Goal: Information Seeking & Learning: Compare options

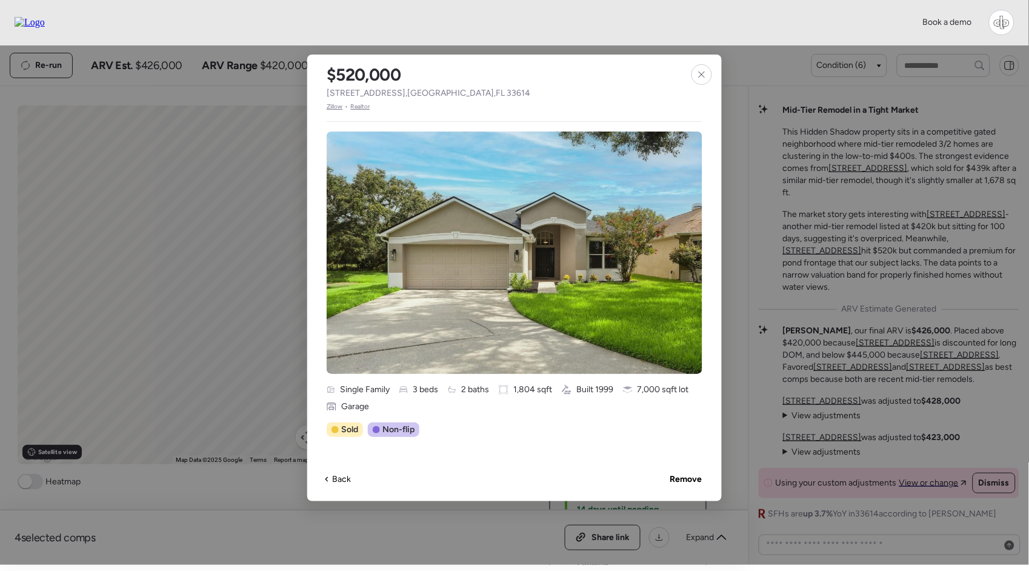
scroll to position [63, 0]
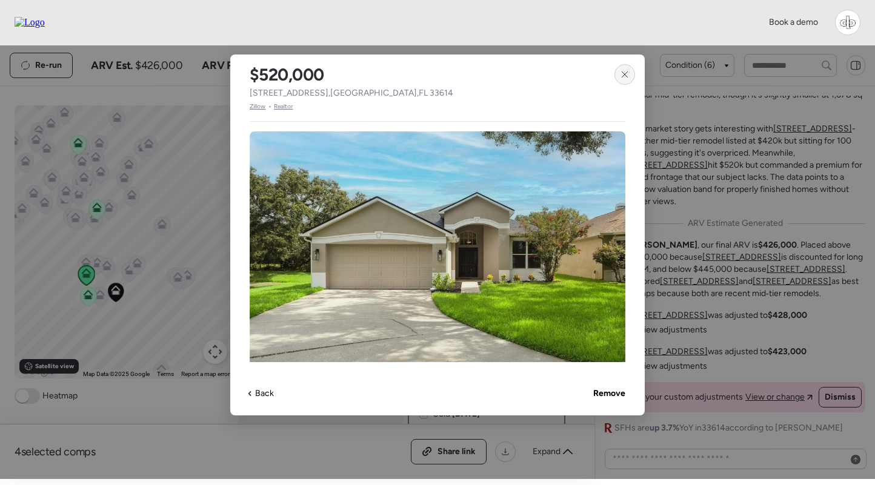
click at [624, 70] on icon at bounding box center [625, 75] width 10 height 10
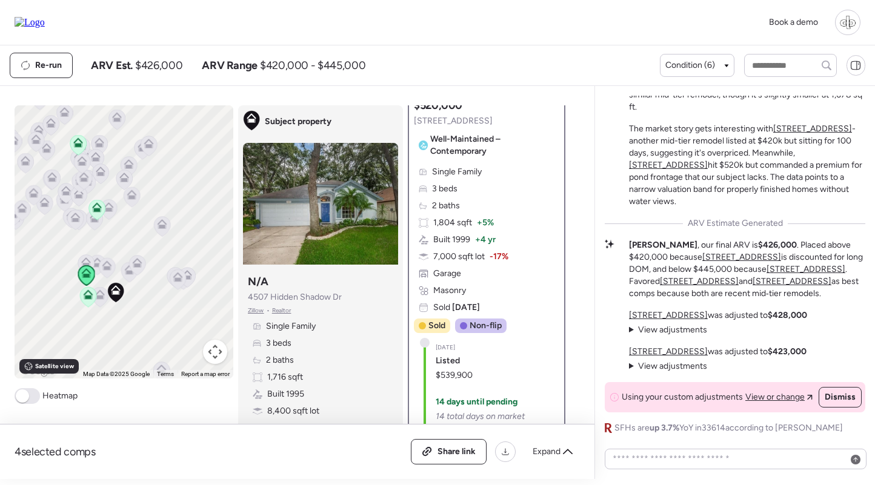
scroll to position [171, 0]
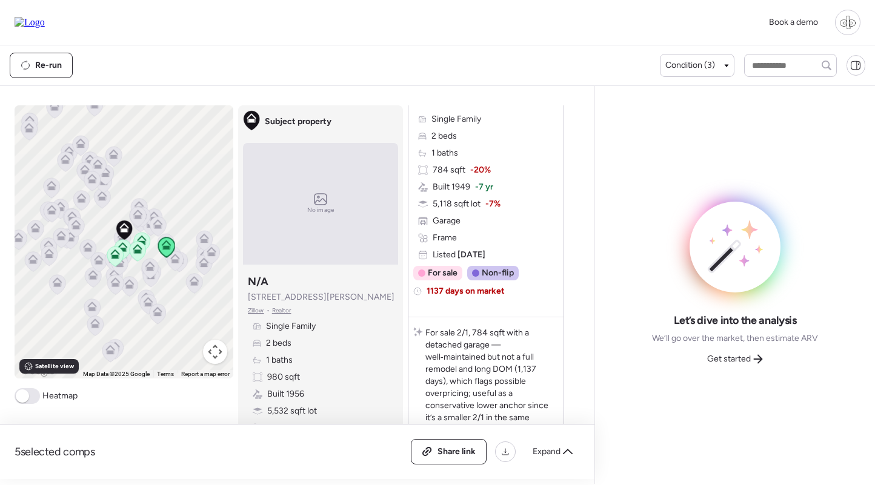
scroll to position [1097, 0]
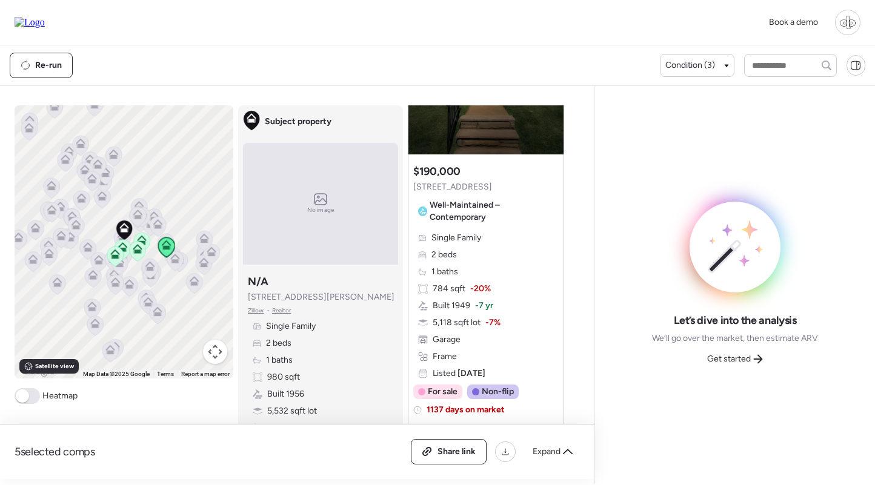
click at [477, 244] on span "Single Family" at bounding box center [456, 238] width 50 height 12
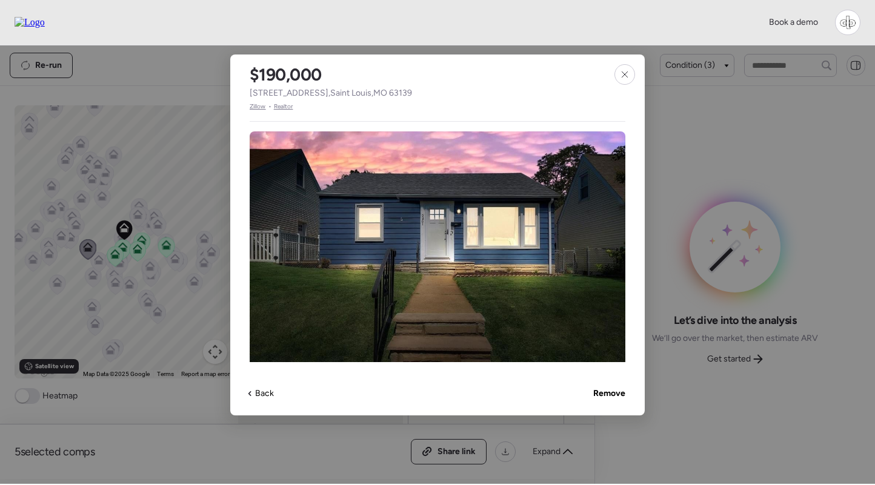
click at [255, 108] on span "Zillow" at bounding box center [258, 107] width 16 height 10
click at [621, 74] on icon at bounding box center [625, 75] width 10 height 10
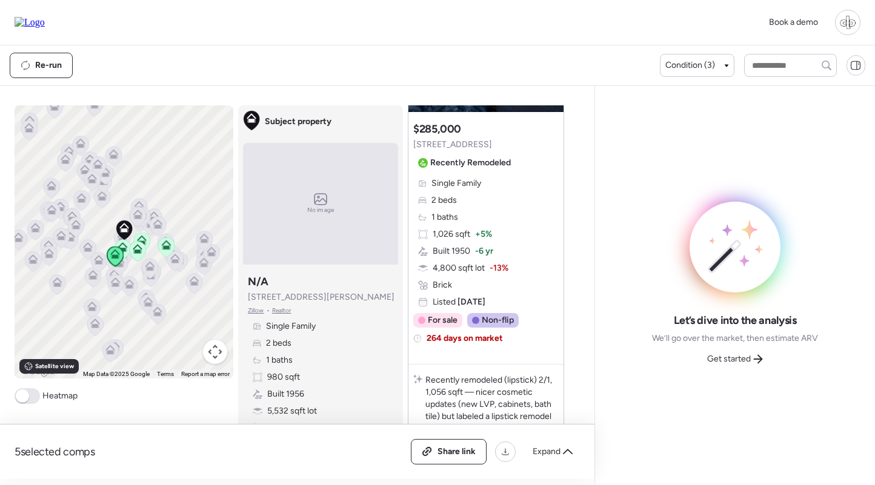
scroll to position [2303, 0]
click at [491, 219] on div "Single Family 2 beds 1 baths 1,026 sqft + 5% Built 1950 -6 yr 4,800 sqft lot -1…" at bounding box center [485, 242] width 145 height 131
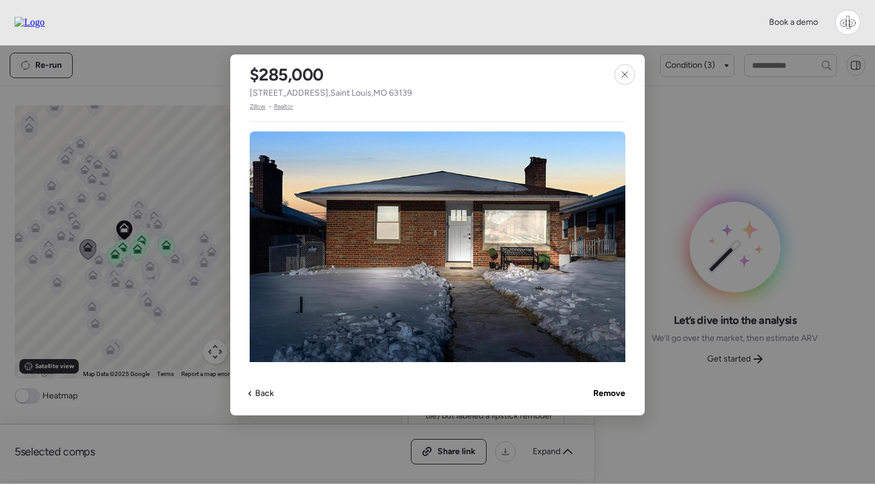
click at [262, 107] on span "Zillow" at bounding box center [258, 107] width 16 height 10
click at [625, 72] on icon at bounding box center [625, 75] width 10 height 10
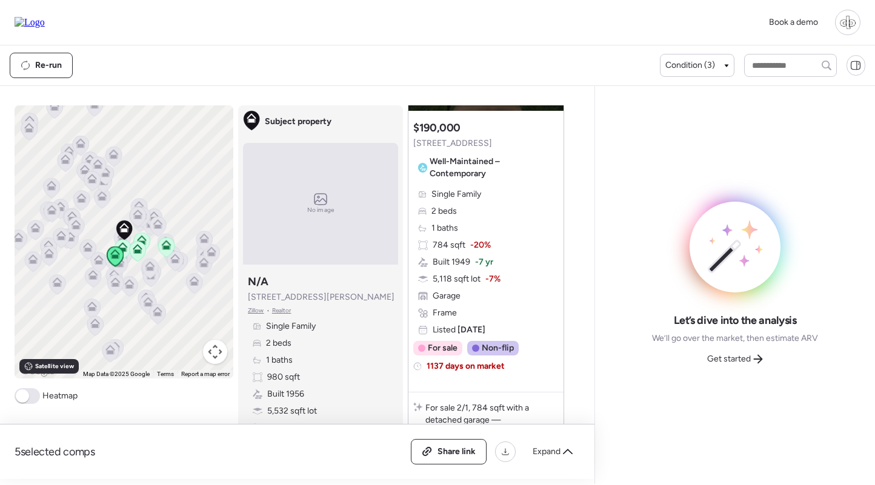
scroll to position [1117, 0]
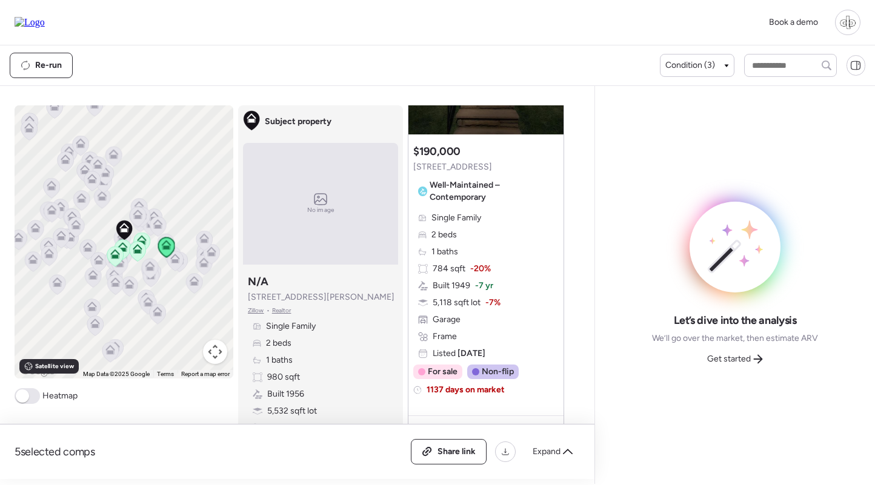
click at [493, 264] on div "Single Family 2 beds 1 baths 784 sqft -20% Built 1949 -7 yr 5,118 sqft lot -7% …" at bounding box center [485, 286] width 145 height 148
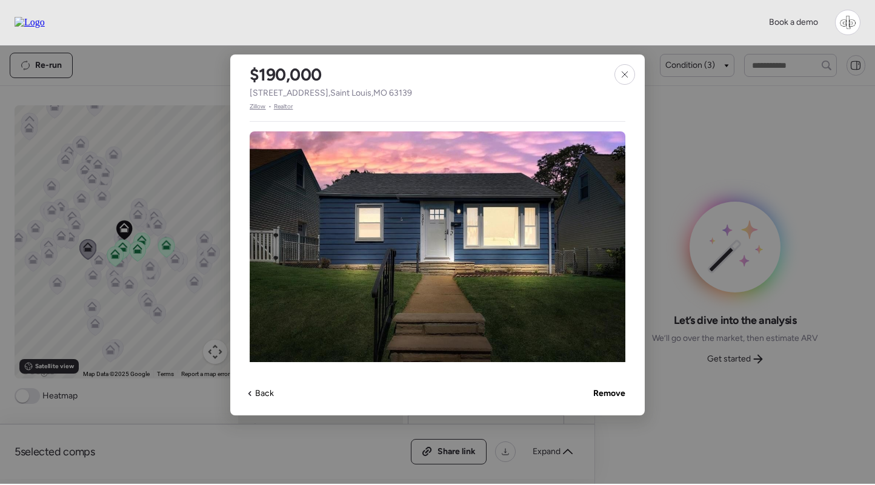
click at [258, 105] on span "Zillow" at bounding box center [258, 107] width 16 height 10
click at [257, 105] on span "Zillow" at bounding box center [258, 107] width 16 height 10
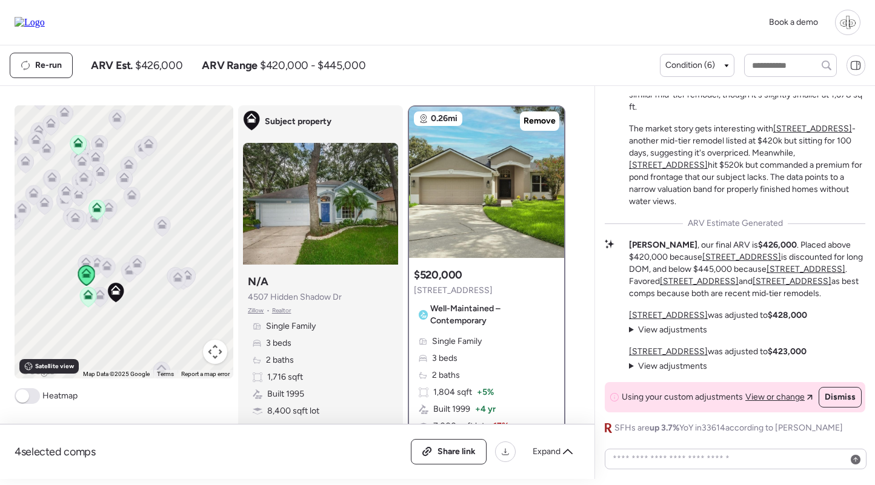
scroll to position [171, 0]
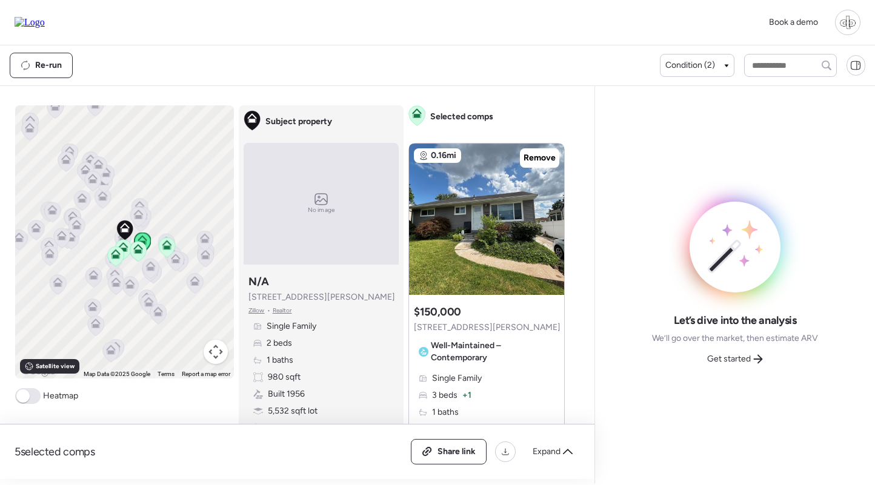
scroll to position [211, 0]
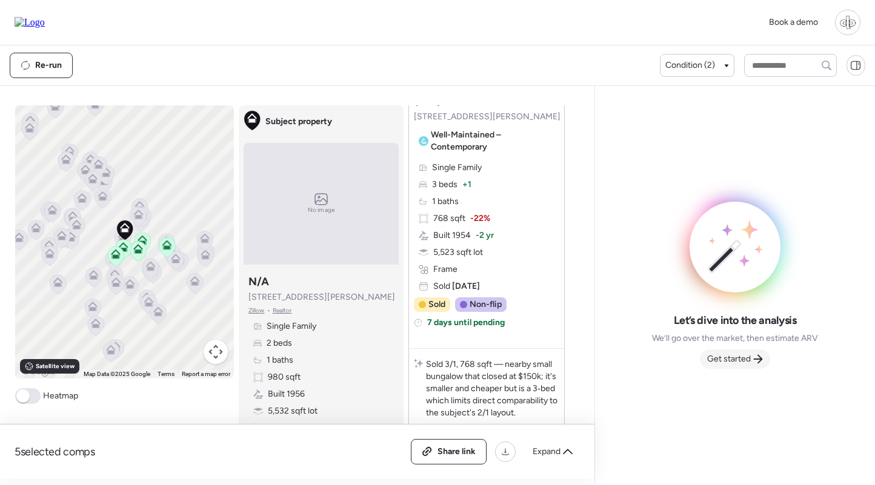
click at [719, 356] on span "Get started" at bounding box center [729, 359] width 44 height 12
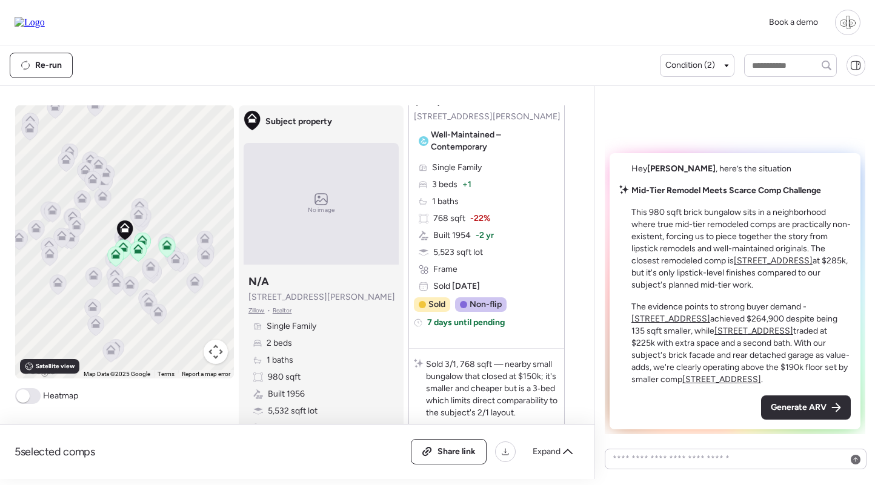
click at [255, 310] on span "Zillow" at bounding box center [256, 311] width 16 height 10
click at [792, 415] on div "Generate ARV" at bounding box center [806, 408] width 90 height 24
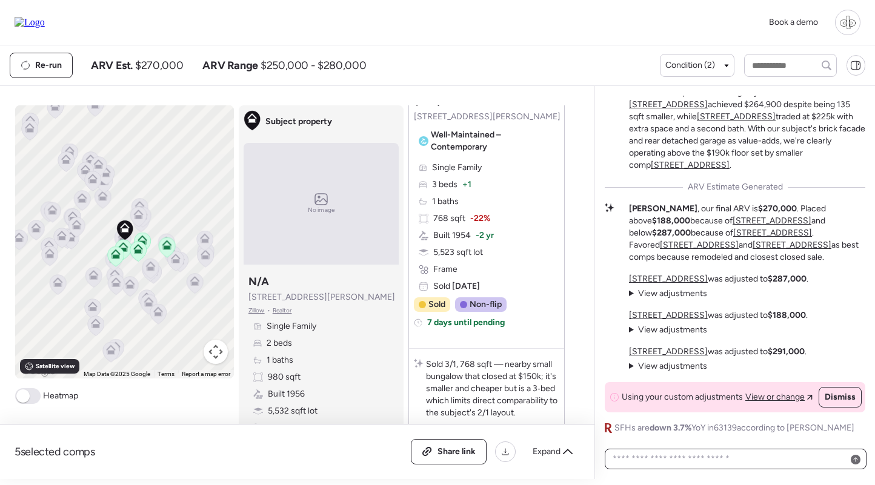
click at [710, 461] on textarea at bounding box center [735, 459] width 251 height 17
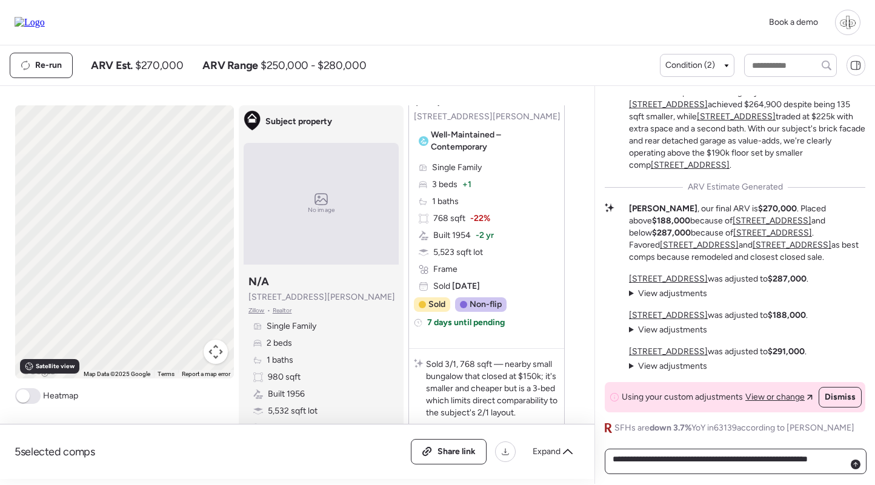
type textarea "**********"
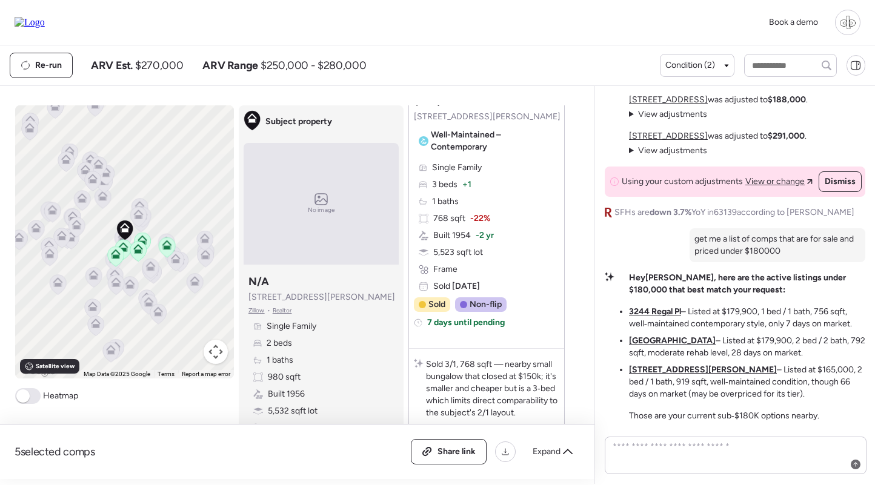
click at [669, 308] on u "3244 Regal Pl" at bounding box center [655, 312] width 52 height 10
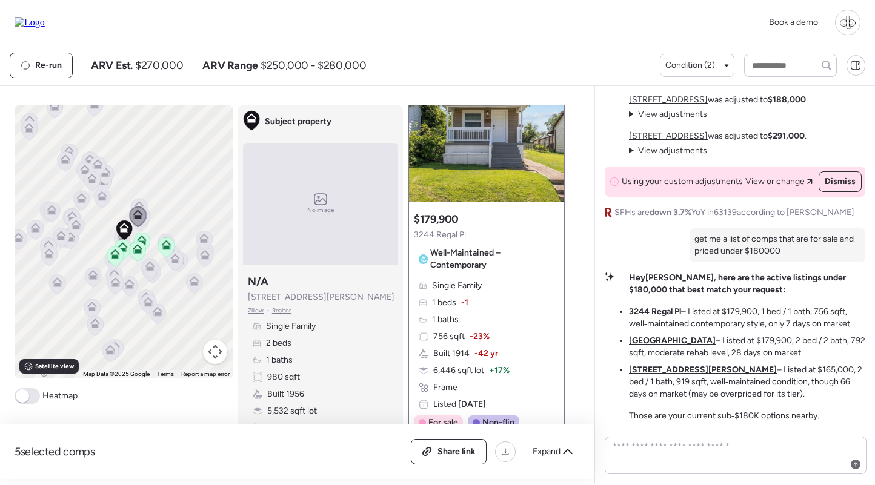
scroll to position [73, 0]
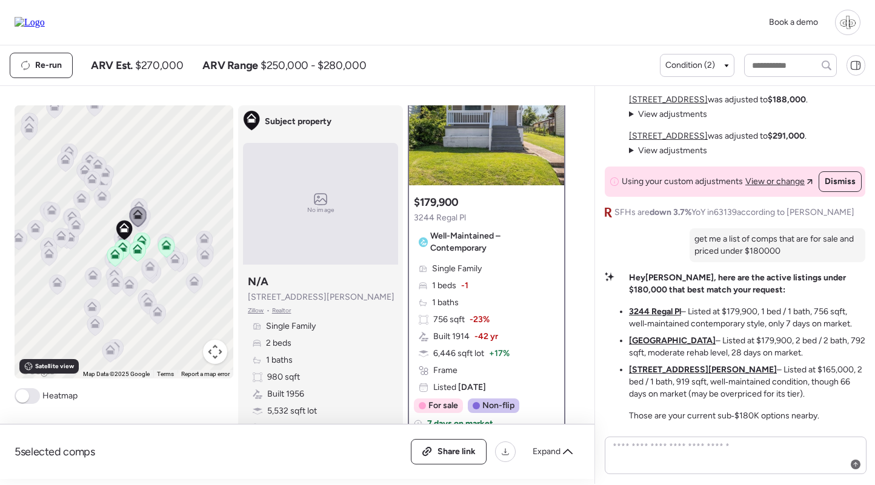
click at [468, 293] on div "Single Family 1 beds -1 1 baths 756 sqft -23% Built 1914 -42 yr 6,446 sqft lot …" at bounding box center [486, 328] width 145 height 131
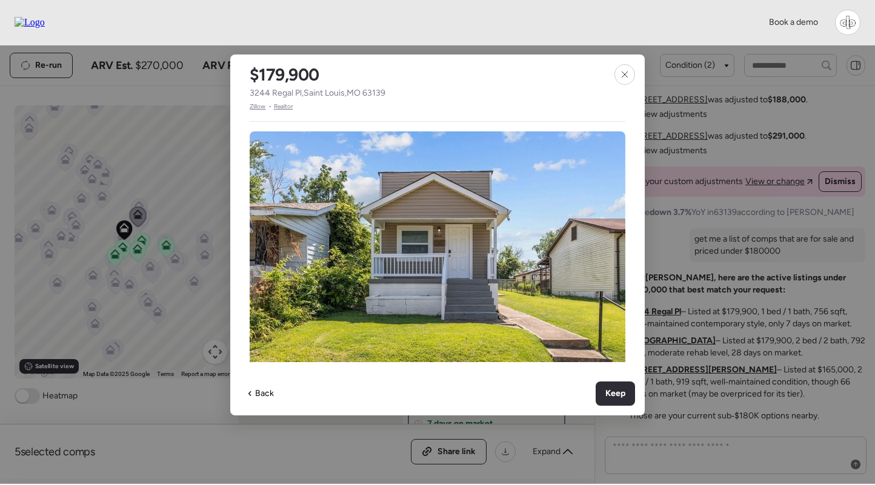
click at [255, 105] on span "Zillow" at bounding box center [258, 107] width 16 height 10
click at [627, 74] on icon at bounding box center [625, 75] width 10 height 10
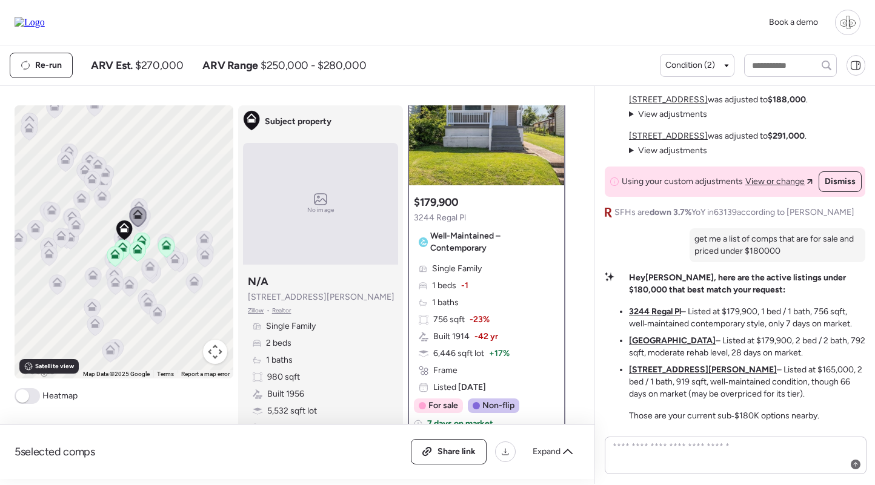
click at [662, 342] on u "5977 Arsenal St" at bounding box center [672, 341] width 87 height 10
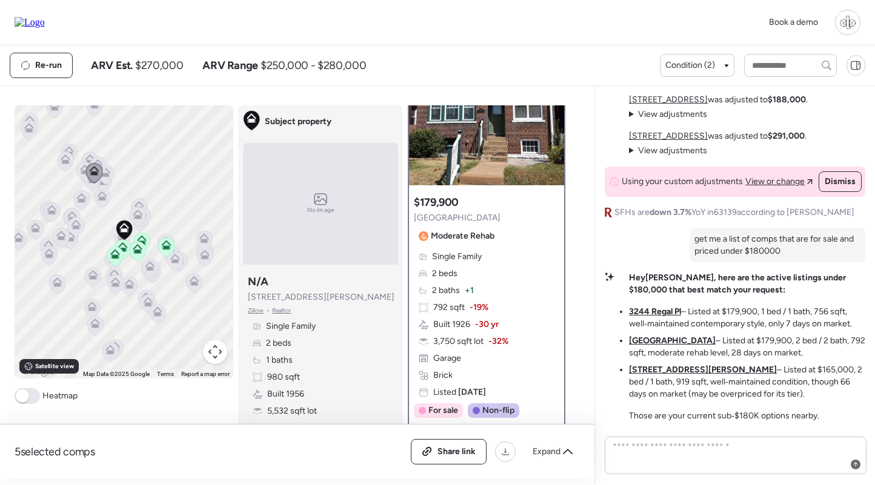
scroll to position [0, 0]
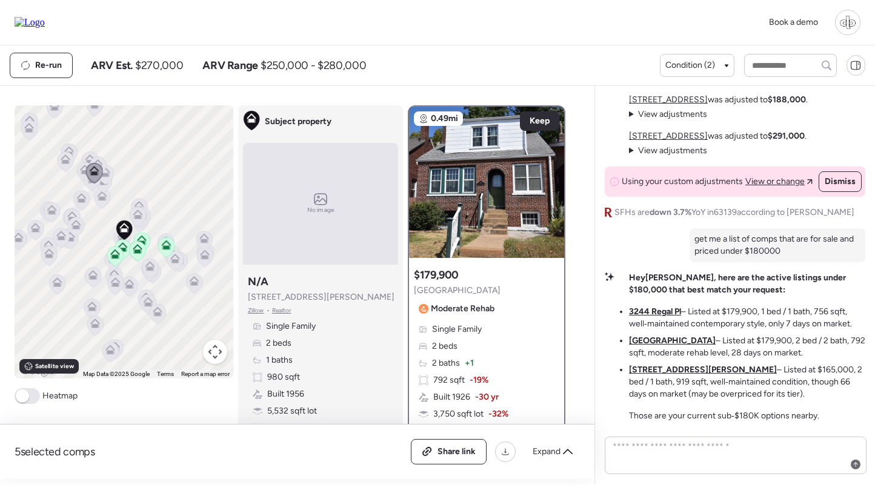
click at [487, 346] on div "Single Family 2 beds 2 baths + 1 792 sqft -19% Built 1926 -30 yr 3,750 sqft lot…" at bounding box center [486, 398] width 145 height 148
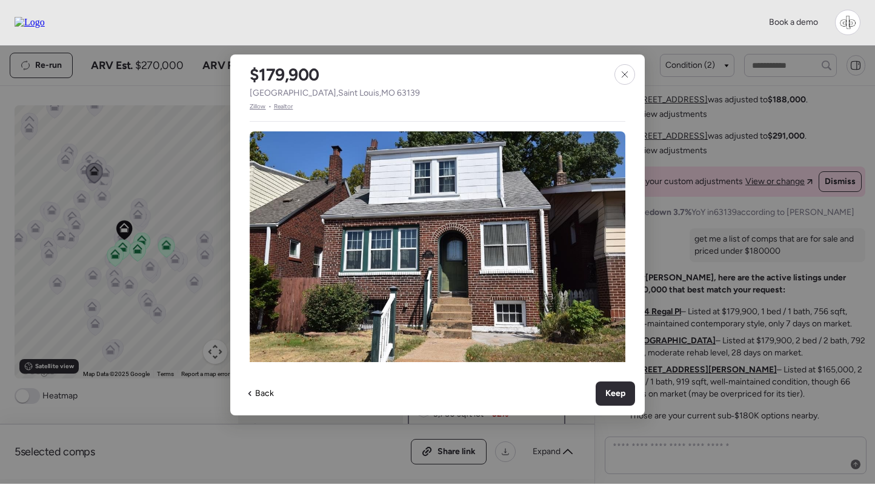
click at [258, 108] on span "Zillow" at bounding box center [258, 107] width 16 height 10
click at [624, 70] on icon at bounding box center [625, 75] width 10 height 10
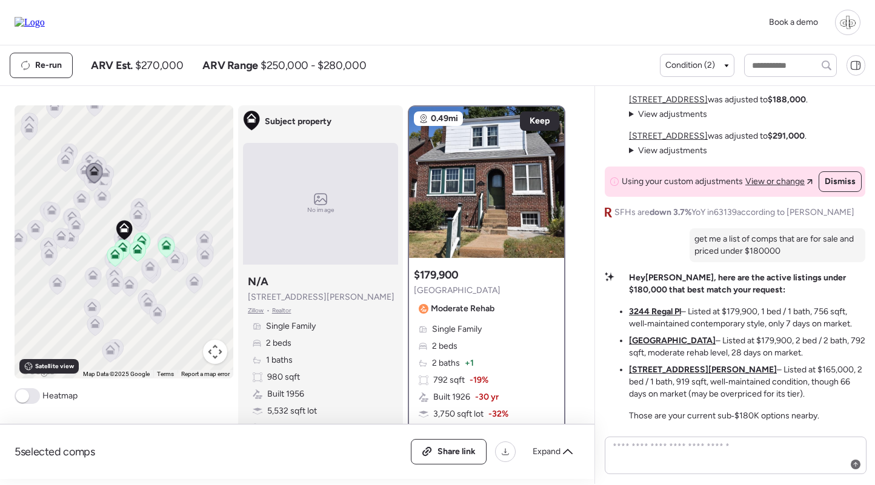
click at [659, 371] on u "2164 Knox Ave" at bounding box center [703, 370] width 148 height 10
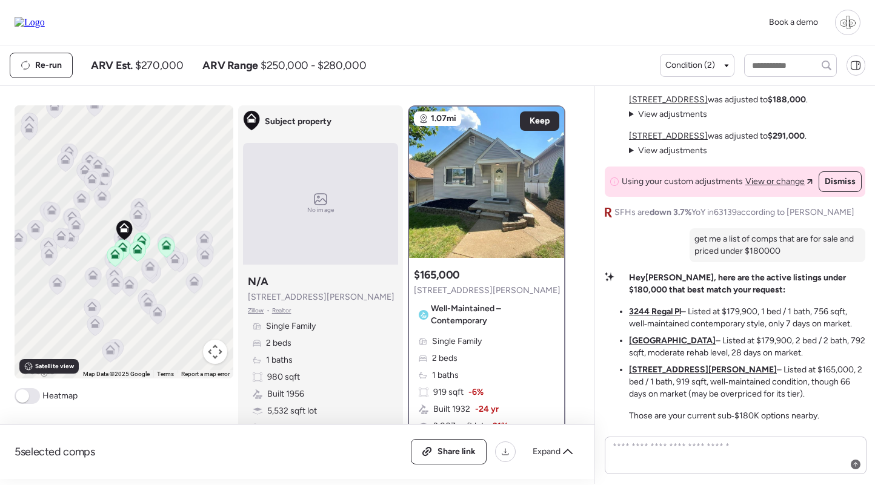
click at [483, 356] on div "Single Family 2 beds 1 baths 919 sqft -6% Built 1932 -24 yr 3,807 sqft lot -31%…" at bounding box center [486, 401] width 145 height 131
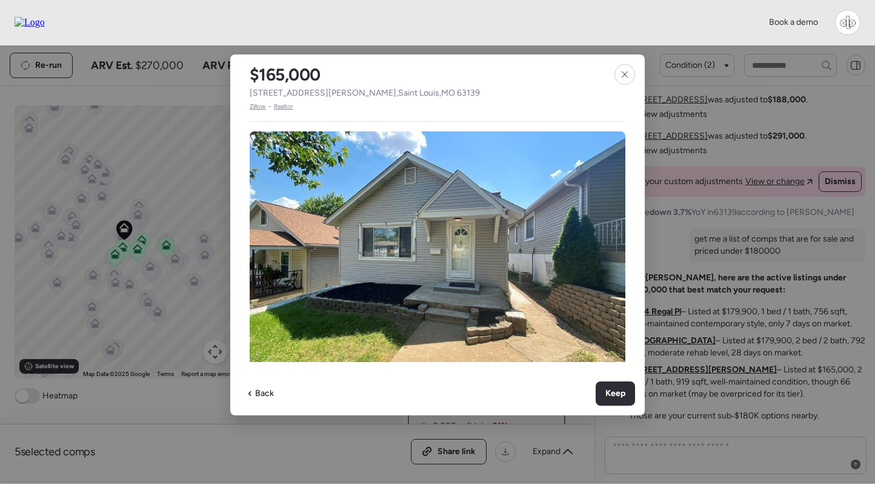
click at [256, 108] on span "Zillow" at bounding box center [258, 107] width 16 height 10
click at [621, 73] on icon at bounding box center [625, 75] width 10 height 10
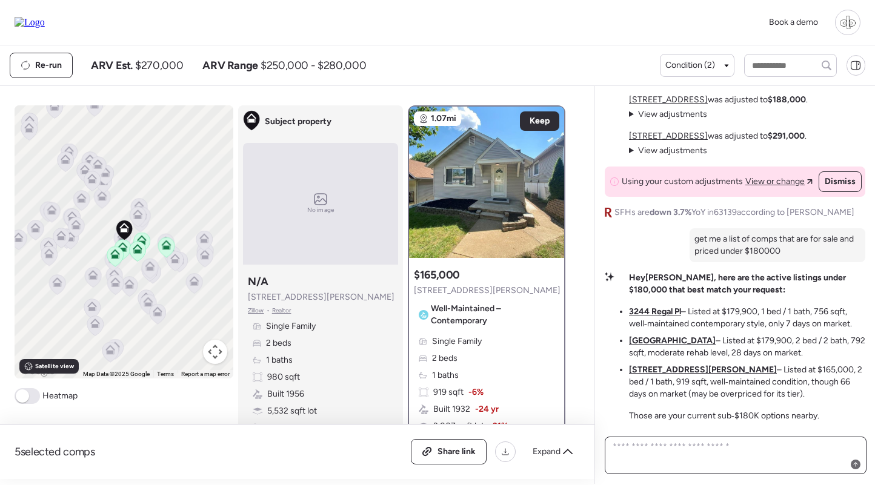
click at [707, 464] on textarea at bounding box center [735, 456] width 251 height 34
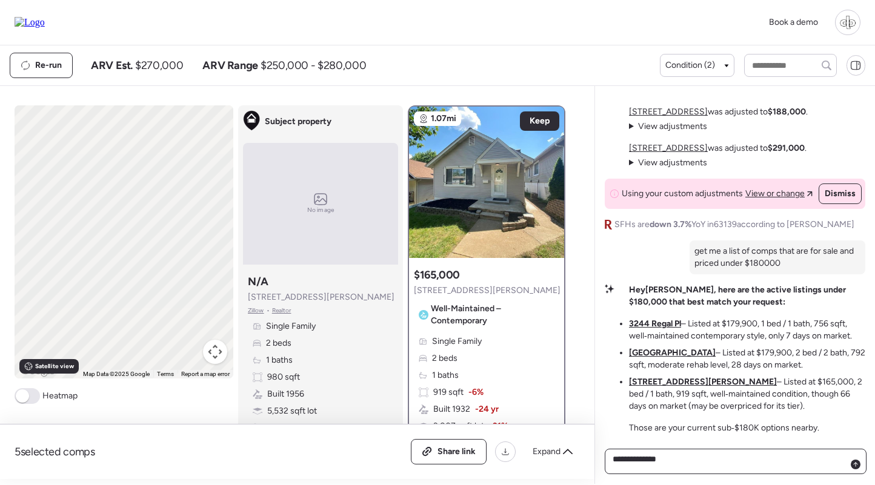
type textarea "**********"
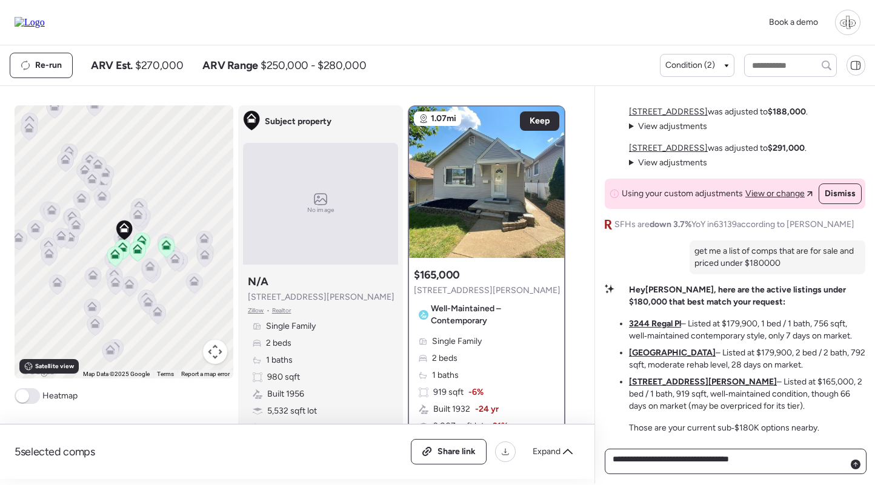
type textarea "**********"
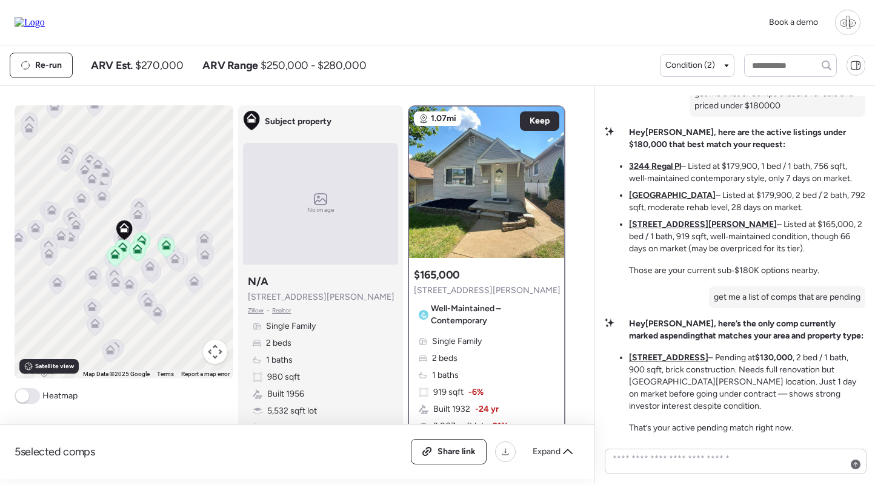
click at [670, 356] on u "[STREET_ADDRESS]" at bounding box center [668, 358] width 79 height 10
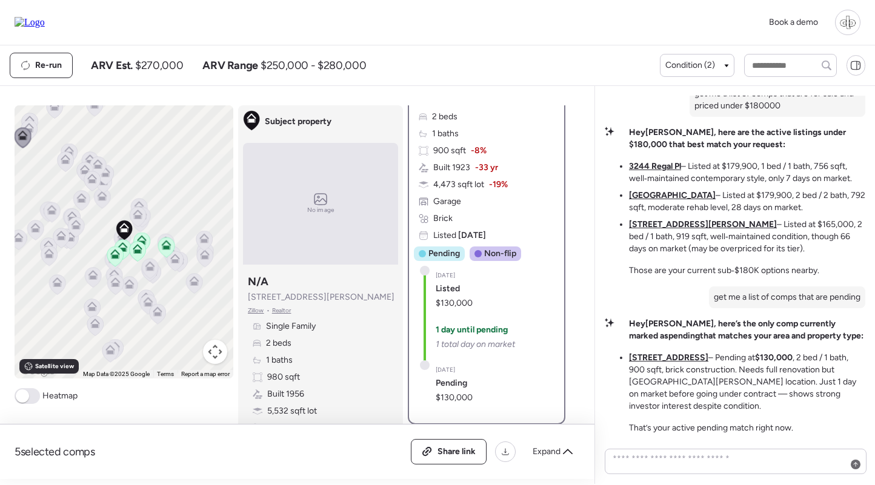
scroll to position [194, 0]
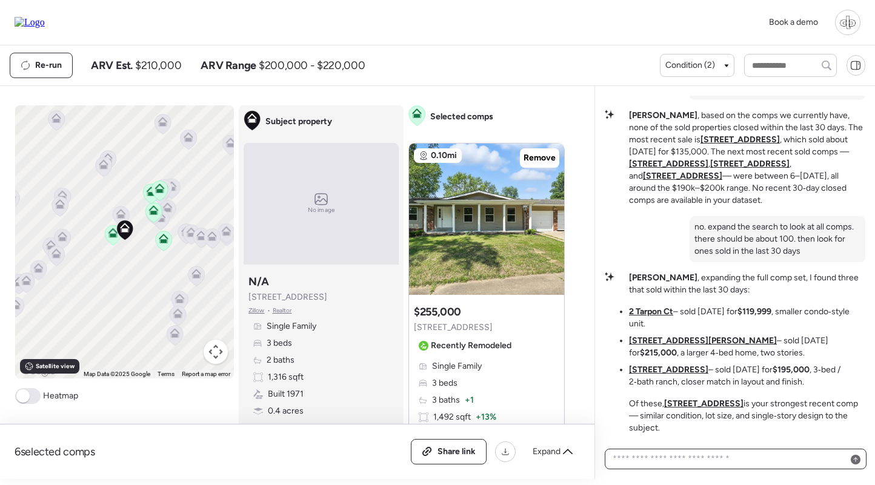
click at [717, 456] on textarea at bounding box center [735, 459] width 251 height 17
click at [662, 312] on u "2 Tarpon Ct" at bounding box center [651, 312] width 44 height 10
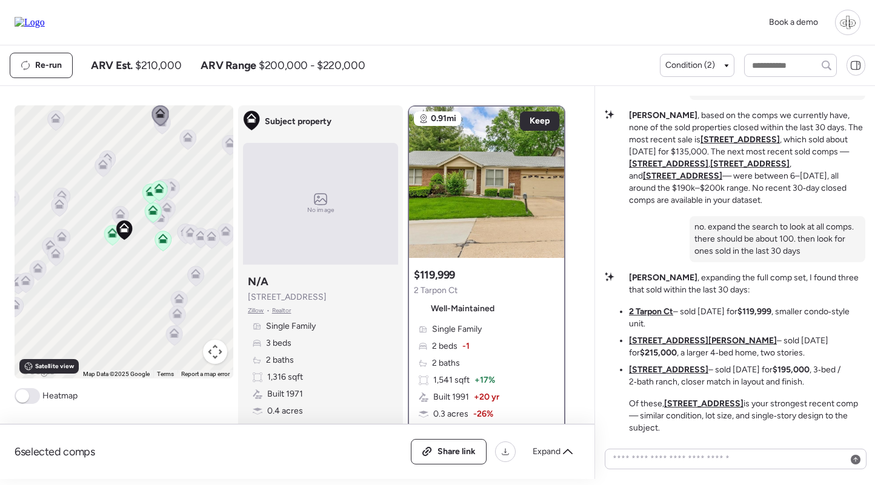
click at [650, 334] on ul "2 Tarpon Ct – sold 5 days ago for $119,999 , smaller condo‑style unit. 12064 We…" at bounding box center [747, 347] width 236 height 82
click at [650, 343] on u "12064 Wensley Rd" at bounding box center [703, 341] width 148 height 10
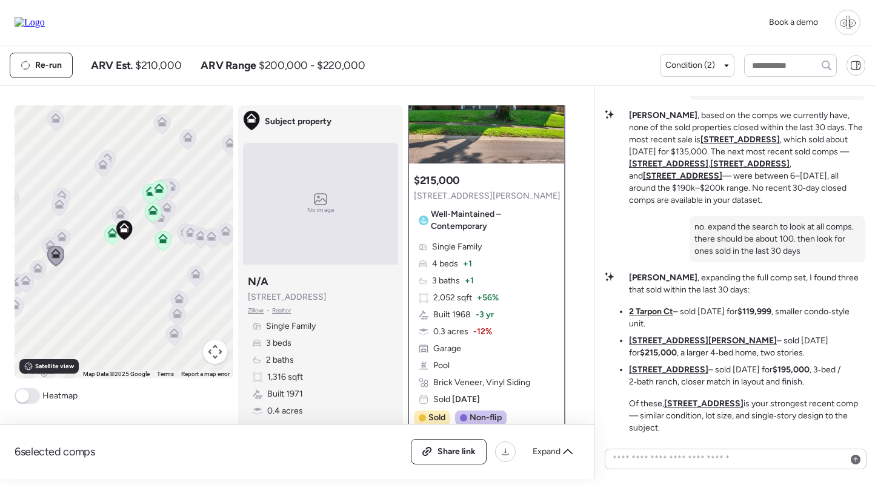
scroll to position [165, 0]
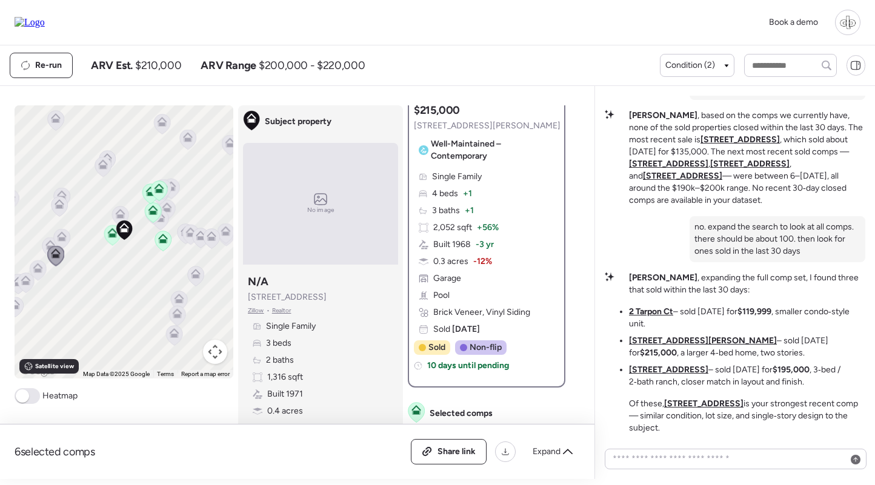
click at [645, 369] on u "6829 Finchdale Ct" at bounding box center [668, 370] width 79 height 10
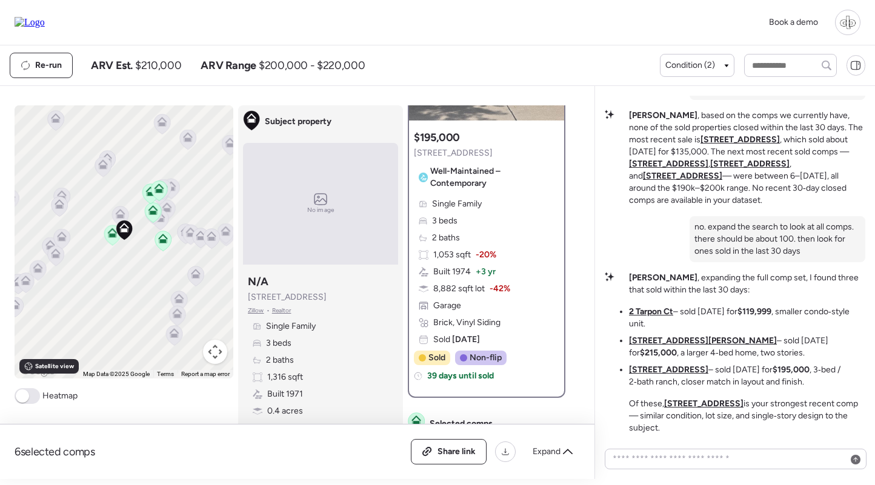
scroll to position [139, 0]
click at [683, 458] on textarea at bounding box center [735, 459] width 251 height 17
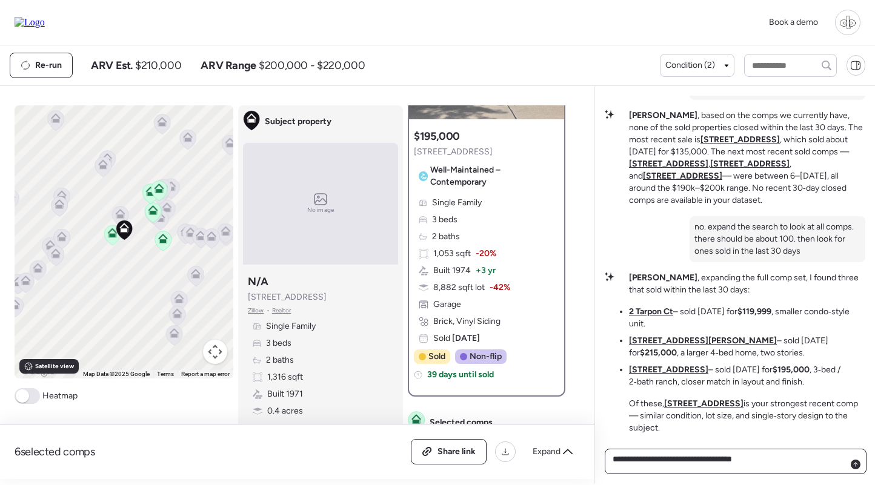
type textarea "**********"
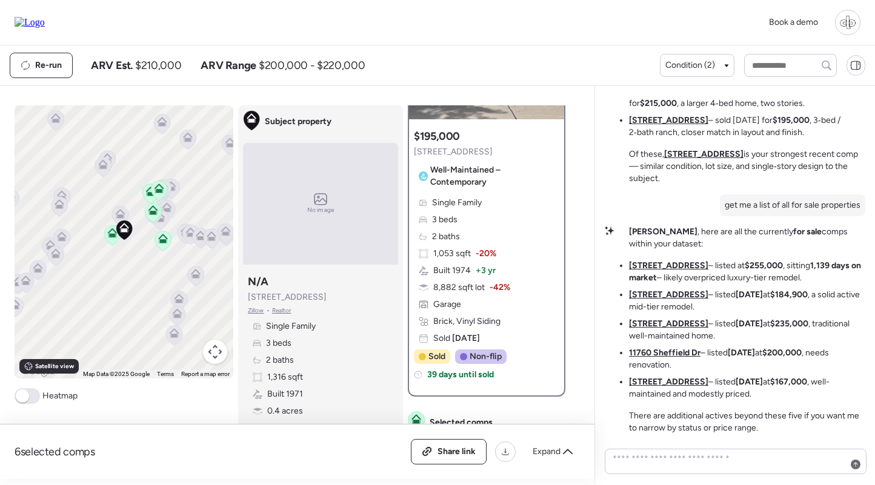
click at [656, 264] on u "11951 Jerries Ln" at bounding box center [668, 266] width 79 height 10
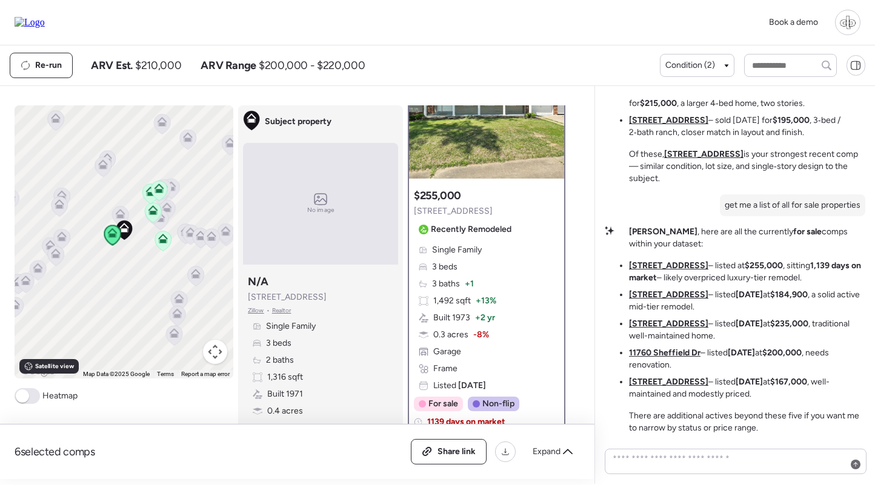
scroll to position [102, 0]
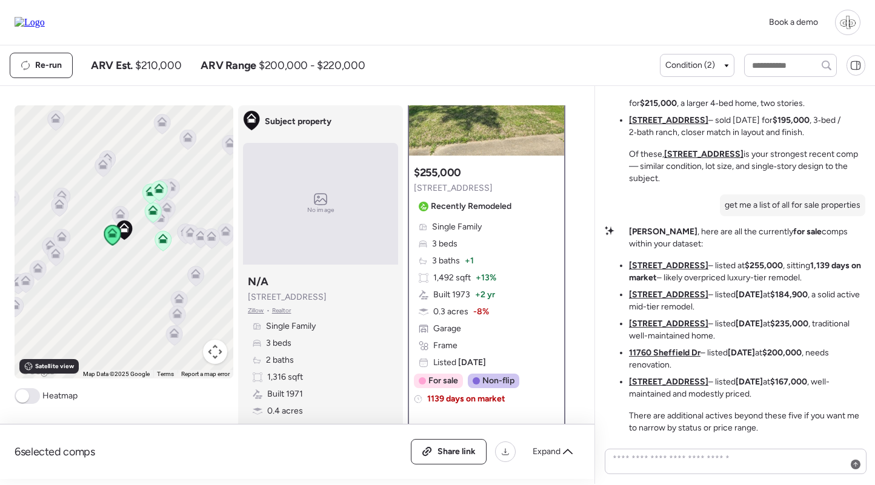
click at [522, 274] on div "Single Family 3 beds 3 baths + 1 1,492 sqft + 13% Built 1973 + 2 yr 0.3 acres -…" at bounding box center [486, 295] width 145 height 148
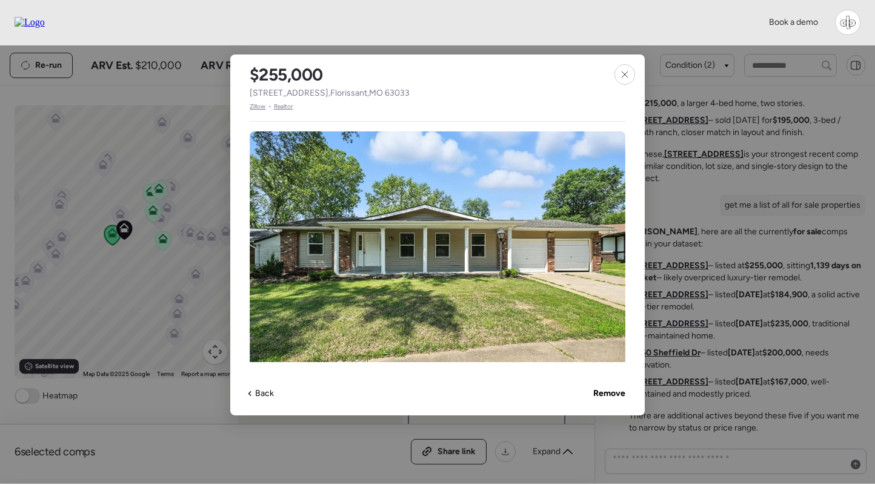
click at [256, 104] on span "Zillow" at bounding box center [258, 107] width 16 height 10
click at [626, 73] on icon at bounding box center [624, 74] width 5 height 5
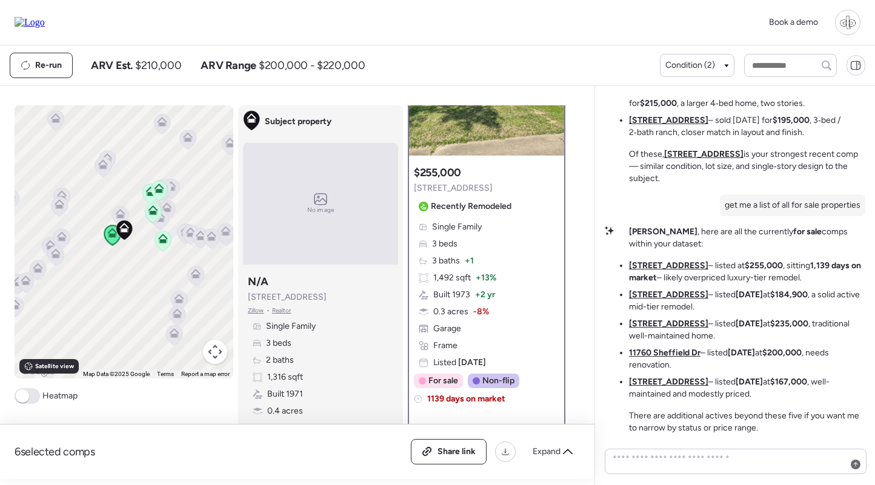
click at [650, 296] on u "12095 El Camara Dr" at bounding box center [668, 295] width 79 height 10
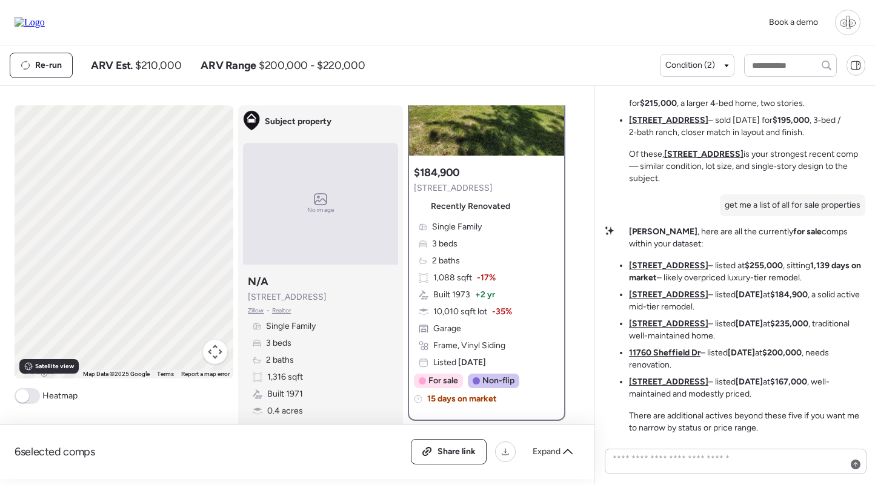
scroll to position [0, 0]
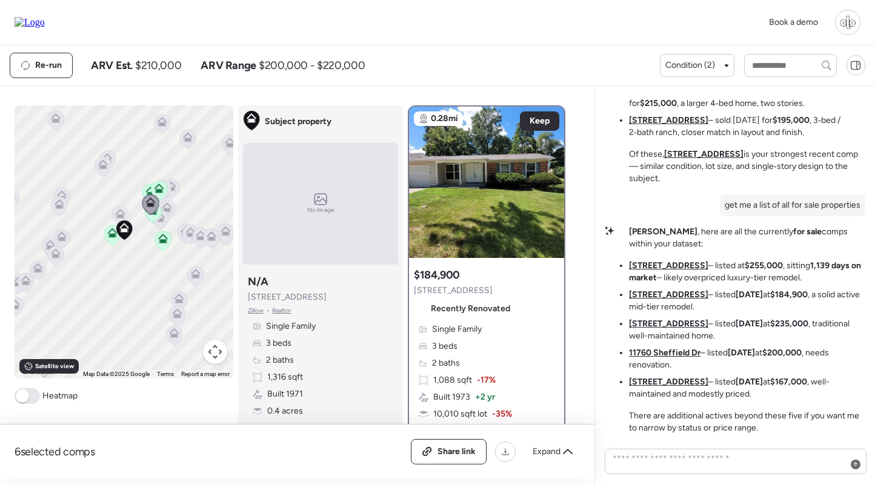
click at [470, 339] on div "Single Family 3 beds 2 baths 1,088 sqft -17% Built 1973 + 2 yr 10,010 sqft lot …" at bounding box center [486, 398] width 145 height 148
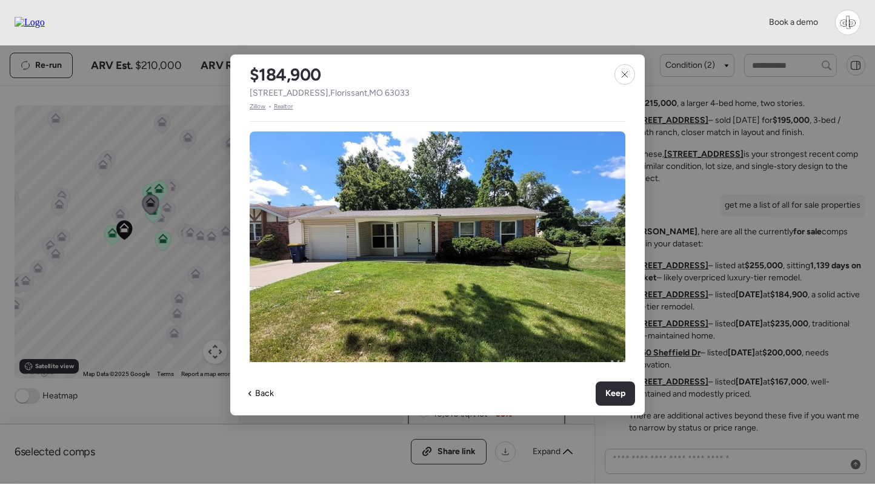
click at [256, 107] on span "Zillow" at bounding box center [258, 107] width 16 height 10
click at [621, 76] on icon at bounding box center [625, 75] width 10 height 10
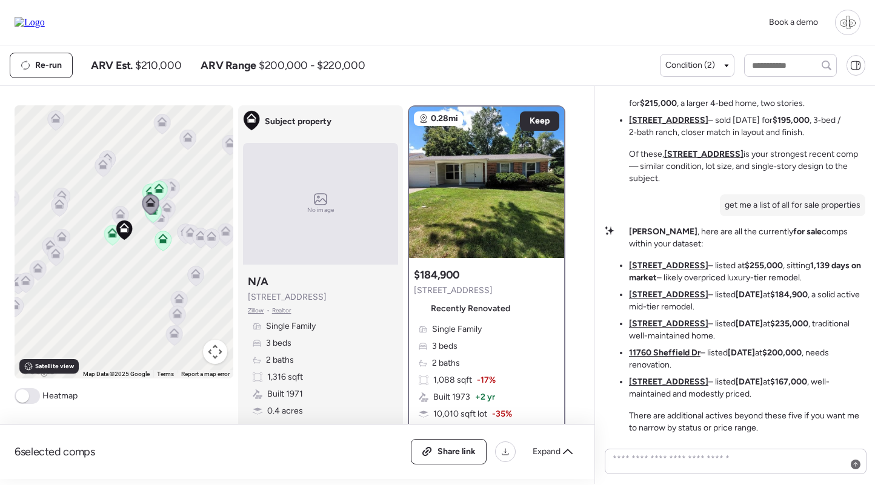
click at [682, 327] on u "6530 Farm Pond Ct" at bounding box center [668, 324] width 79 height 10
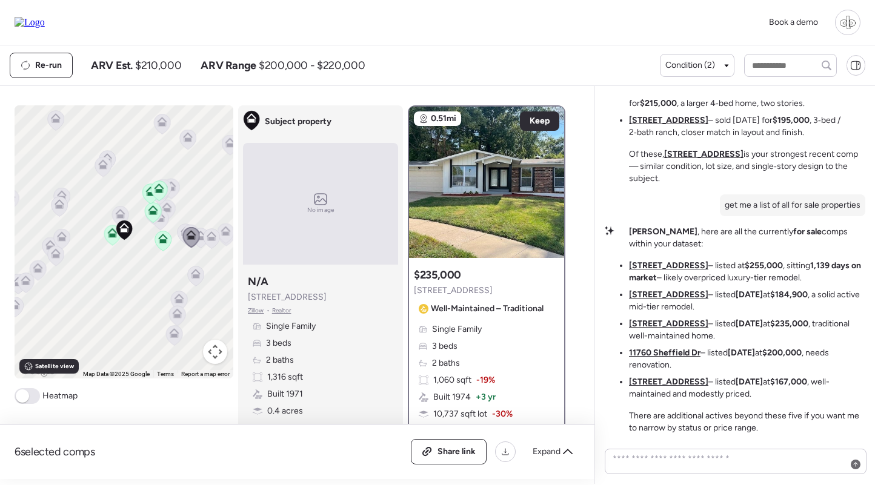
click at [481, 325] on span "Single Family" at bounding box center [457, 330] width 50 height 12
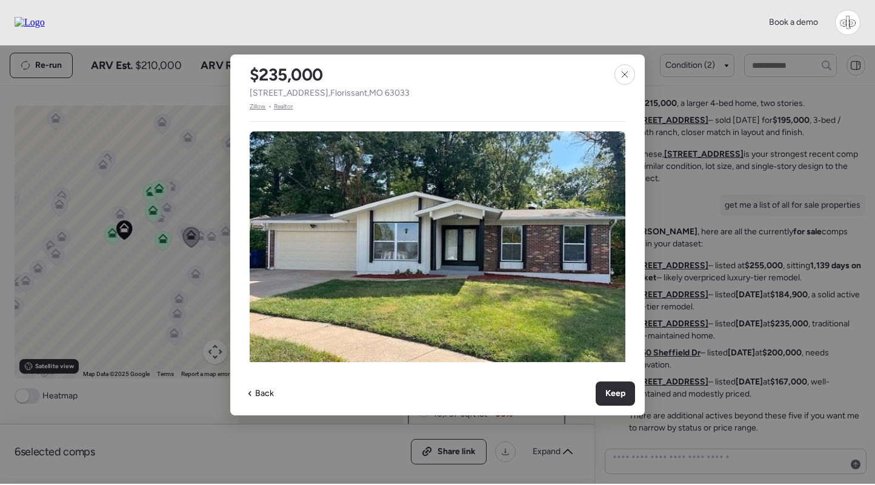
click at [257, 104] on span "Zillow" at bounding box center [258, 107] width 16 height 10
click at [633, 81] on div at bounding box center [624, 74] width 21 height 21
click at [630, 85] on div "$235,000 6530 Farm Pond Ct , Florissant , MO 63033 Zillow • Realtor Single Fami…" at bounding box center [437, 235] width 414 height 361
click at [628, 68] on div at bounding box center [624, 74] width 21 height 21
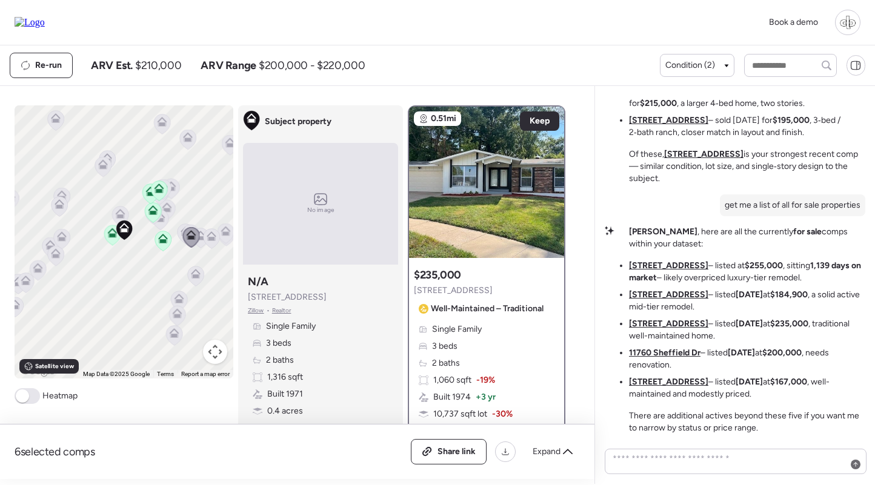
click at [665, 379] on u "6250 Pennyrich Ct" at bounding box center [668, 382] width 79 height 10
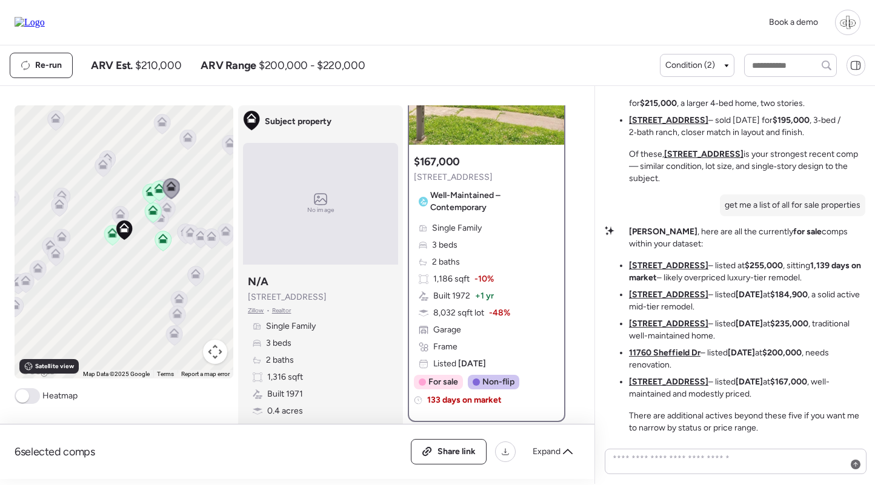
scroll to position [113, 0]
click at [476, 266] on div "Single Family 3 beds 2 baths 1,186 sqft -10% Built 1972 + 1 yr 8,032 sqft lot -…" at bounding box center [486, 296] width 145 height 148
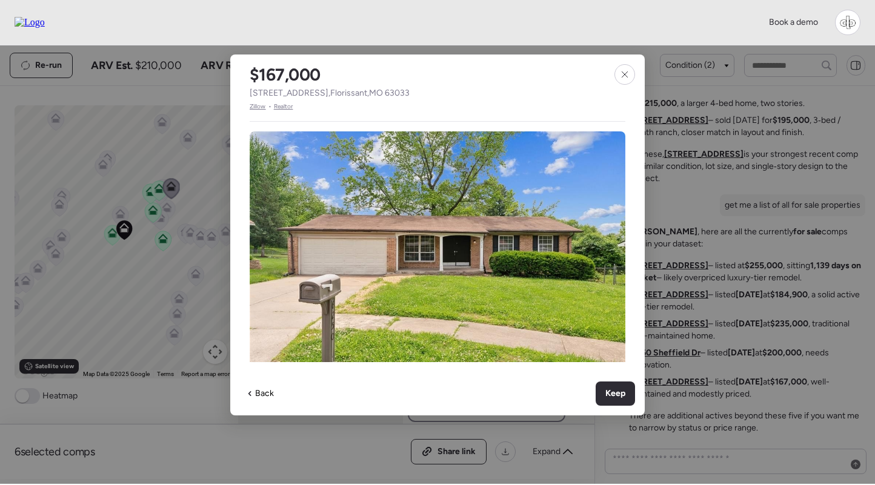
click at [262, 107] on span "Zillow" at bounding box center [258, 107] width 16 height 10
drag, startPoint x: 621, startPoint y: 79, endPoint x: 625, endPoint y: 151, distance: 72.2
click at [621, 79] on div at bounding box center [624, 74] width 21 height 21
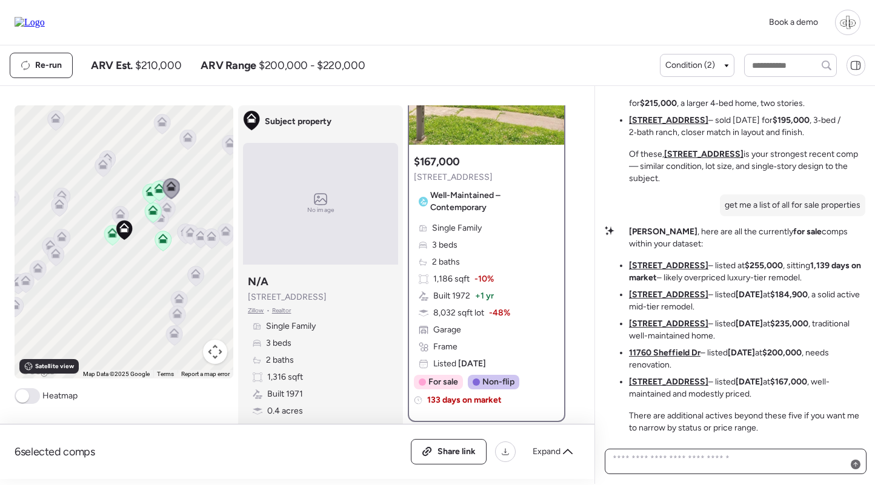
click at [665, 461] on textarea at bounding box center [735, 462] width 251 height 22
type textarea "**********"
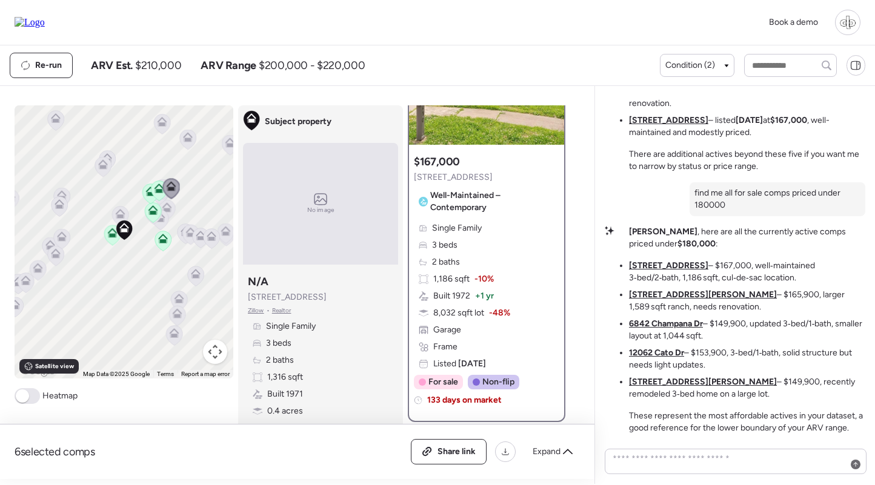
click at [662, 265] on u "6250 Pennyrich Ct" at bounding box center [668, 266] width 79 height 10
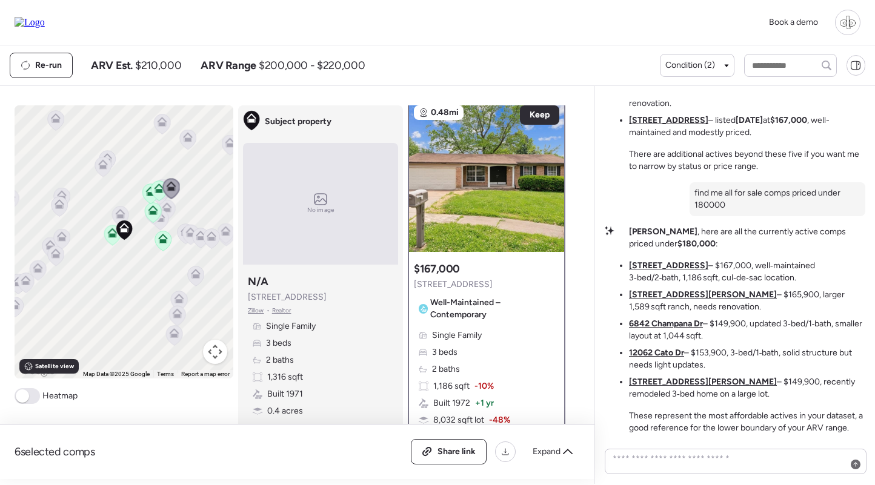
scroll to position [0, 0]
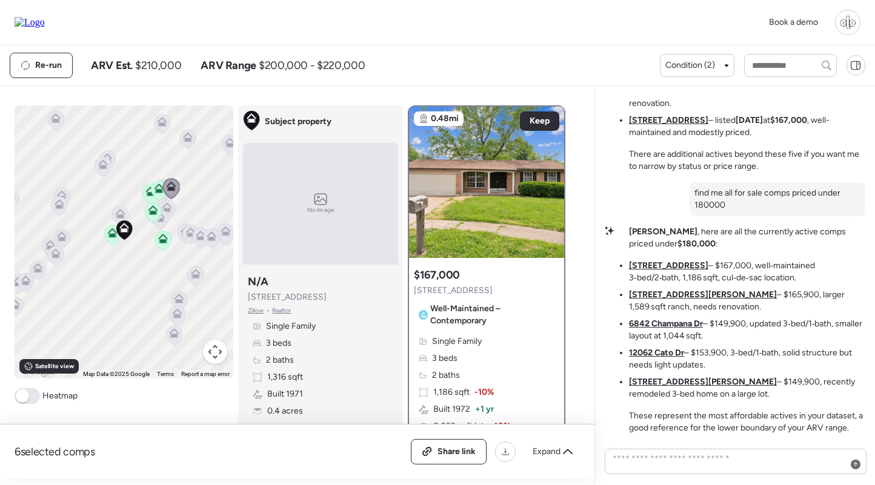
click at [645, 290] on u "11401 Northway Dr" at bounding box center [703, 295] width 148 height 10
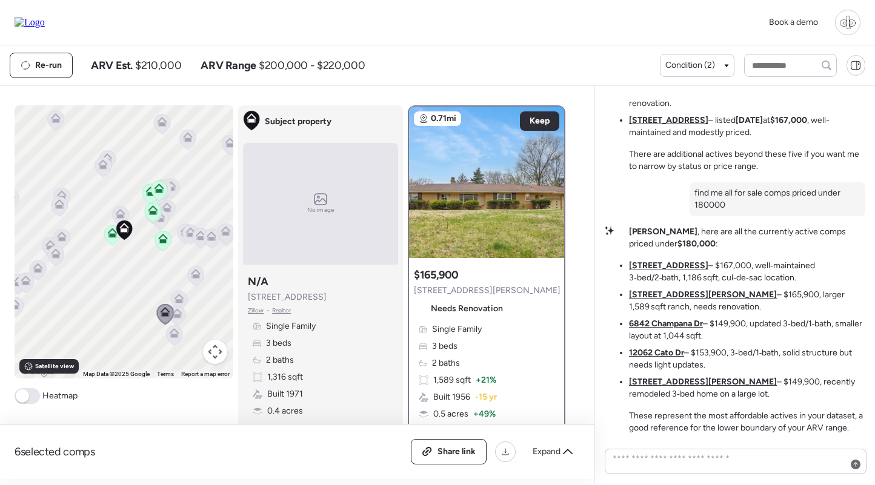
click at [491, 333] on div "Single Family 3 beds 2 baths 1,589 sqft + 21% Built 1956 -15 yr 0.5 acres + 49%…" at bounding box center [486, 396] width 145 height 145
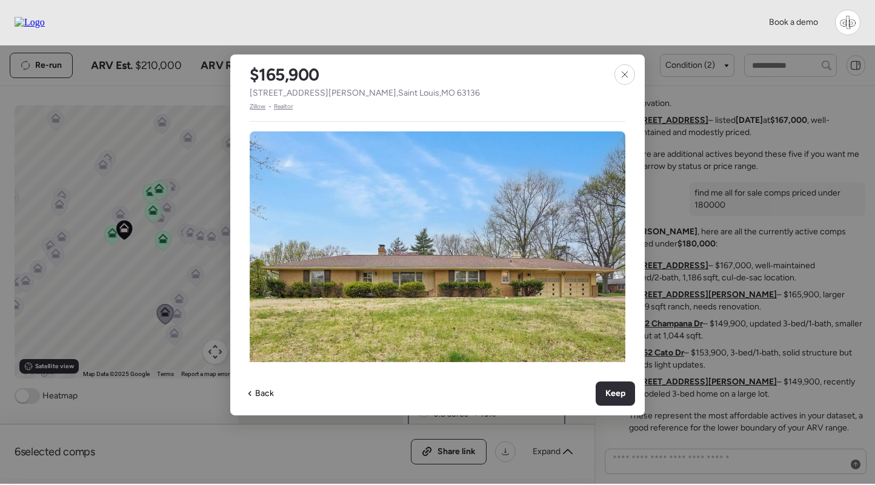
click at [258, 107] on span "Zillow" at bounding box center [258, 107] width 16 height 10
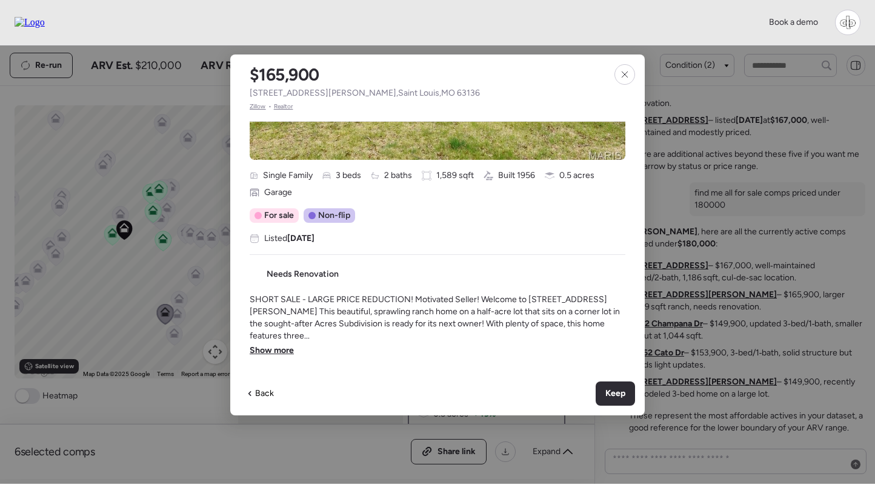
scroll to position [215, 0]
click at [619, 70] on div at bounding box center [624, 74] width 21 height 21
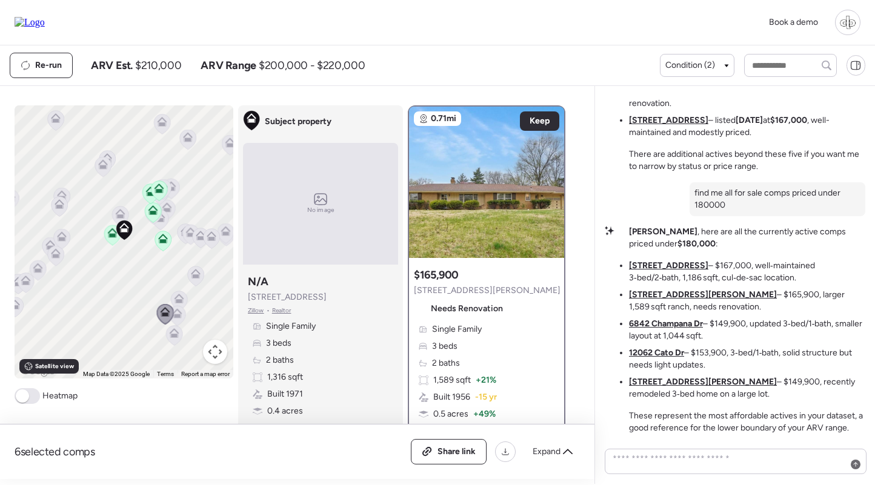
click at [667, 329] on u "6842 Champana Dr" at bounding box center [666, 324] width 74 height 10
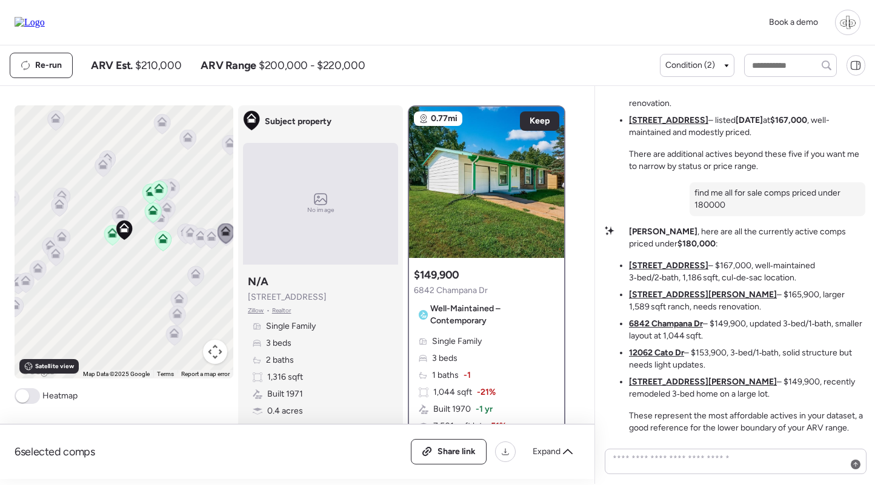
click at [665, 298] on u "11401 Northway Dr" at bounding box center [703, 295] width 148 height 10
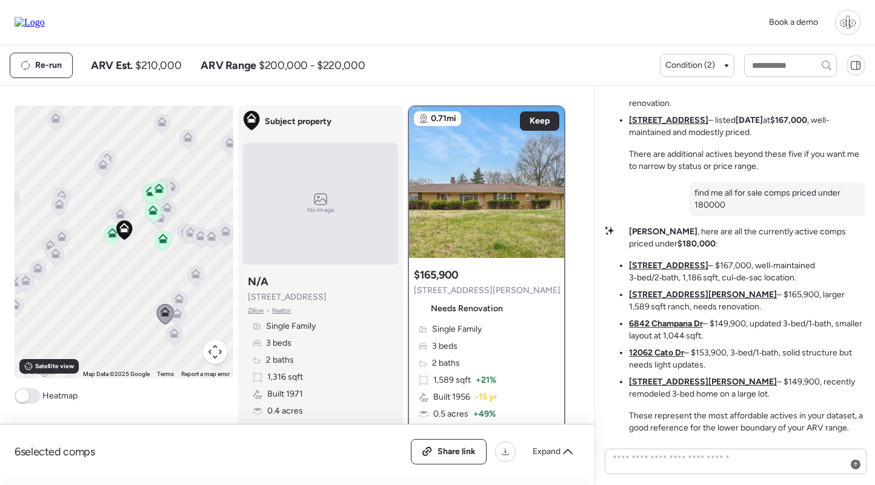
scroll to position [100, 0]
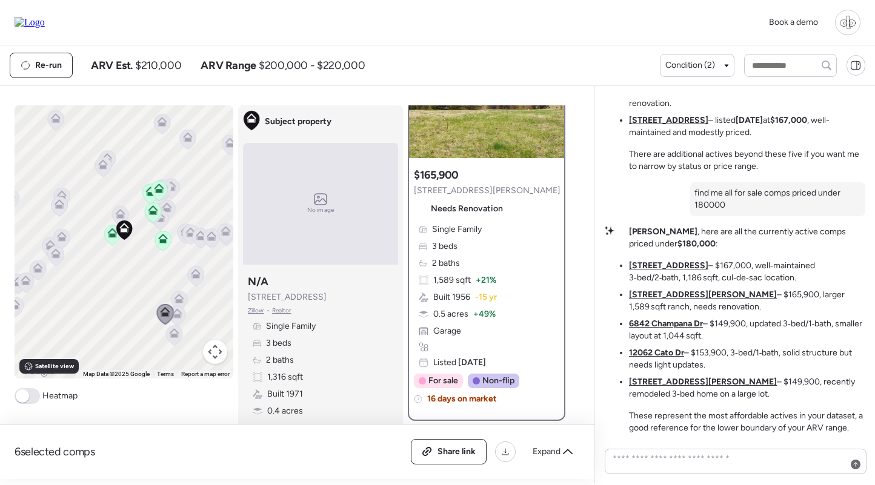
click at [666, 321] on u "6842 Champana Dr" at bounding box center [666, 324] width 74 height 10
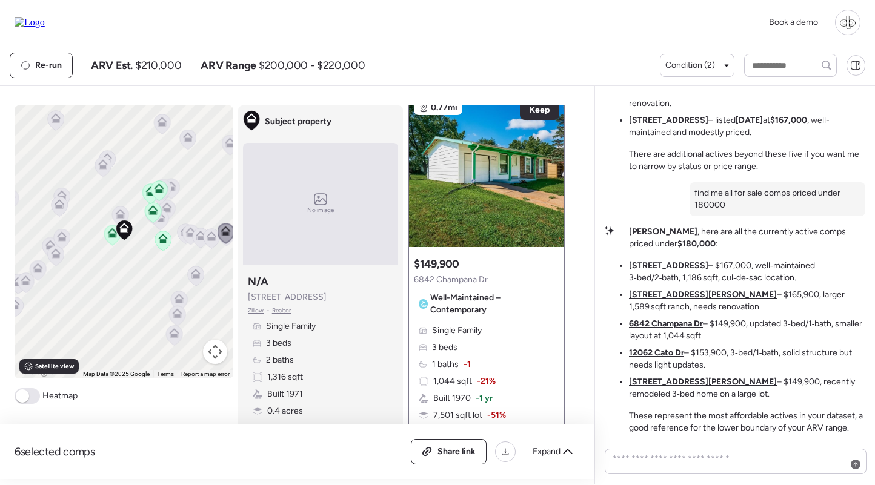
scroll to position [0, 0]
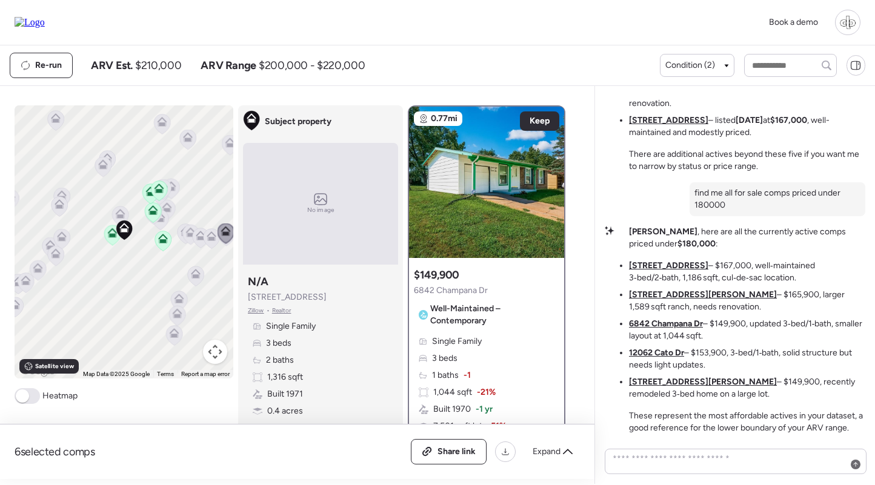
click at [659, 296] on u "11401 Northway Dr" at bounding box center [703, 295] width 148 height 10
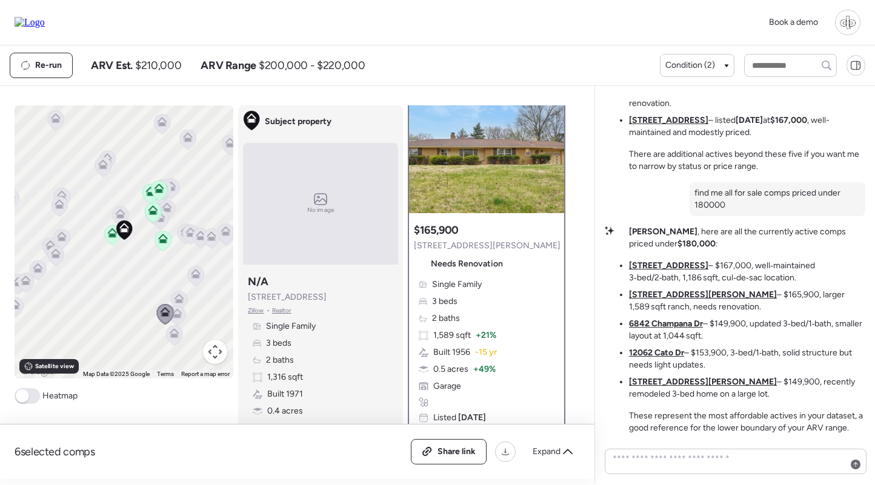
scroll to position [56, 0]
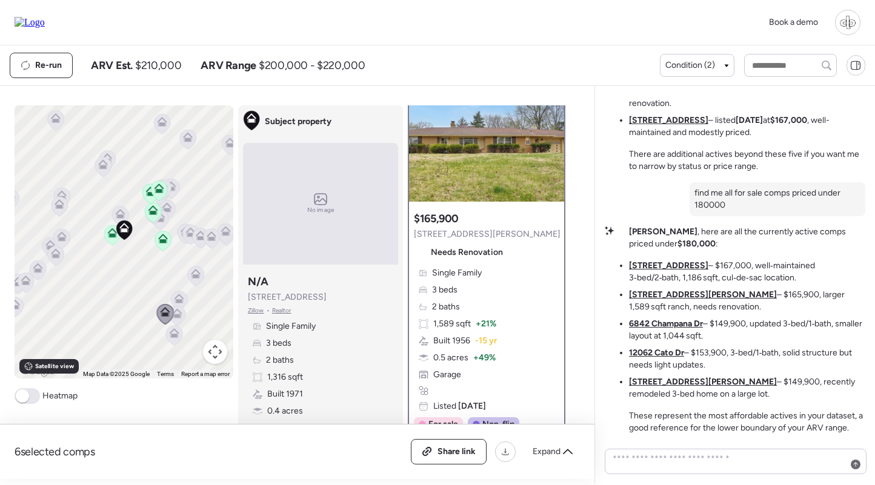
click at [655, 327] on u "6842 Champana Dr" at bounding box center [666, 324] width 74 height 10
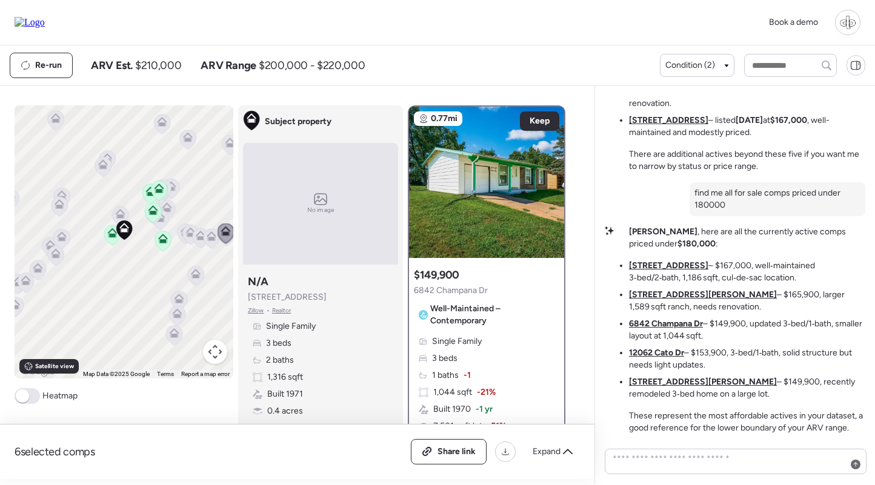
click at [499, 347] on div "Single Family 3 beds 1 baths -1 1,044 sqft -21% Built 1970 -1 yr 7,501 sqft lot…" at bounding box center [486, 410] width 145 height 148
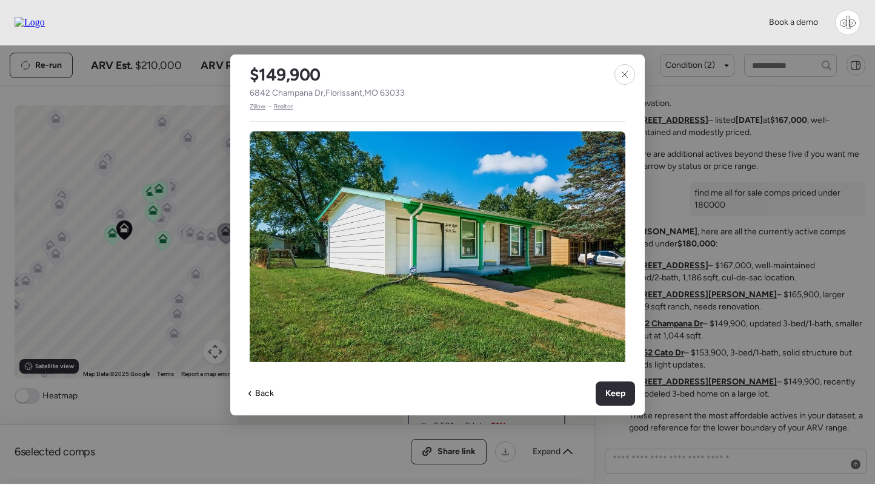
click at [260, 108] on span "Zillow" at bounding box center [258, 107] width 16 height 10
click at [626, 81] on div at bounding box center [624, 74] width 21 height 21
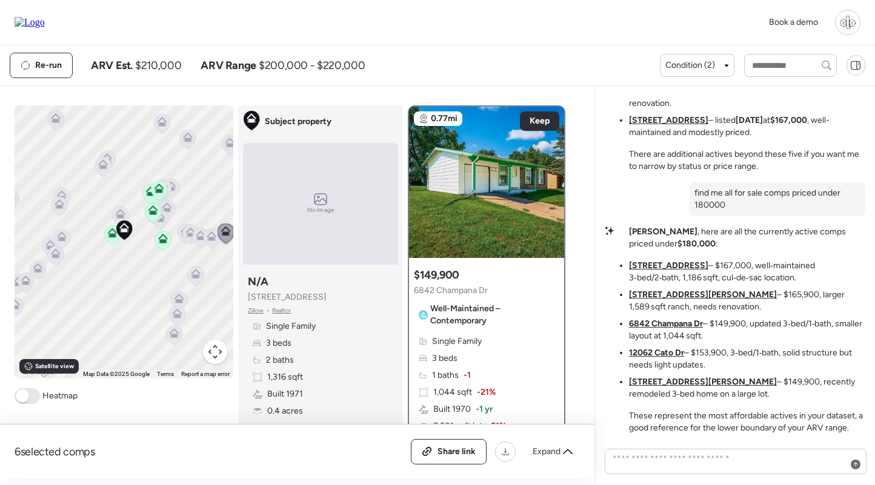
click at [654, 351] on u "12062 Cato Dr" at bounding box center [656, 353] width 55 height 10
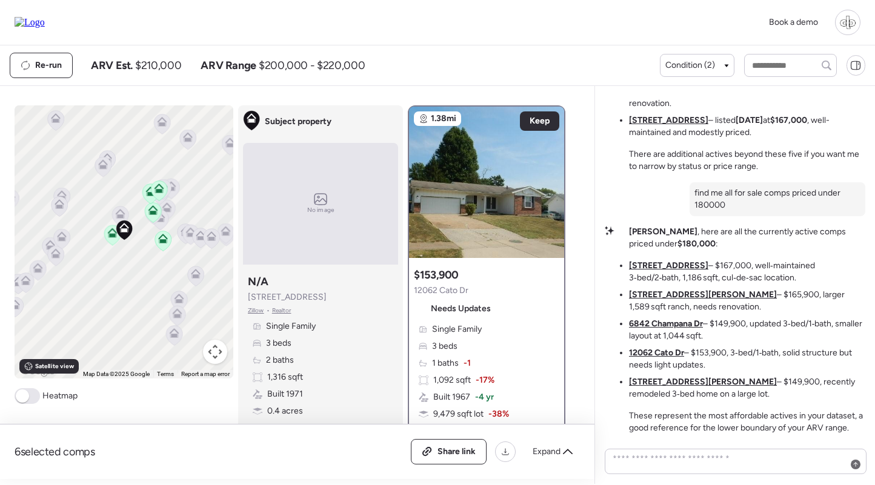
click at [493, 368] on div "Single Family 3 beds 1 baths -1 1,092 sqft -17% Built 1967 -4 yr 9,479 sqft lot…" at bounding box center [486, 398] width 145 height 148
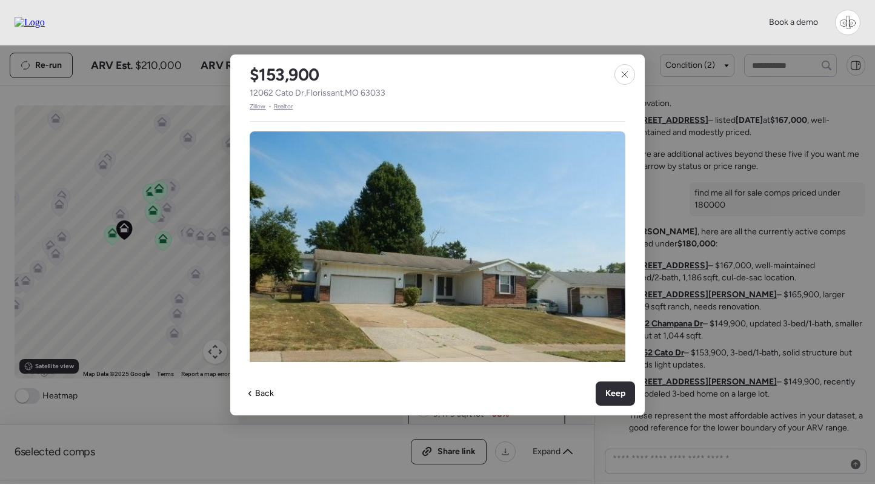
click at [256, 109] on span "Zillow" at bounding box center [258, 107] width 16 height 10
click at [616, 70] on div at bounding box center [624, 74] width 21 height 21
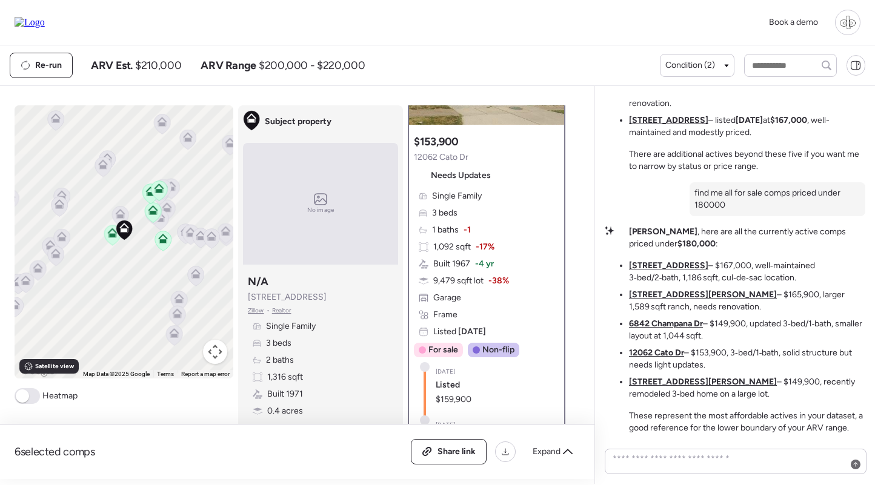
scroll to position [131, 0]
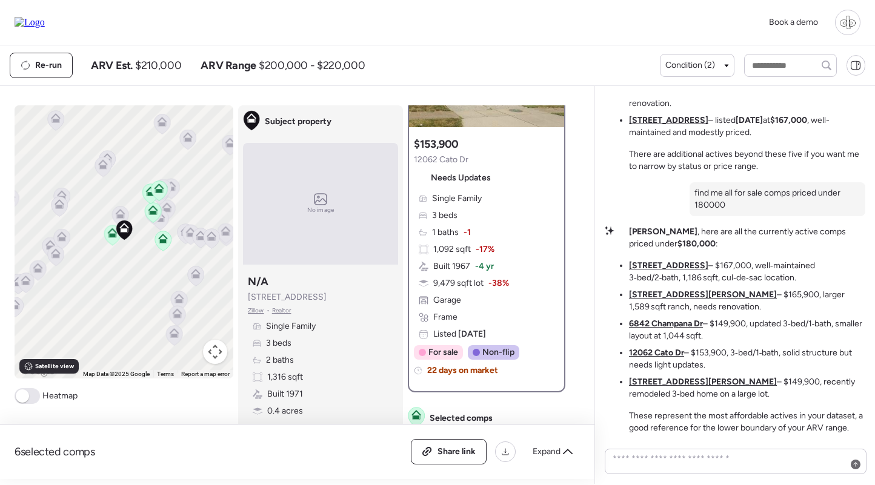
click at [653, 380] on u "1911 Redman Rd" at bounding box center [703, 382] width 148 height 10
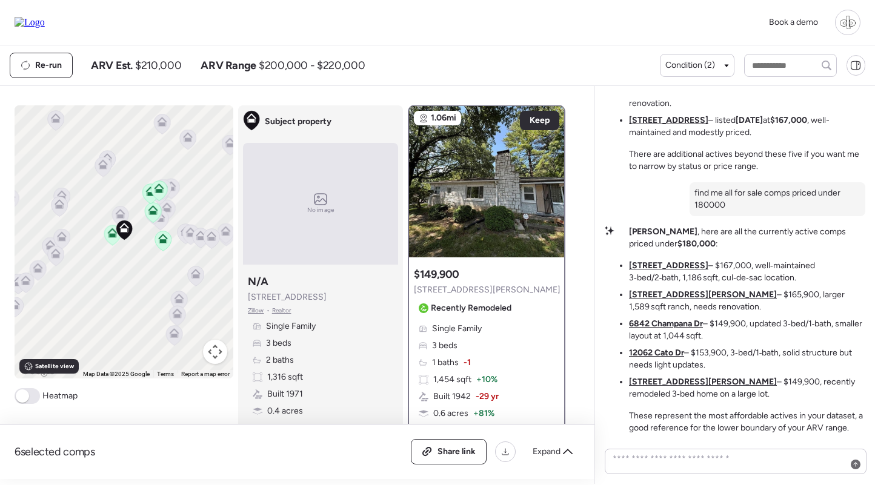
scroll to position [0, 0]
click at [482, 336] on div "Single Family 3 beds 1 baths -1 1,454 sqft + 10% Built 1942 -29 yr 0.6 acres + …" at bounding box center [486, 389] width 145 height 131
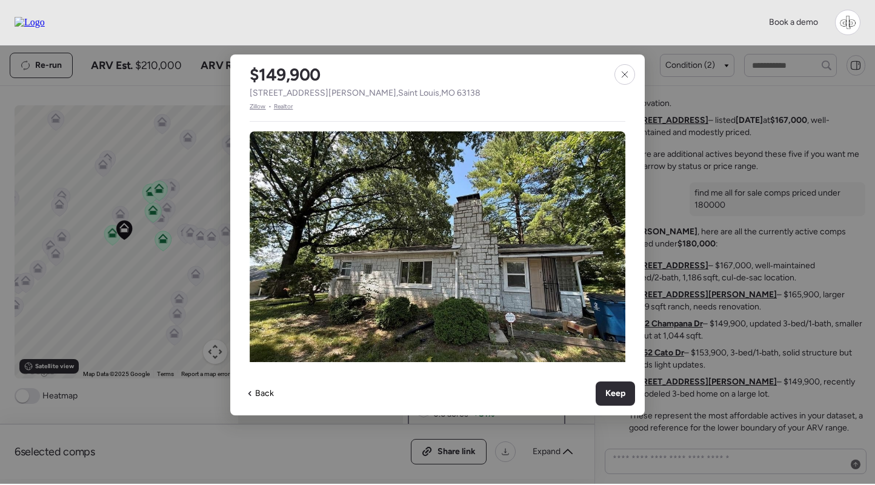
click at [260, 107] on span "Zillow" at bounding box center [258, 107] width 16 height 10
click at [627, 74] on icon at bounding box center [625, 75] width 10 height 10
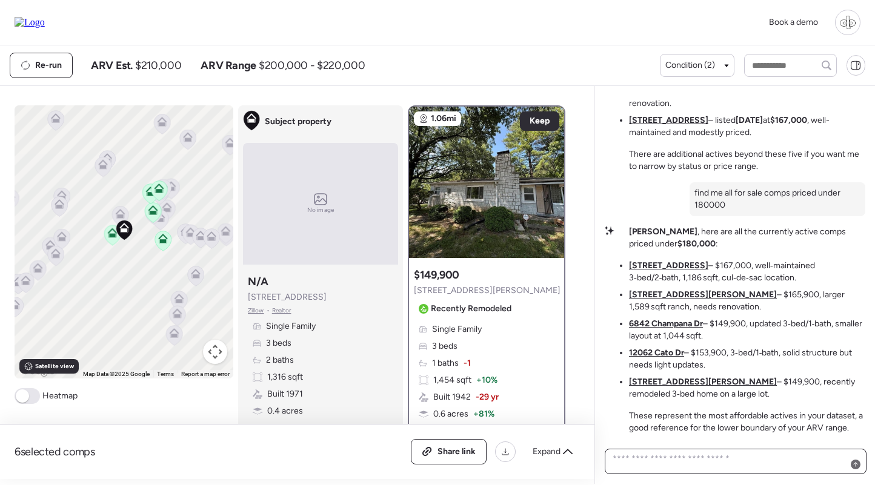
click at [670, 470] on textarea at bounding box center [735, 462] width 251 height 22
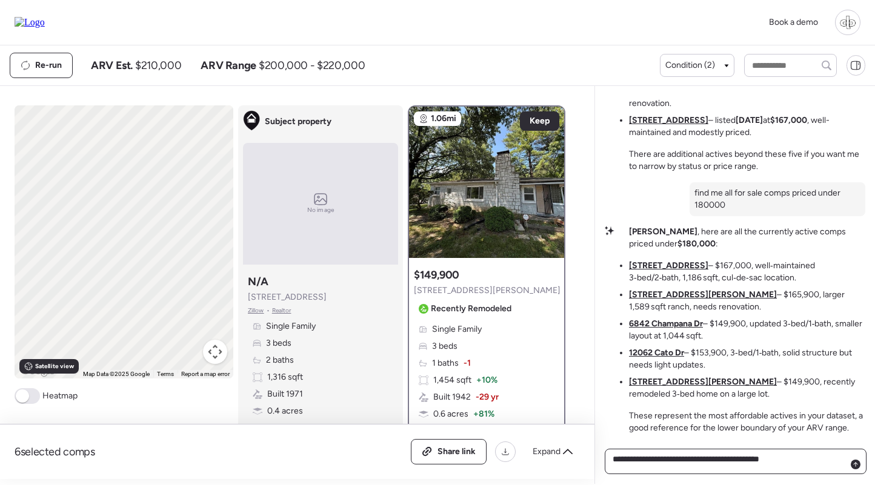
type textarea "**********"
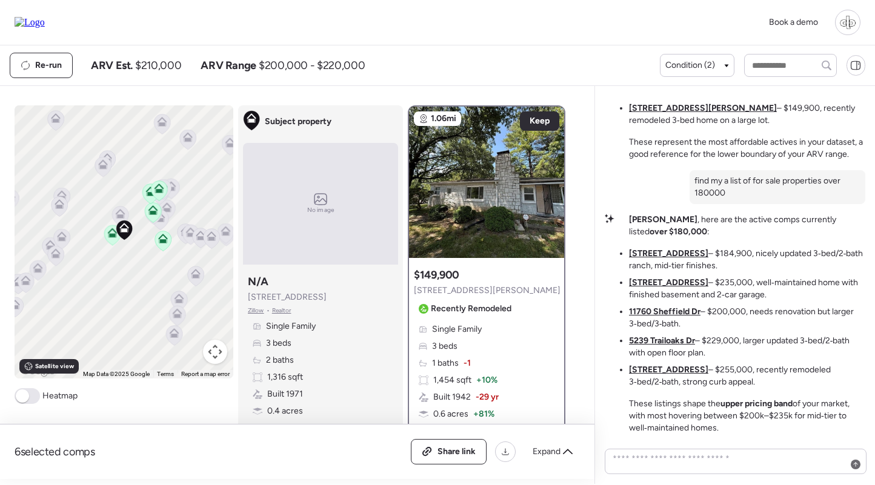
click at [679, 284] on u "6530 Farm Pond Ct" at bounding box center [668, 283] width 79 height 10
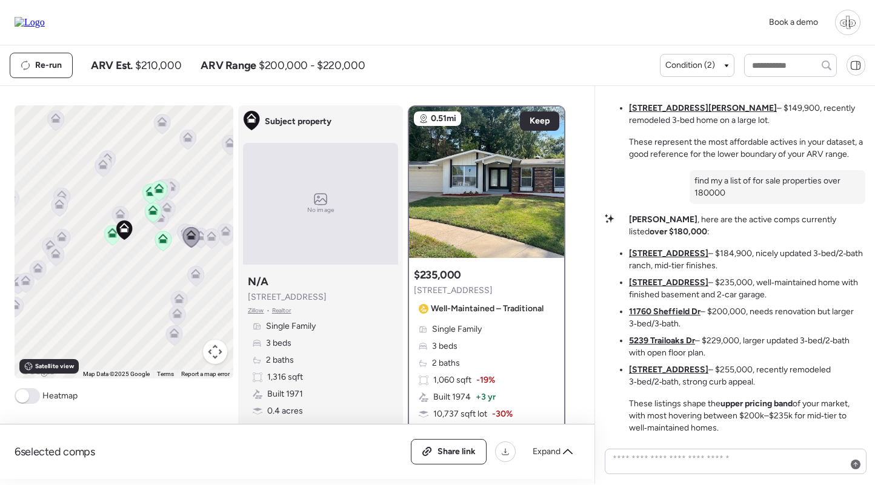
click at [494, 349] on div "Single Family 3 beds 2 baths 1,060 sqft -19% Built 1974 + 3 yr 10,737 sqft lot …" at bounding box center [486, 398] width 145 height 148
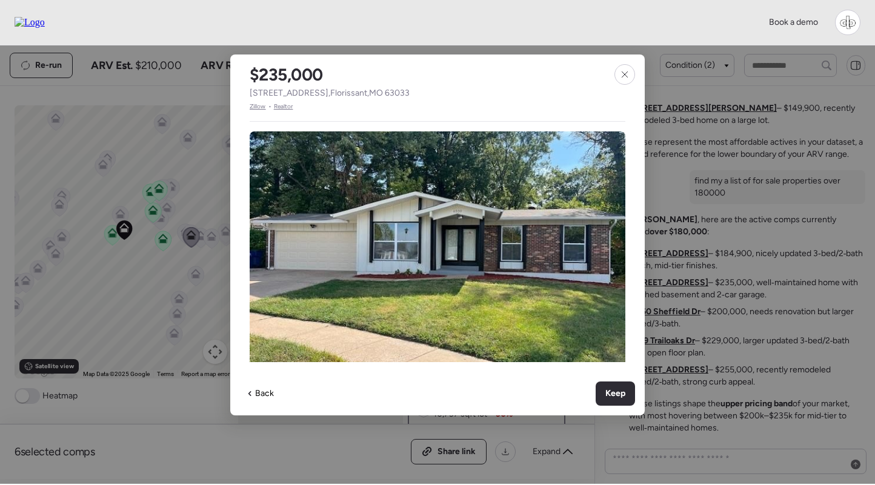
click at [257, 104] on span "Zillow" at bounding box center [258, 107] width 16 height 10
click at [627, 71] on icon at bounding box center [625, 75] width 10 height 10
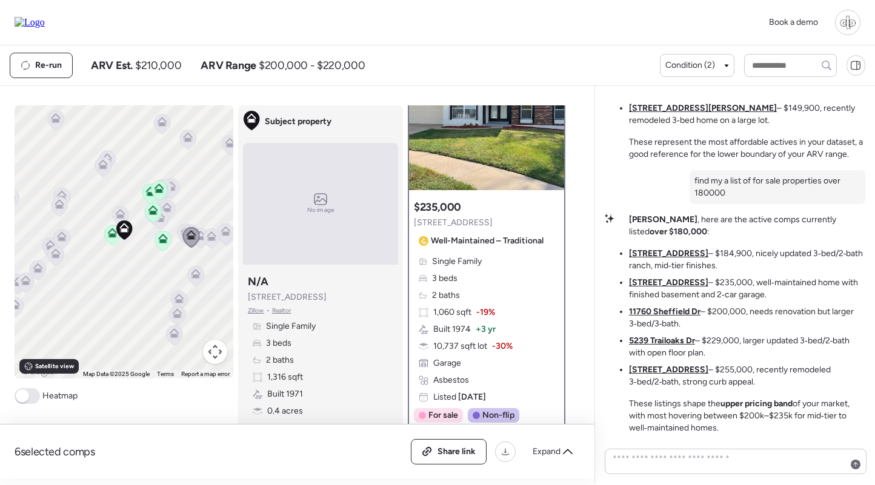
scroll to position [174, 0]
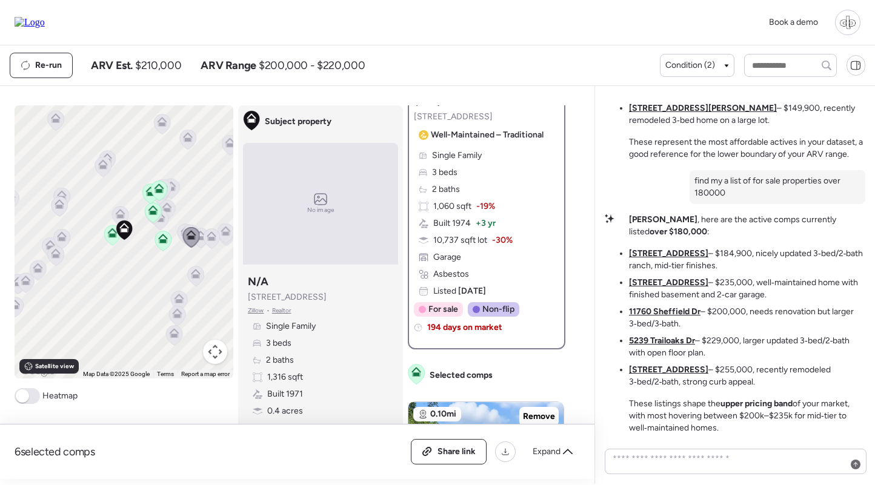
click at [671, 368] on u "11707 Macrinus Dr" at bounding box center [668, 370] width 79 height 10
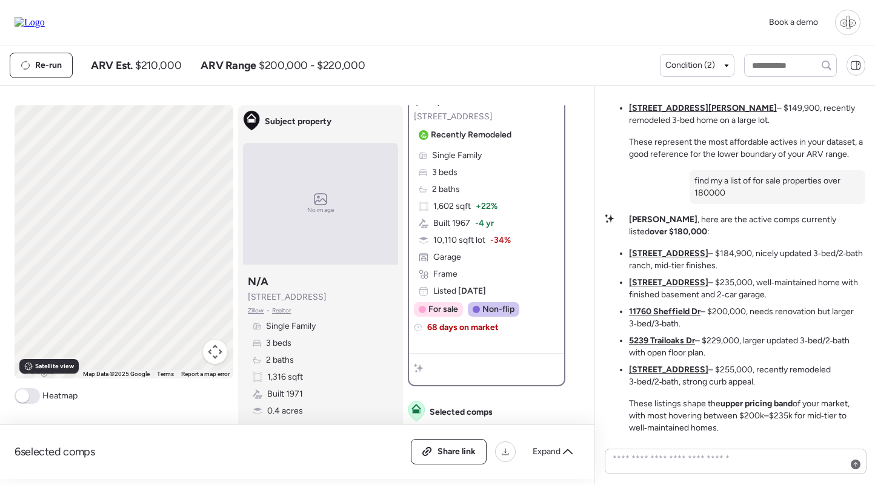
scroll to position [0, 0]
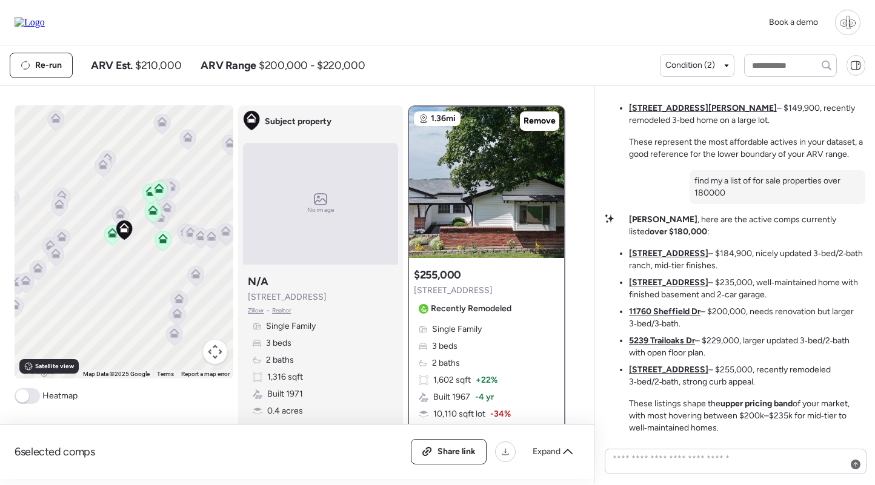
click at [506, 340] on div "Single Family 3 beds 2 baths 1,602 sqft + 22% Built 1967 -4 yr 10,110 sqft lot …" at bounding box center [486, 398] width 145 height 148
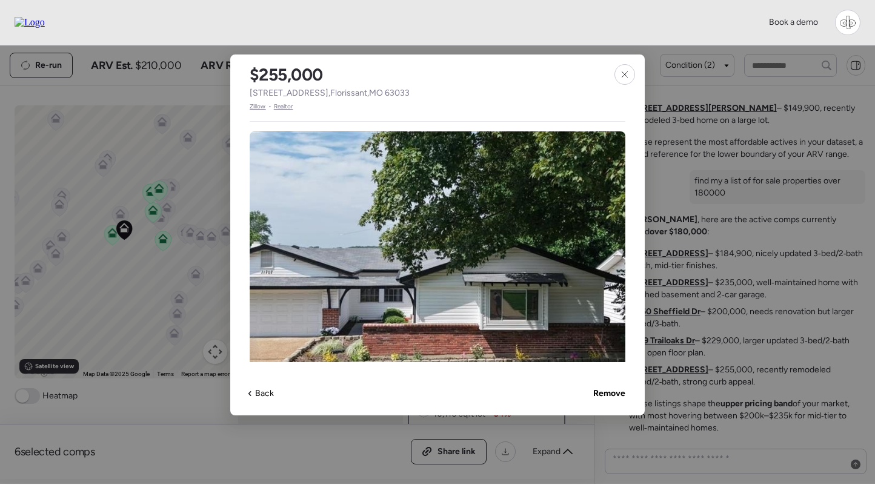
click at [263, 108] on span "Zillow" at bounding box center [258, 107] width 16 height 10
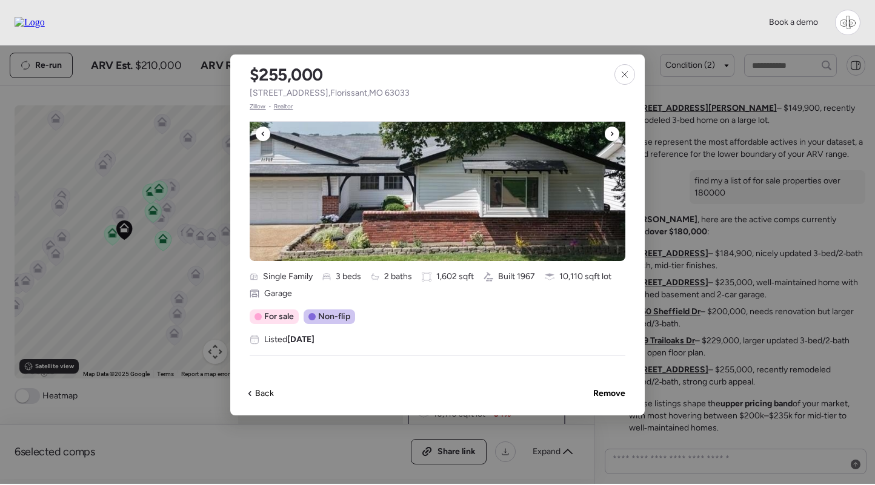
scroll to position [113, 0]
click at [622, 70] on icon at bounding box center [625, 75] width 10 height 10
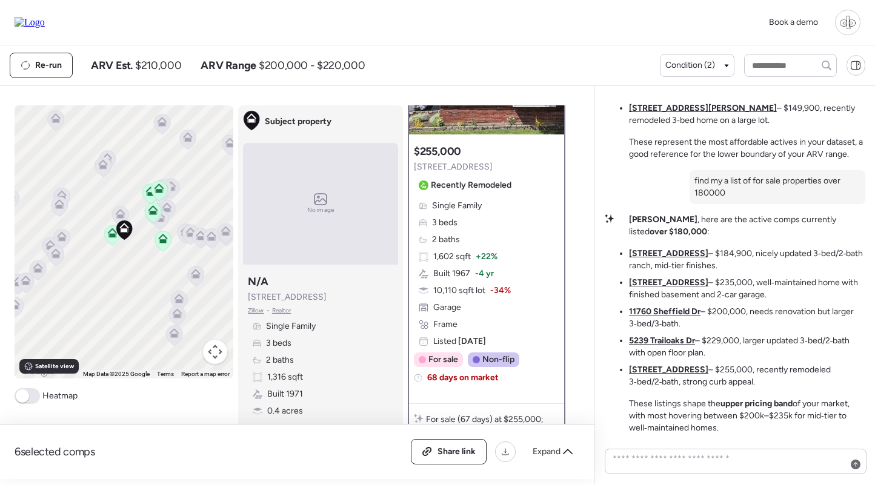
scroll to position [123, 0]
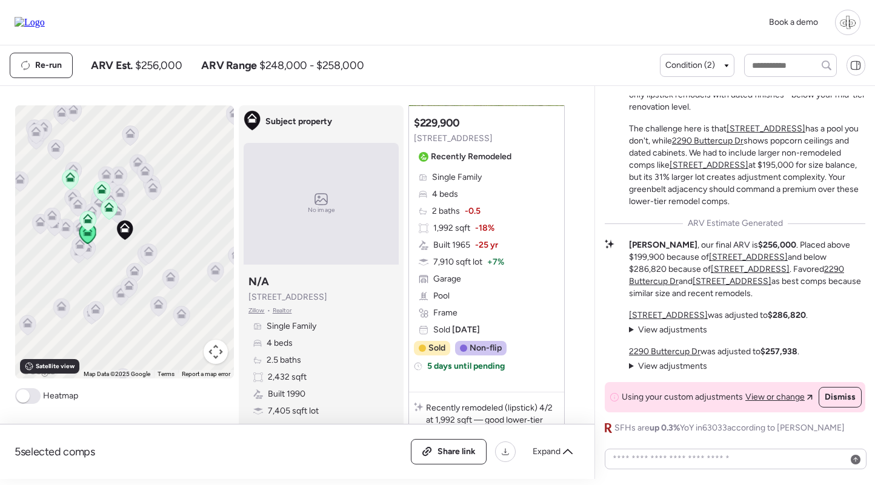
scroll to position [116, 0]
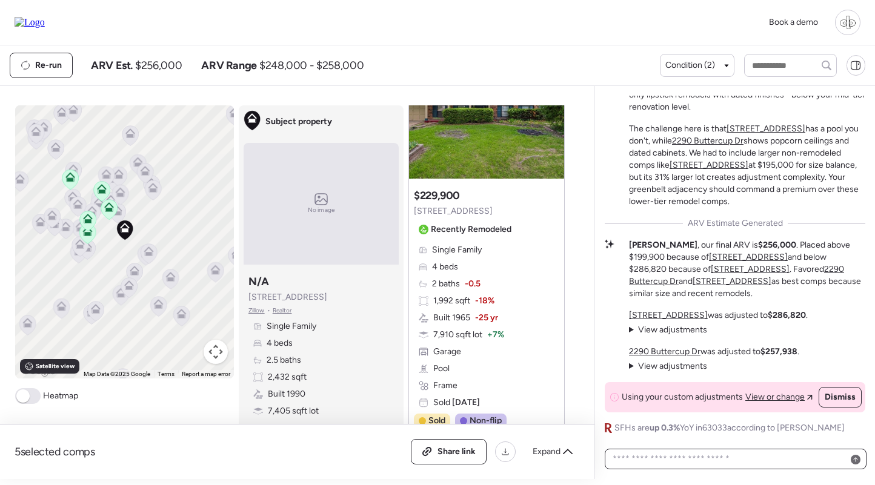
click at [699, 455] on textarea at bounding box center [735, 459] width 251 height 17
paste textarea "**********"
type textarea "**********"
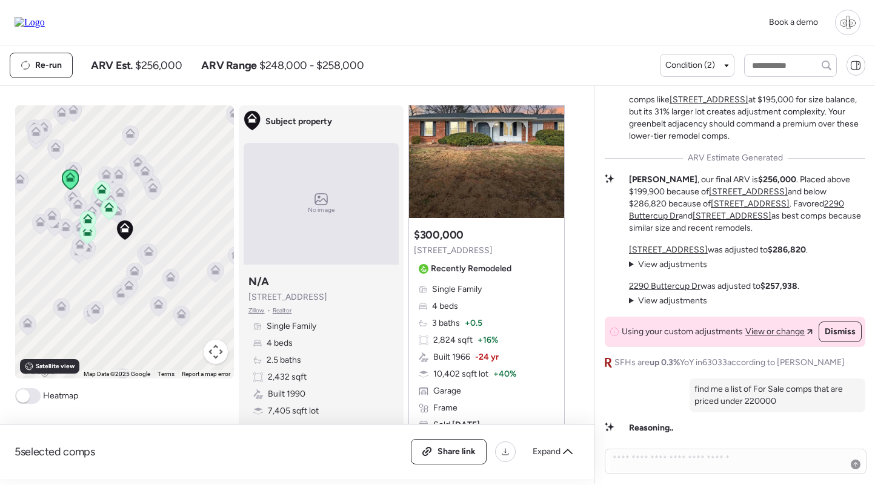
scroll to position [2390, 0]
click at [447, 332] on div "Single Family 4 beds 3 baths + 0.5 2,824 sqft + 16% Built 1966 -24 yr 10,402 sq…" at bounding box center [486, 357] width 145 height 148
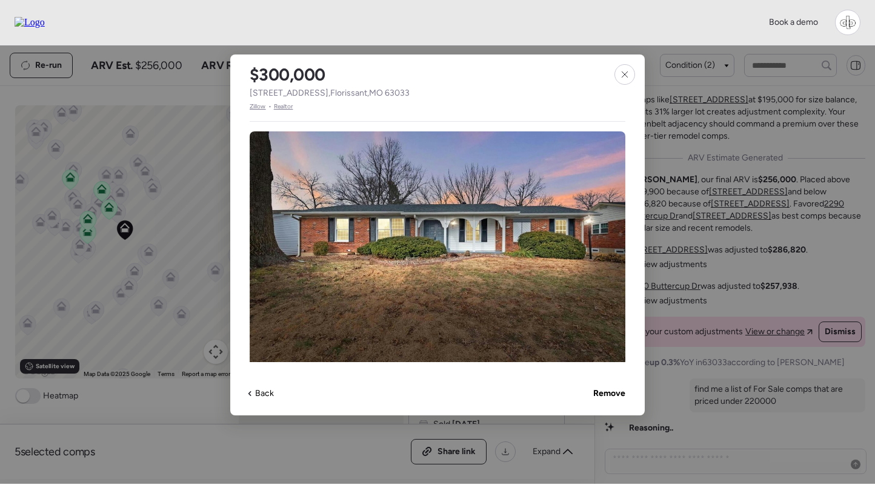
click at [256, 110] on span "Zillow" at bounding box center [258, 107] width 16 height 10
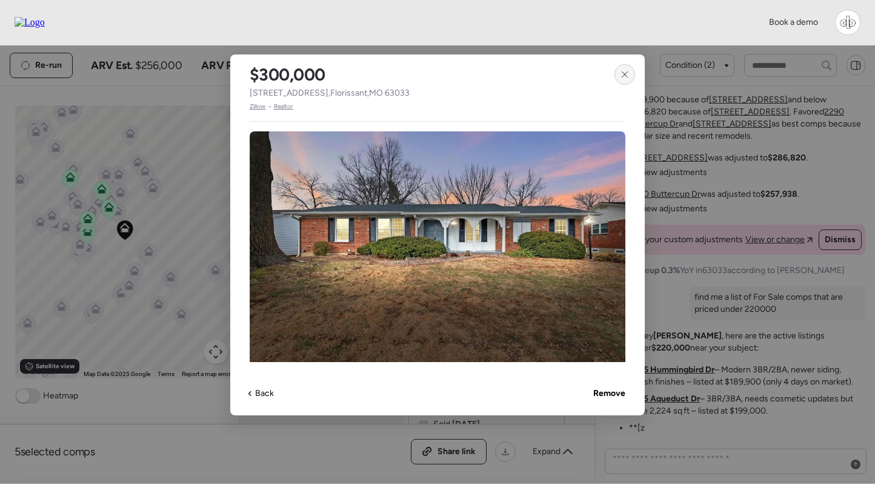
click at [628, 73] on icon at bounding box center [625, 75] width 10 height 10
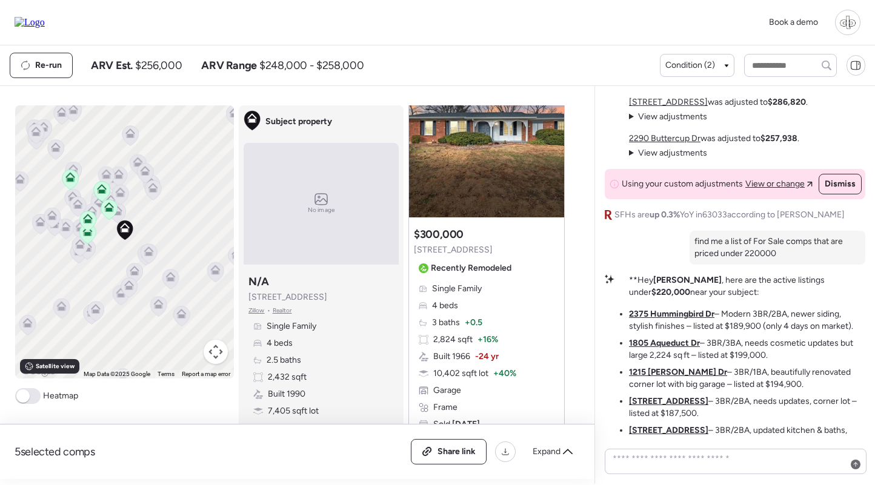
scroll to position [-16, 0]
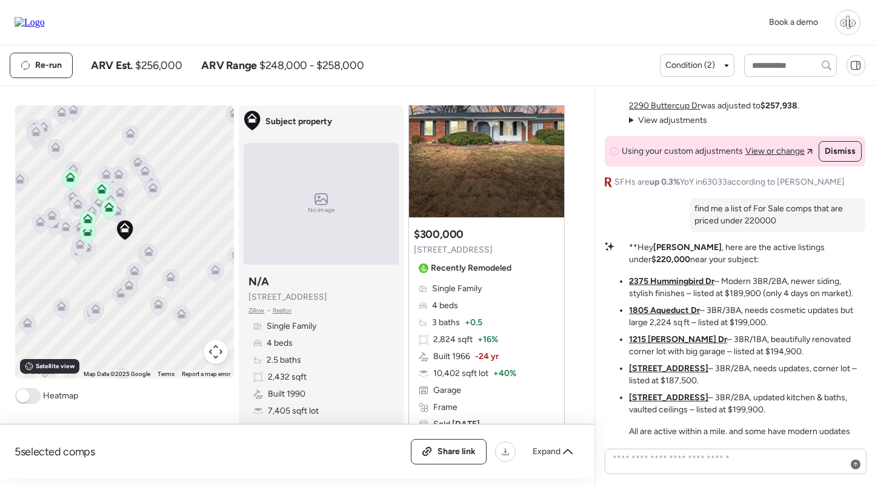
click at [697, 281] on u "2375 Hummingbird Dr" at bounding box center [671, 281] width 85 height 10
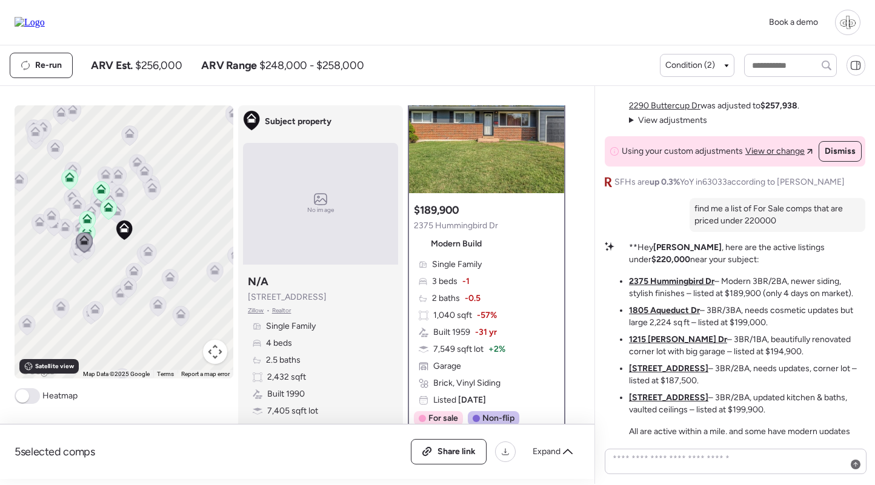
scroll to position [64, 0]
click at [503, 303] on div "Single Family 3 beds -1 2 baths -0.5 1,040 sqft -57% Built 1959 -31 yr 7,549 sq…" at bounding box center [486, 333] width 145 height 148
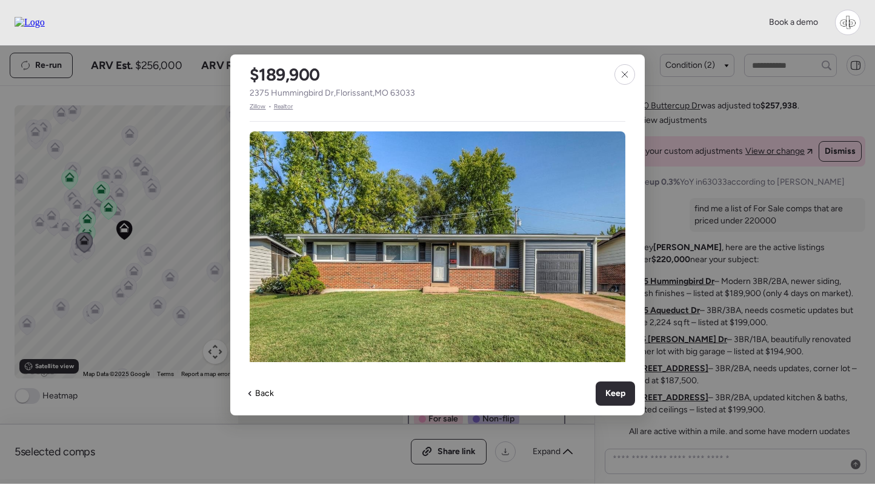
click at [259, 107] on span "Zillow" at bounding box center [258, 107] width 16 height 10
click at [623, 75] on icon at bounding box center [625, 75] width 10 height 10
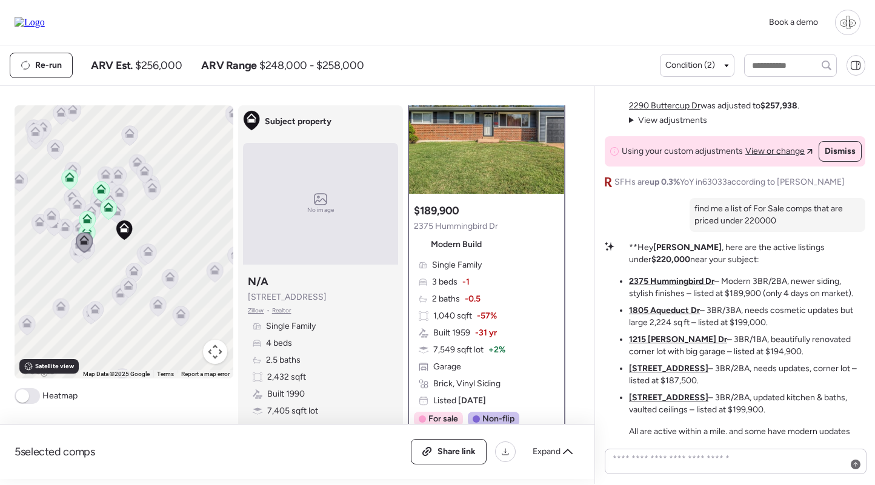
click at [663, 310] on u "1805 Aqueduct Dr" at bounding box center [664, 310] width 71 height 10
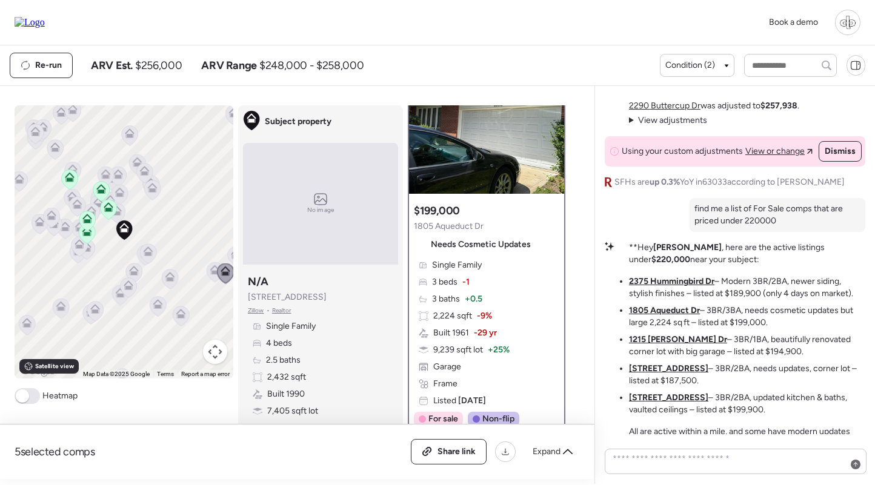
scroll to position [0, 0]
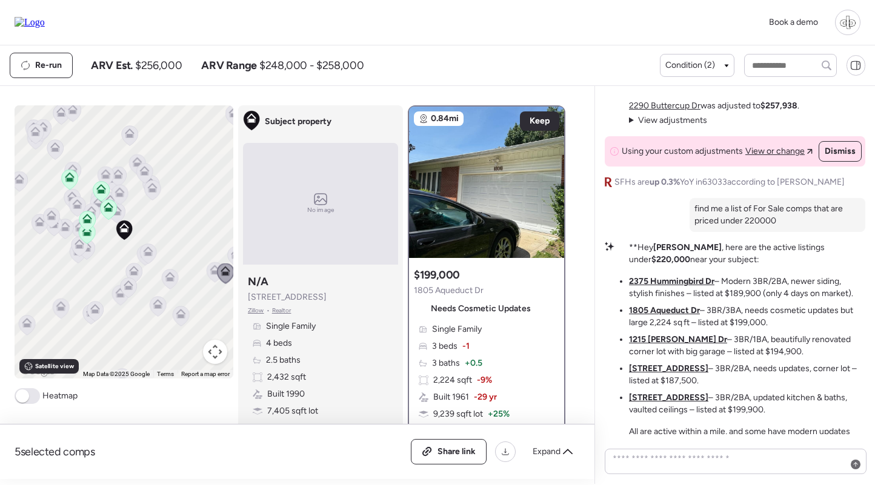
click at [475, 335] on span "Single Family" at bounding box center [457, 330] width 50 height 12
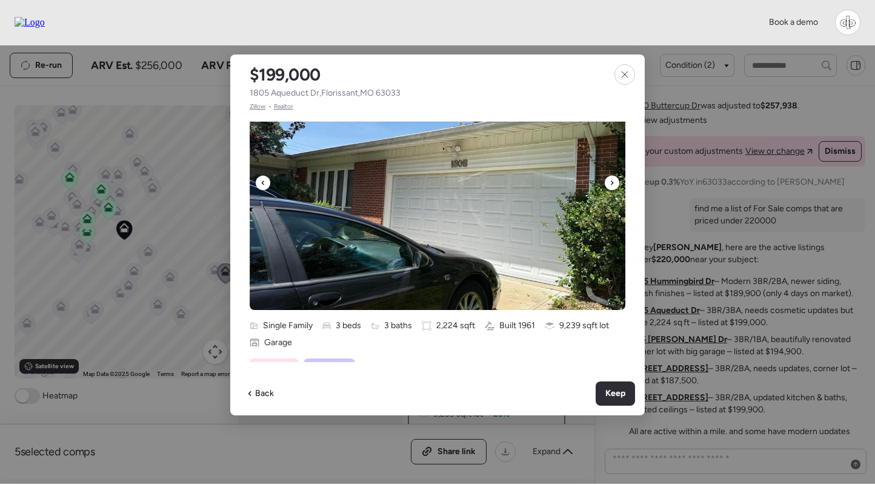
scroll to position [58, 0]
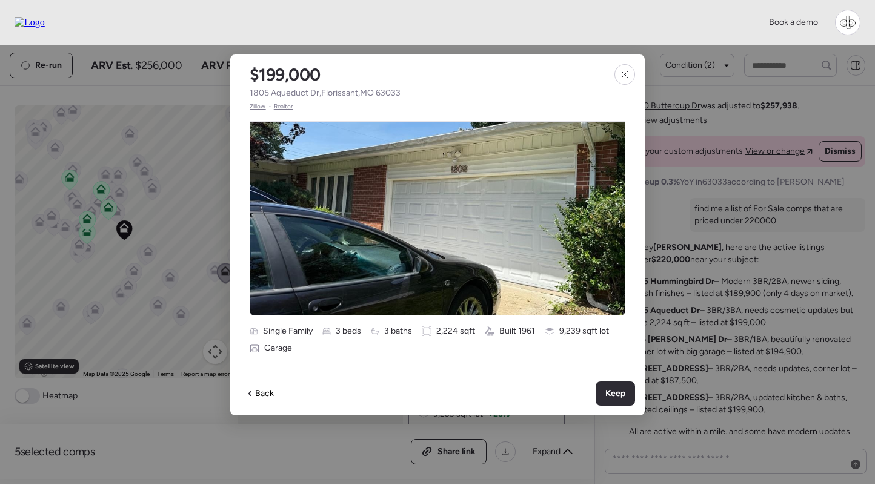
click at [255, 105] on span "Zillow" at bounding box center [258, 107] width 16 height 10
click at [625, 75] on icon at bounding box center [624, 74] width 5 height 5
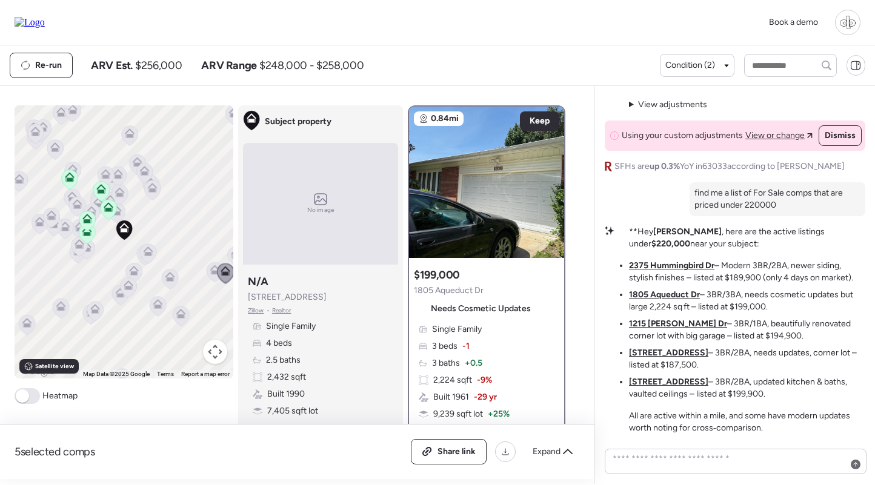
scroll to position [0, 0]
click at [666, 322] on u "1215 Pamela Dr" at bounding box center [678, 324] width 98 height 10
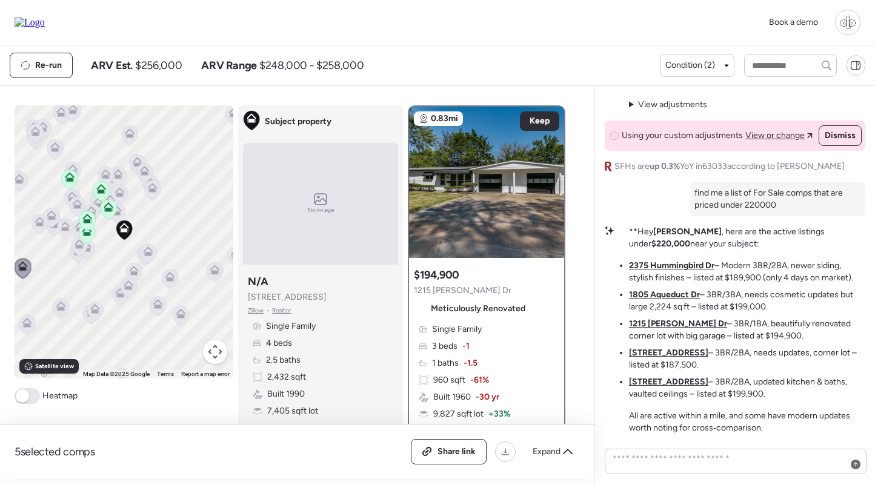
click at [474, 342] on div "Single Family 3 beds -1 1 baths -1.5 960 sqft -61% Built 1960 -30 yr 9,827 sqft…" at bounding box center [486, 398] width 145 height 148
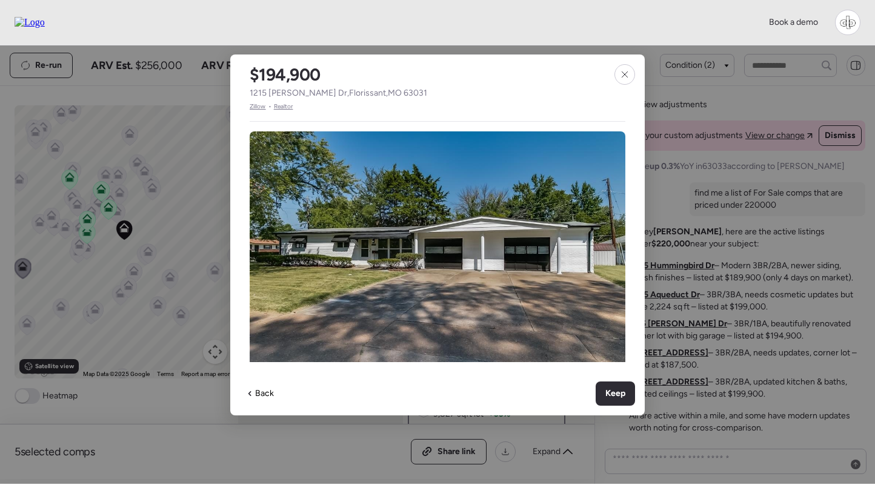
click at [256, 105] on span "Zillow" at bounding box center [258, 107] width 16 height 10
click at [625, 75] on icon at bounding box center [624, 74] width 5 height 5
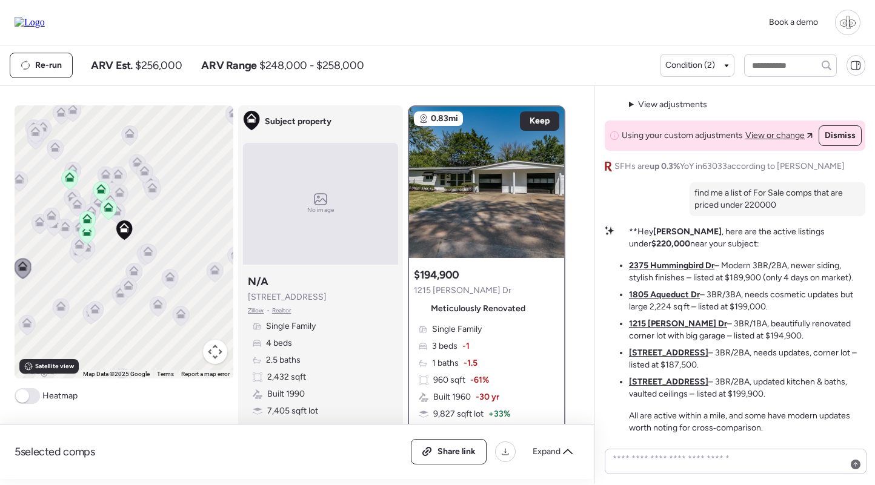
click at [660, 355] on u "2620 Derby Pl" at bounding box center [668, 353] width 79 height 10
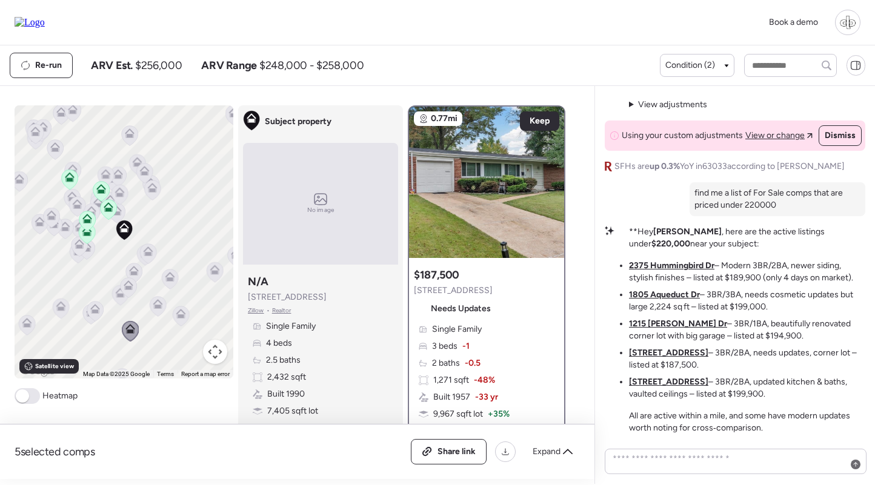
click at [508, 358] on div "Single Family 3 beds -1 2 baths -0.5 1,271 sqft -48% Built 1957 -33 yr 9,967 sq…" at bounding box center [486, 398] width 145 height 148
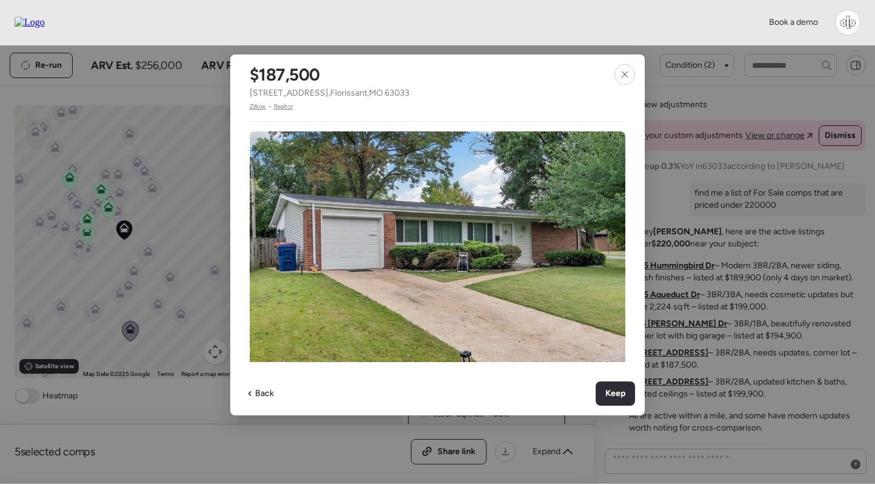
click at [262, 105] on span "Zillow" at bounding box center [258, 107] width 16 height 10
click at [621, 73] on icon at bounding box center [625, 75] width 10 height 10
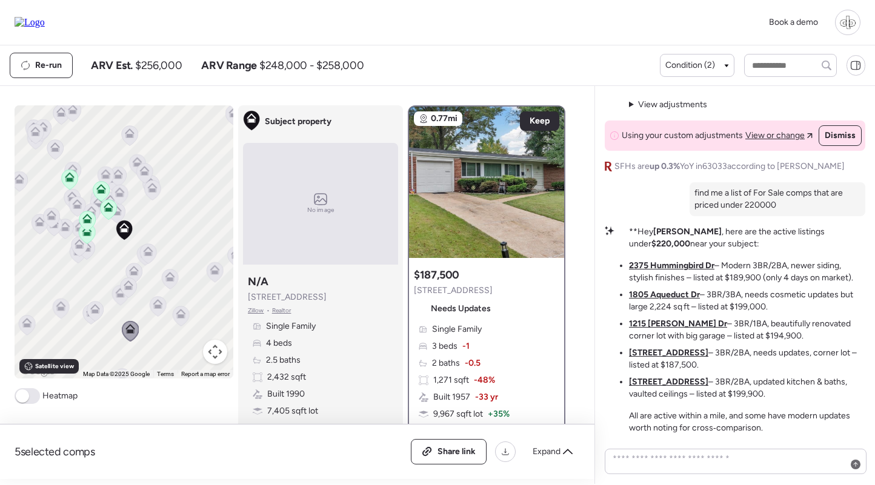
click at [660, 384] on u "1610 Horseshoe Dr" at bounding box center [668, 382] width 79 height 10
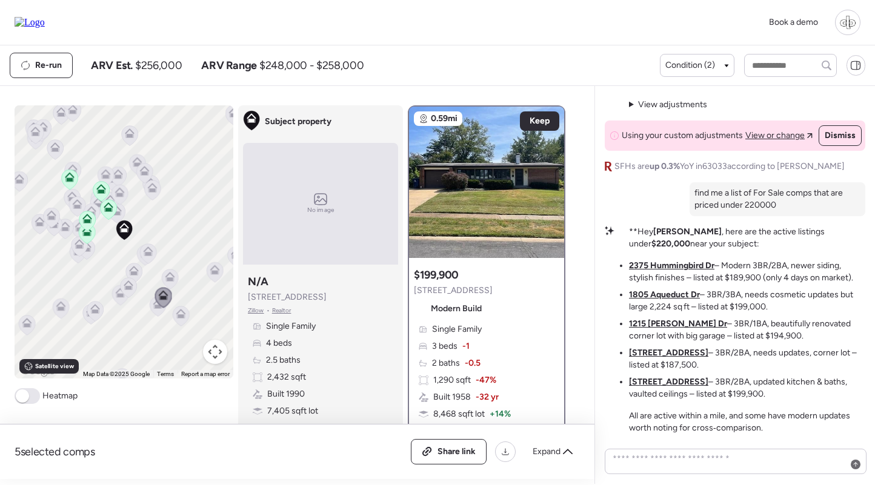
click at [491, 371] on div "Single Family 3 beds -1 2 baths -0.5 1,290 sqft -47% Built 1958 -32 yr 8,468 sq…" at bounding box center [486, 398] width 145 height 148
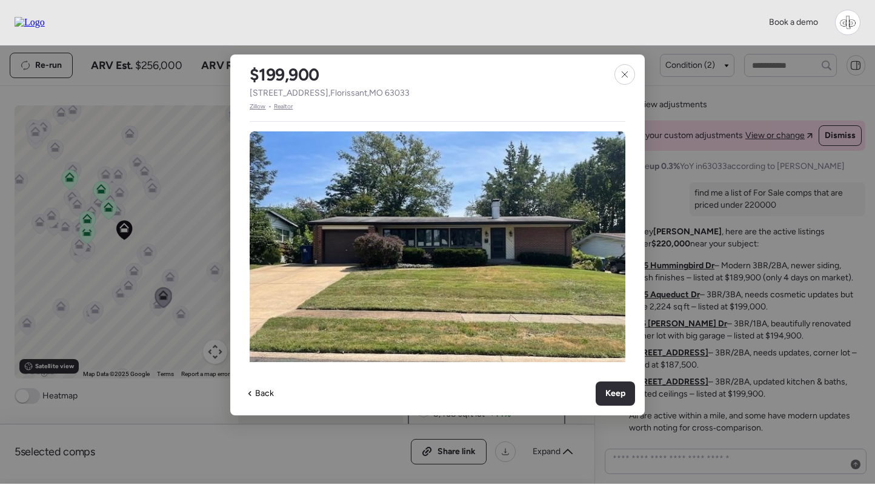
drag, startPoint x: 252, startPoint y: 105, endPoint x: 268, endPoint y: 92, distance: 20.3
click at [252, 105] on span "Zillow" at bounding box center [258, 107] width 16 height 10
click at [626, 74] on icon at bounding box center [625, 75] width 10 height 10
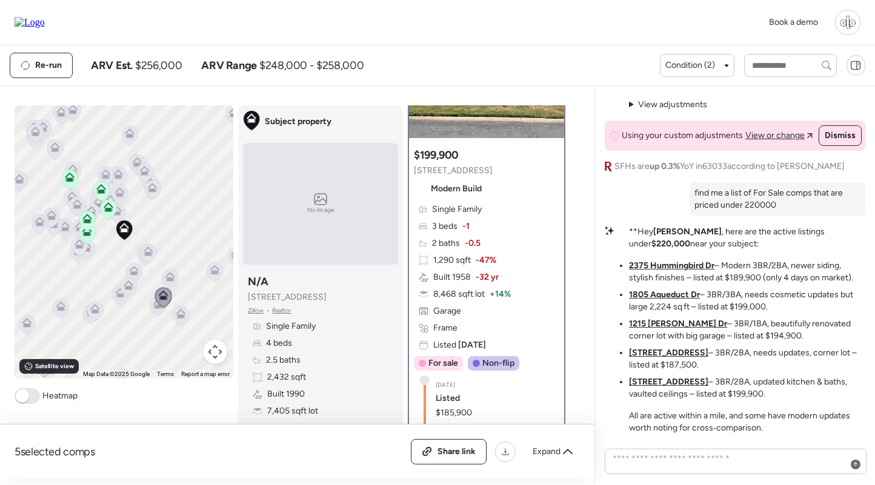
scroll to position [111, 0]
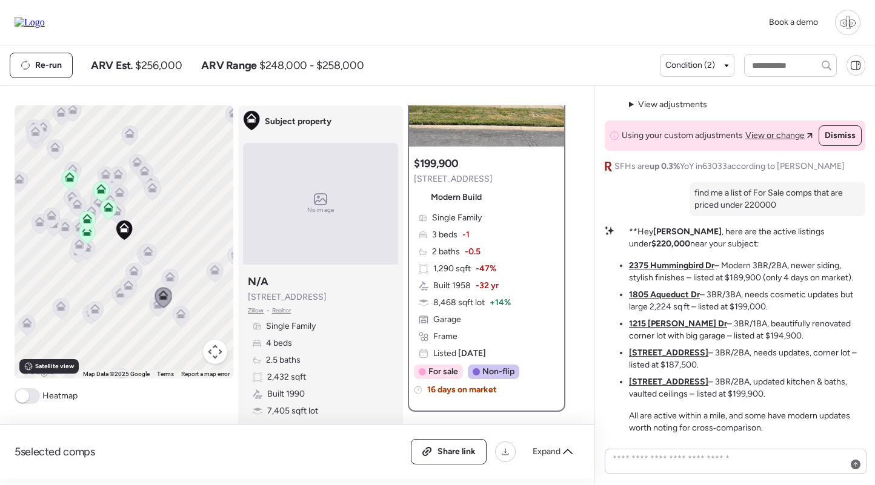
click at [481, 288] on span "-32 yr" at bounding box center [487, 286] width 23 height 12
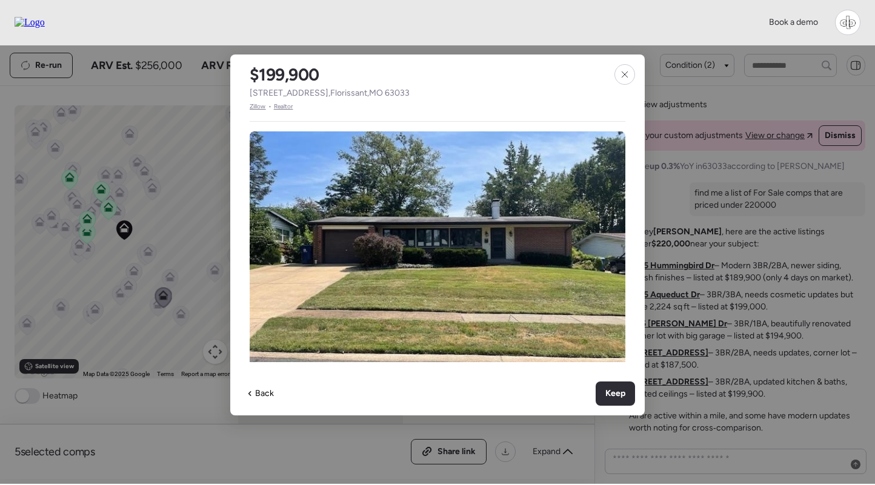
click at [260, 105] on span "Zillow" at bounding box center [258, 107] width 16 height 10
click at [619, 73] on div at bounding box center [624, 74] width 21 height 21
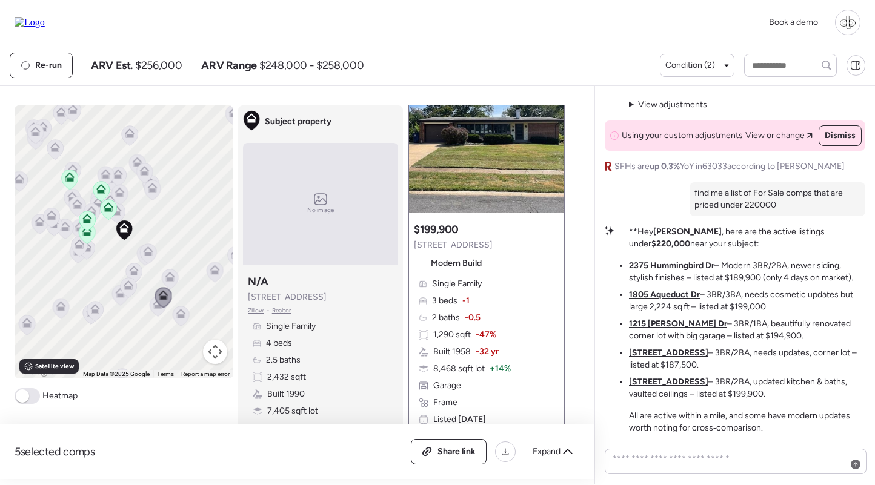
scroll to position [45, 0]
click at [602, 253] on div "Greenbelt Premium vs. Limited Remodel Comps Your subject at 2546 Indiancup Dr h…" at bounding box center [734, 285] width 281 height 398
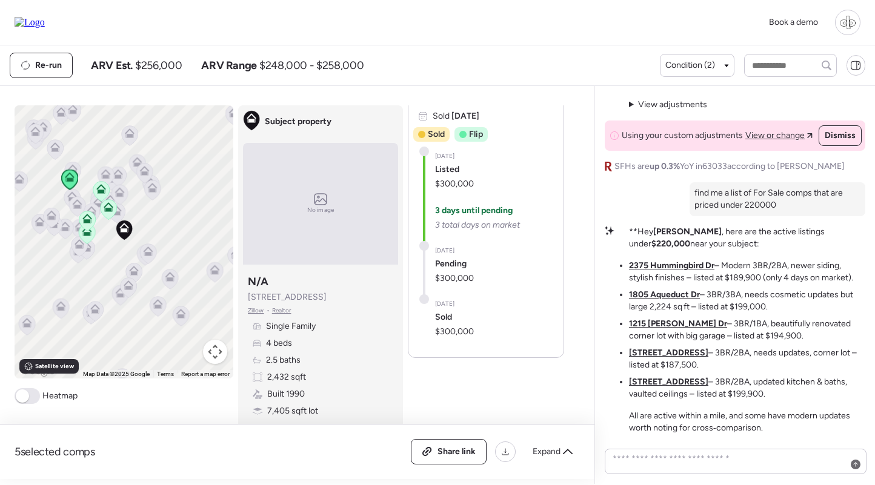
scroll to position [3131, 0]
click at [696, 59] on div "Condition (2)" at bounding box center [697, 65] width 75 height 23
click at [696, 60] on span "Condition (2)" at bounding box center [690, 65] width 50 height 12
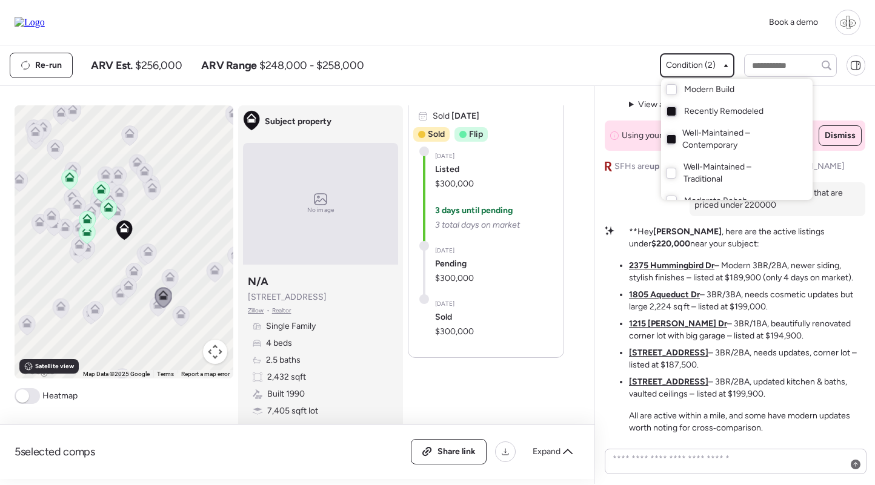
click at [696, 60] on div at bounding box center [437, 208] width 875 height 485
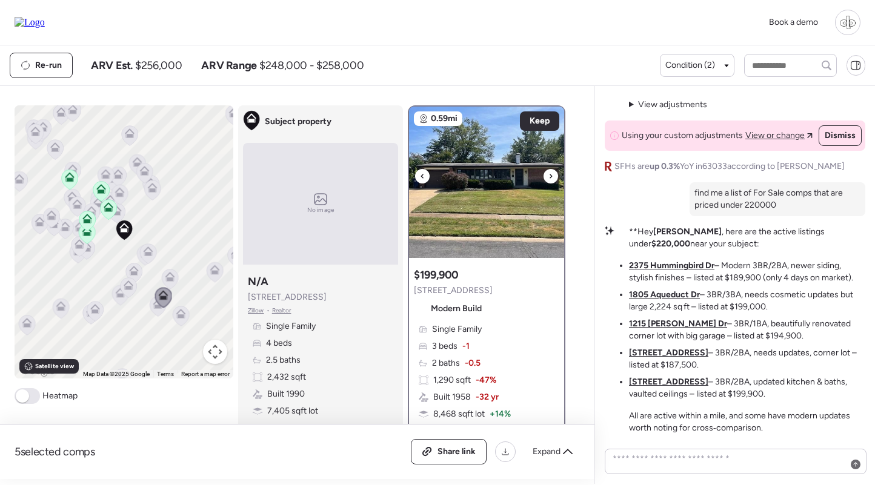
scroll to position [0, 0]
click at [668, 265] on u "2375 Hummingbird Dr" at bounding box center [671, 266] width 85 height 10
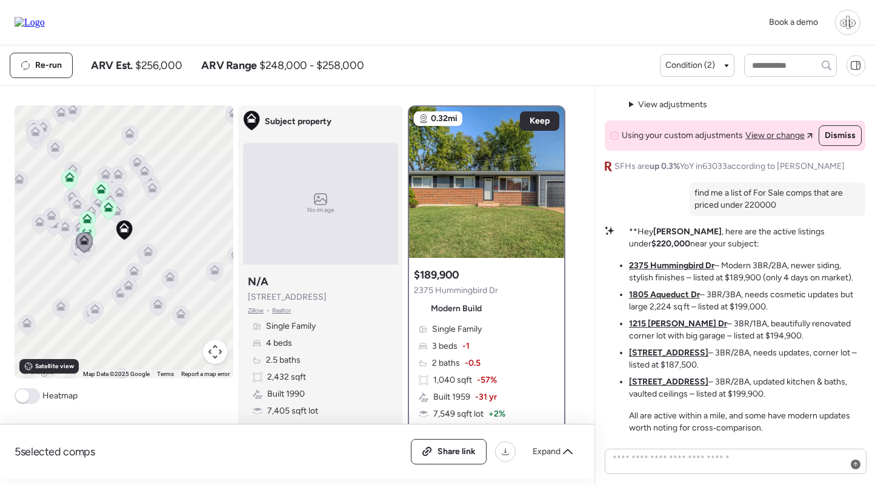
click at [660, 295] on u "1805 Aqueduct Dr" at bounding box center [664, 295] width 71 height 10
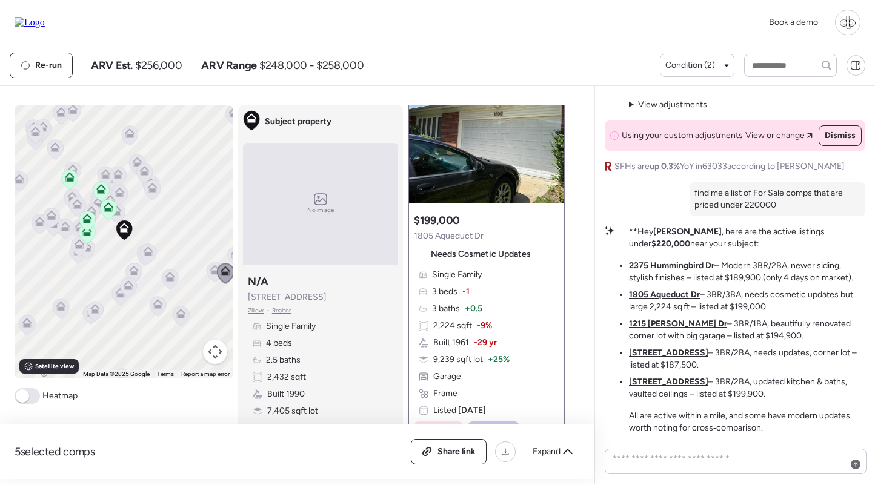
scroll to position [71, 0]
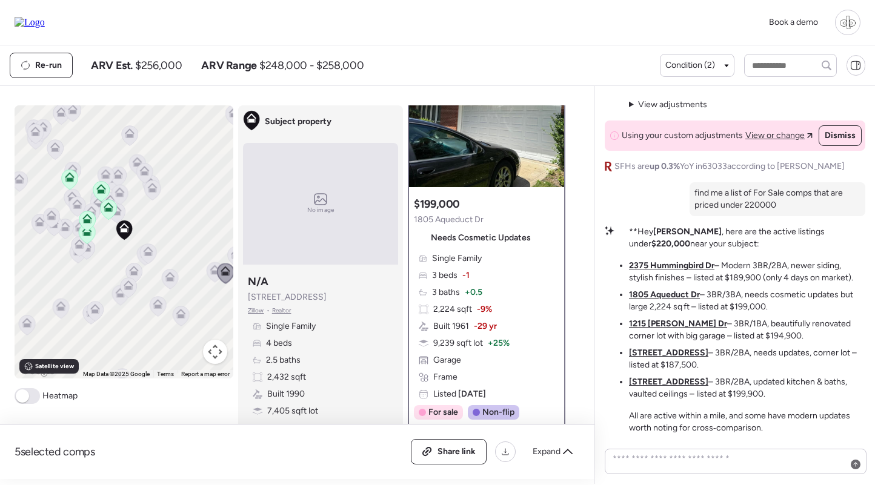
click at [471, 298] on span "+ 0.5" at bounding box center [474, 293] width 18 height 12
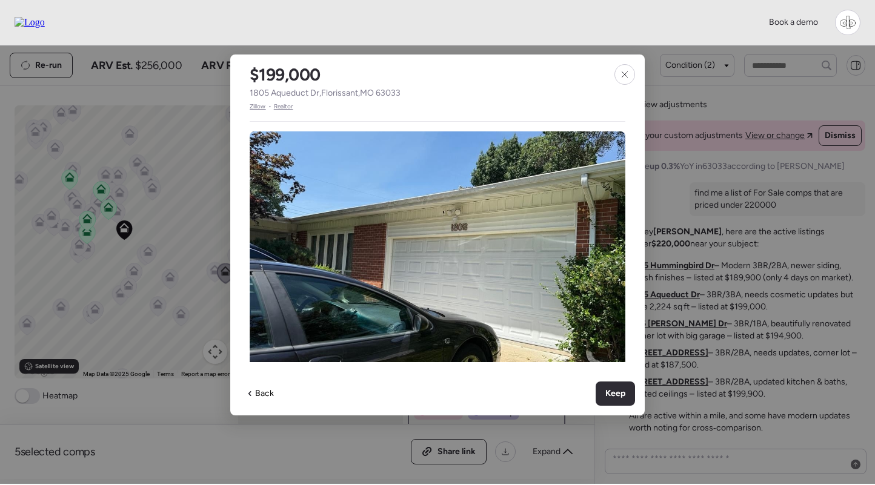
click at [259, 109] on span "Zillow" at bounding box center [258, 107] width 16 height 10
click at [625, 72] on icon at bounding box center [625, 75] width 10 height 10
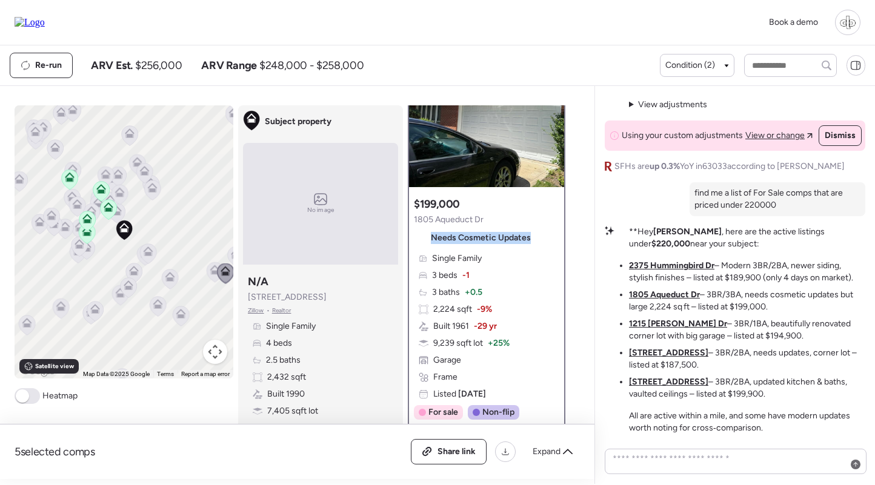
copy span "Needs Cosmetic Updates"
drag, startPoint x: 531, startPoint y: 238, endPoint x: 432, endPoint y: 242, distance: 98.9
click at [432, 242] on div "Needs Cosmetic Updates" at bounding box center [475, 237] width 122 height 19
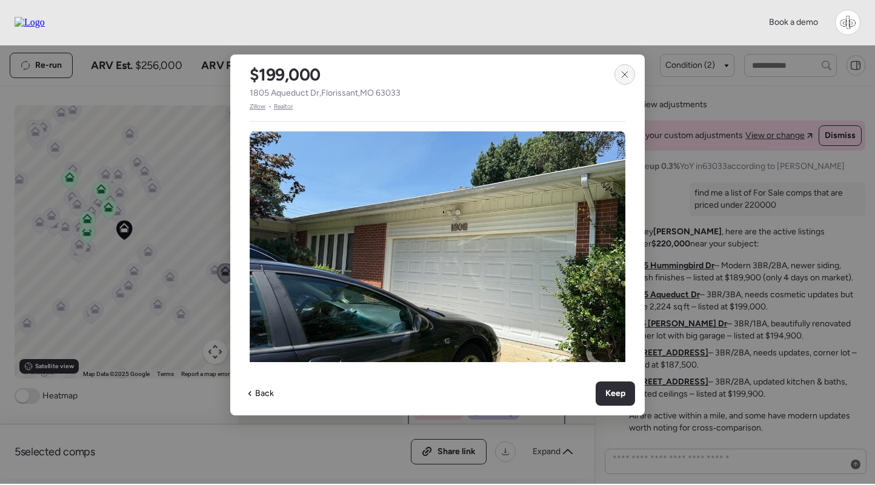
click at [627, 79] on div at bounding box center [624, 74] width 21 height 21
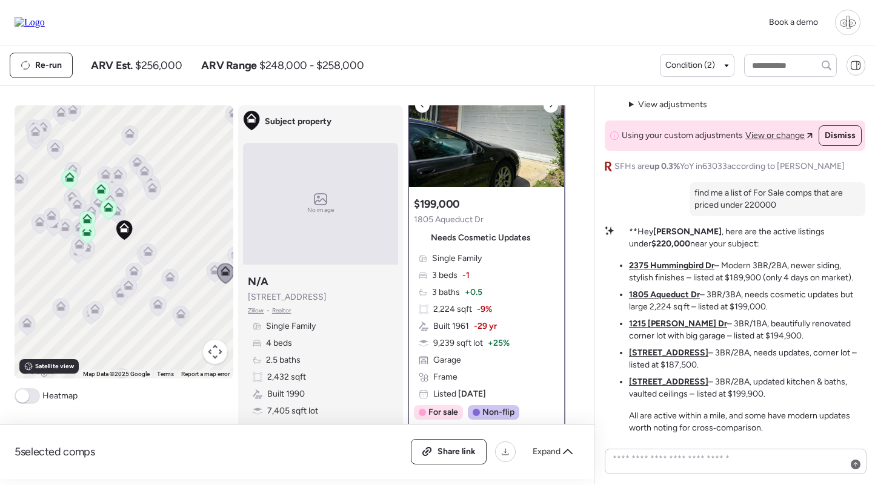
scroll to position [23, 0]
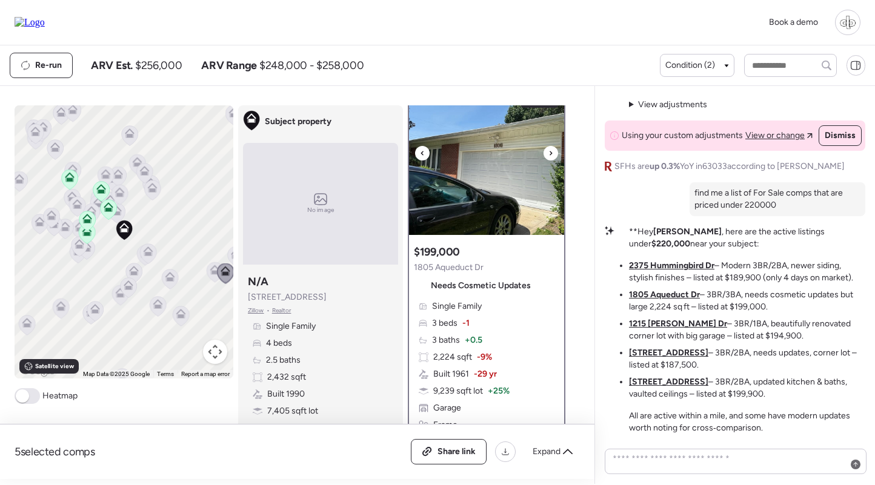
click at [494, 181] on img at bounding box center [486, 159] width 155 height 151
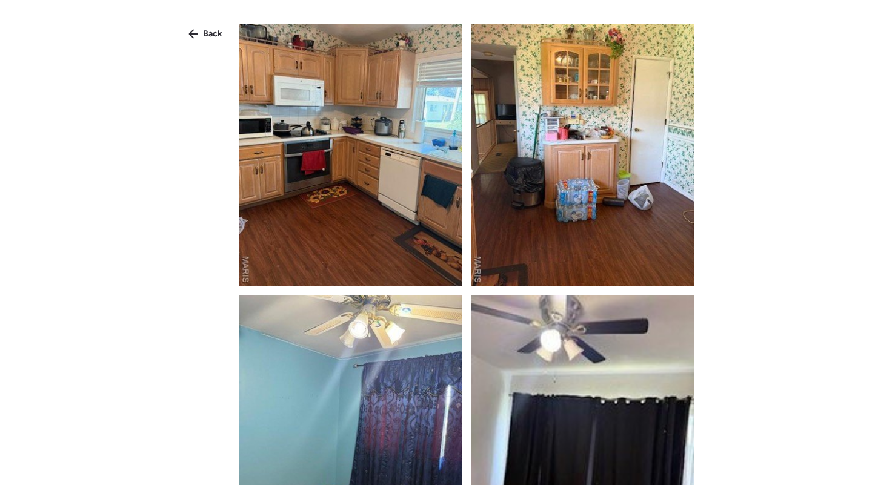
scroll to position [761, 0]
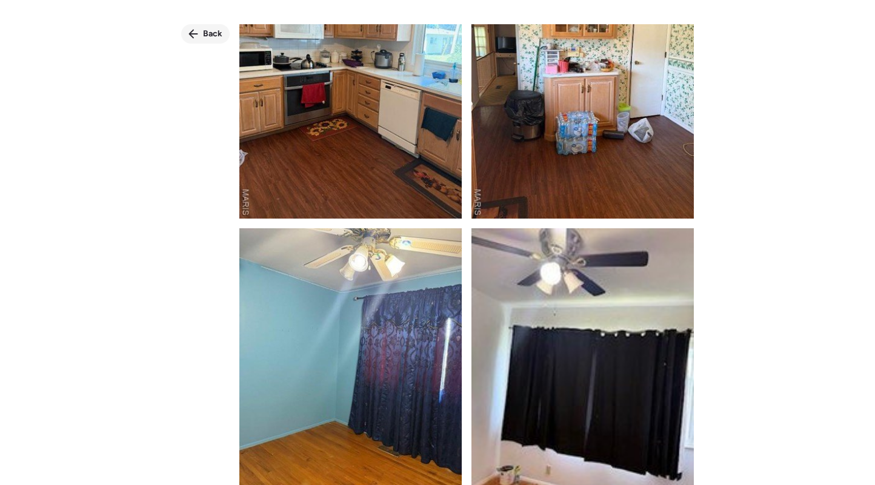
click at [195, 29] on icon at bounding box center [193, 34] width 10 height 10
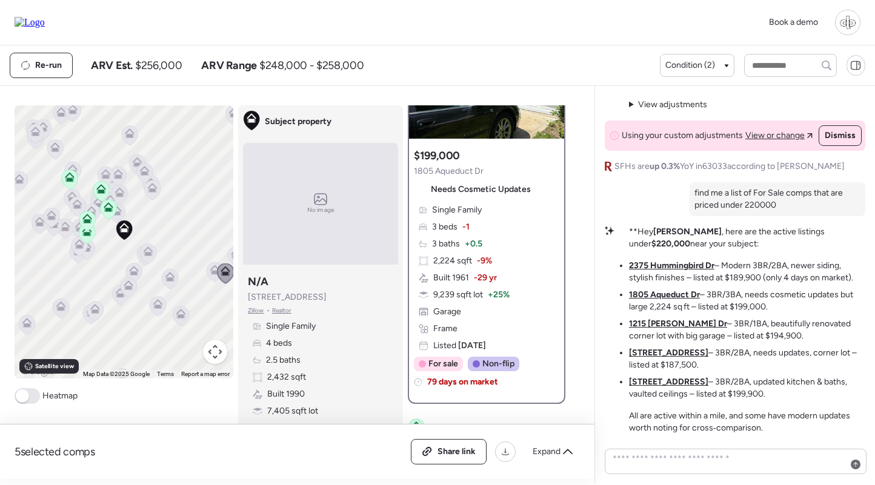
scroll to position [120, 0]
click at [439, 204] on span "Single Family" at bounding box center [457, 210] width 50 height 12
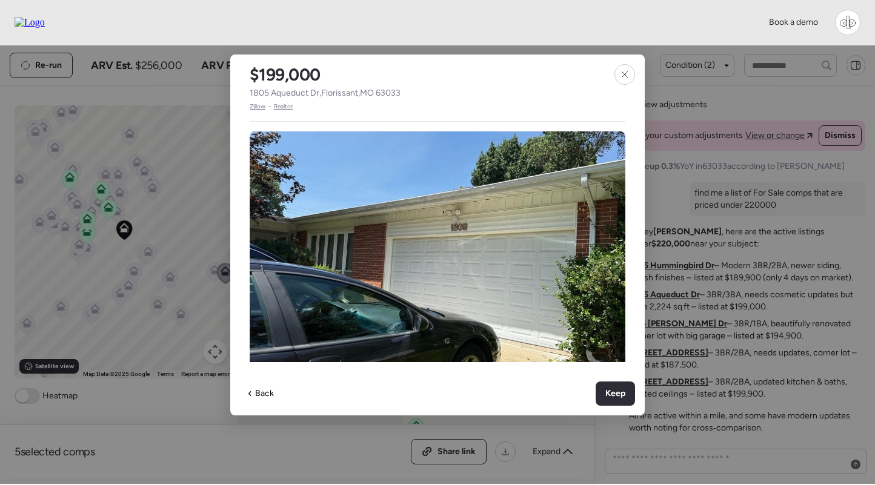
click at [258, 104] on span "Zillow" at bounding box center [258, 107] width 16 height 10
click at [623, 71] on icon at bounding box center [625, 75] width 10 height 10
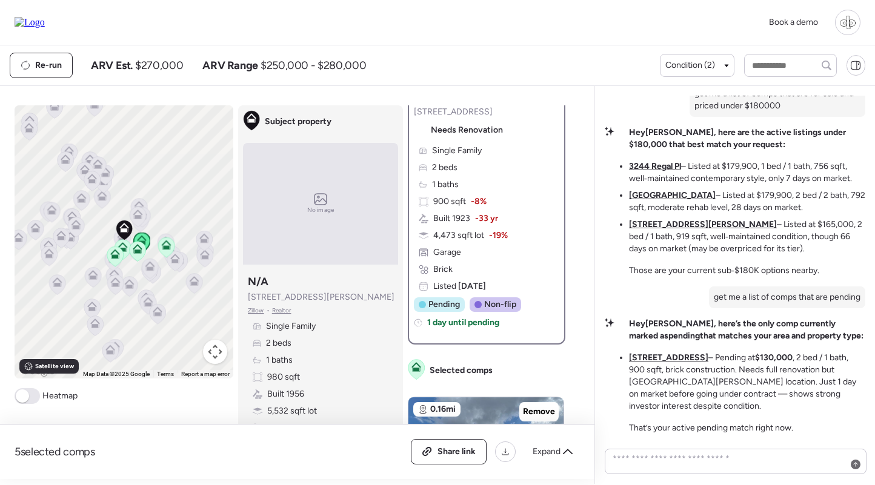
scroll to position [104, 0]
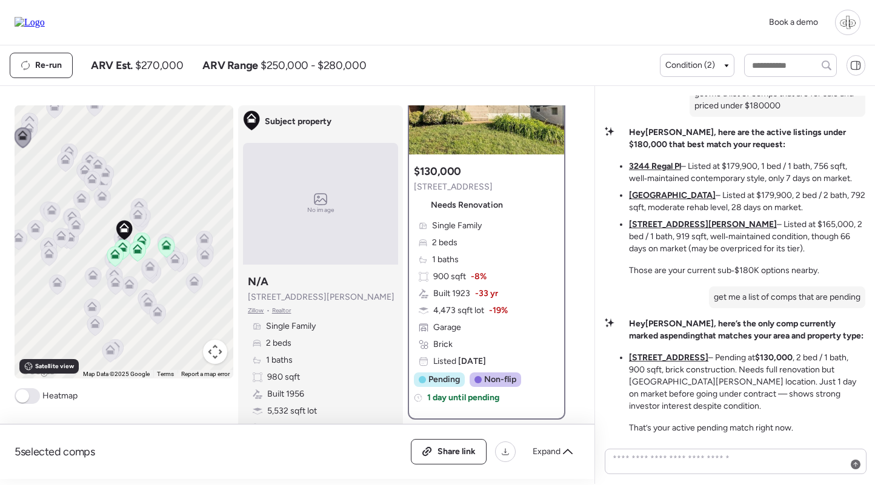
click at [491, 225] on div "Single Family 2 beds 1 baths 900 sqft -8% Built 1923 -33 yr 4,473 sqft lot -19%…" at bounding box center [486, 294] width 145 height 148
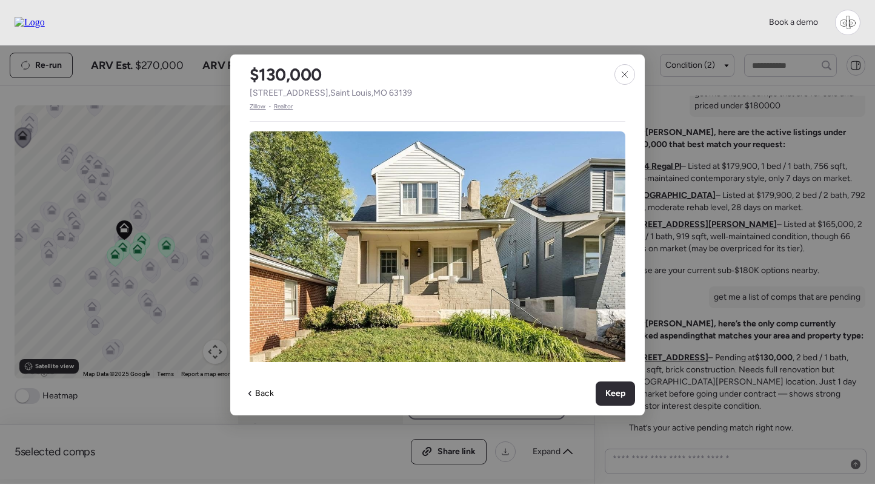
click at [262, 107] on span "Zillow" at bounding box center [258, 107] width 16 height 10
click at [630, 73] on div at bounding box center [624, 74] width 21 height 21
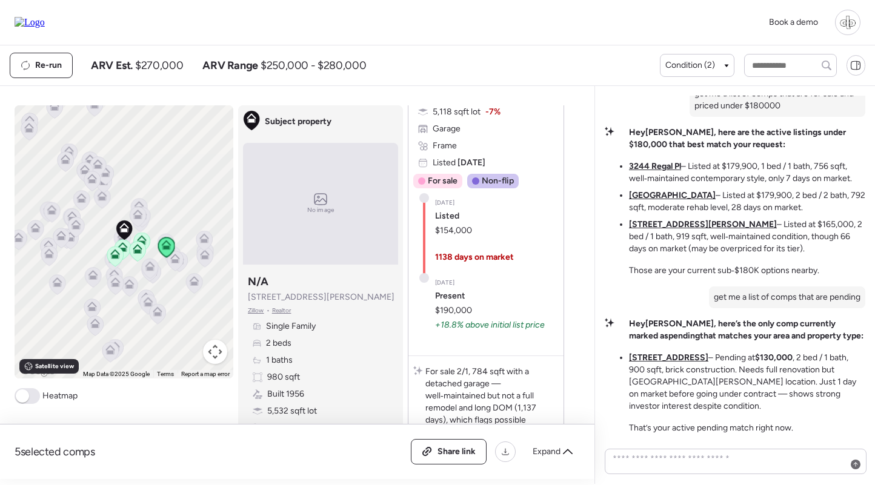
scroll to position [1108, 0]
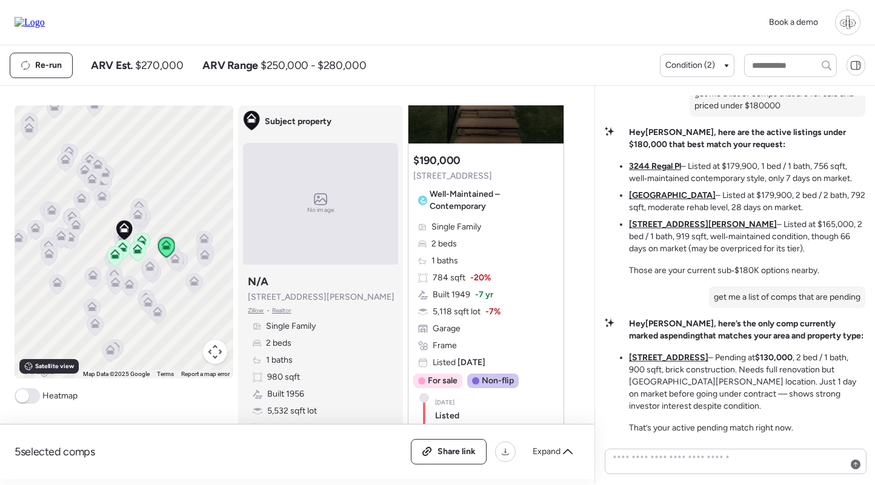
click at [472, 244] on div "Single Family 2 beds 1 baths 784 sqft -20% Built 1949 -7 yr 5,118 sqft lot -7% …" at bounding box center [485, 295] width 145 height 148
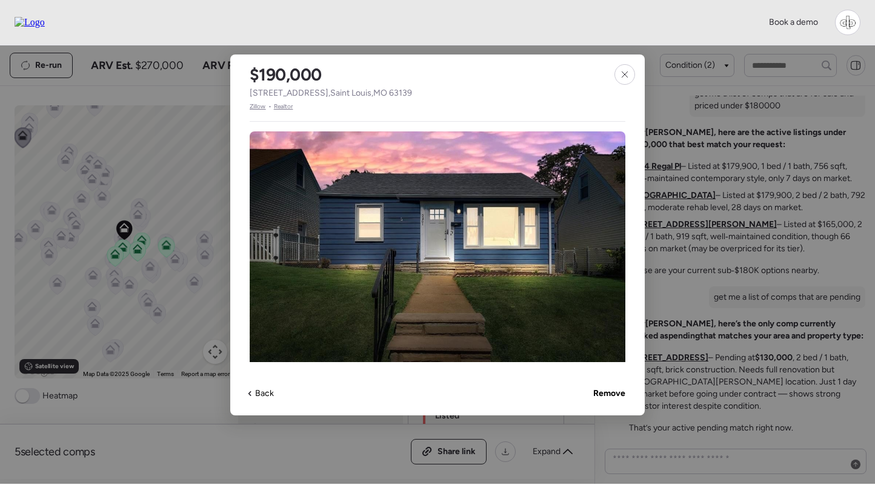
click at [259, 103] on span "Zillow" at bounding box center [258, 107] width 16 height 10
click at [625, 79] on icon at bounding box center [625, 75] width 10 height 10
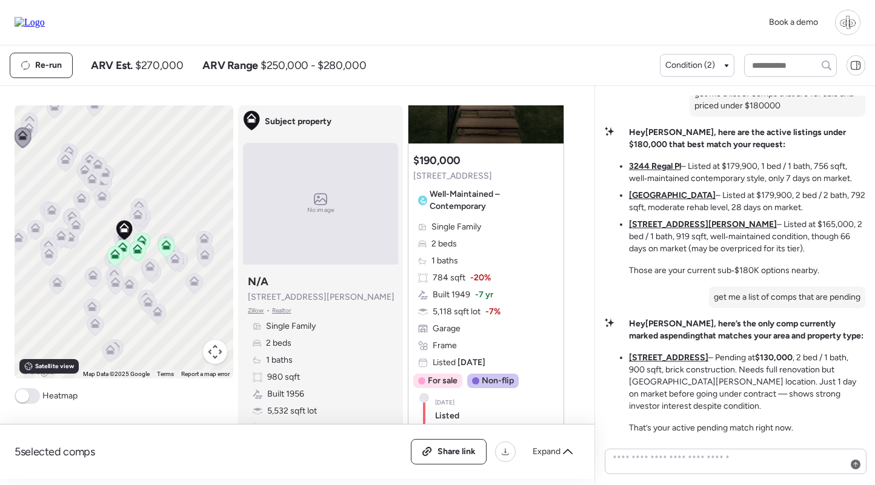
scroll to position [-30, 0]
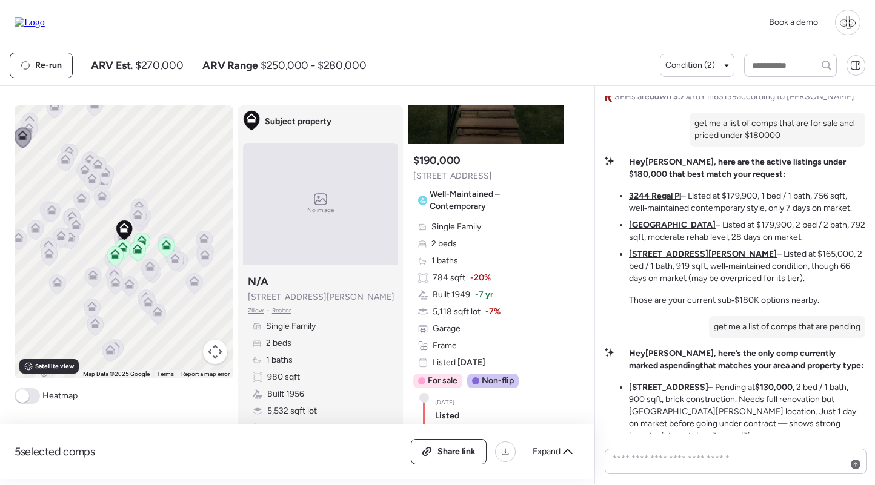
click at [659, 199] on u "3244 Regal Pl" at bounding box center [655, 196] width 52 height 10
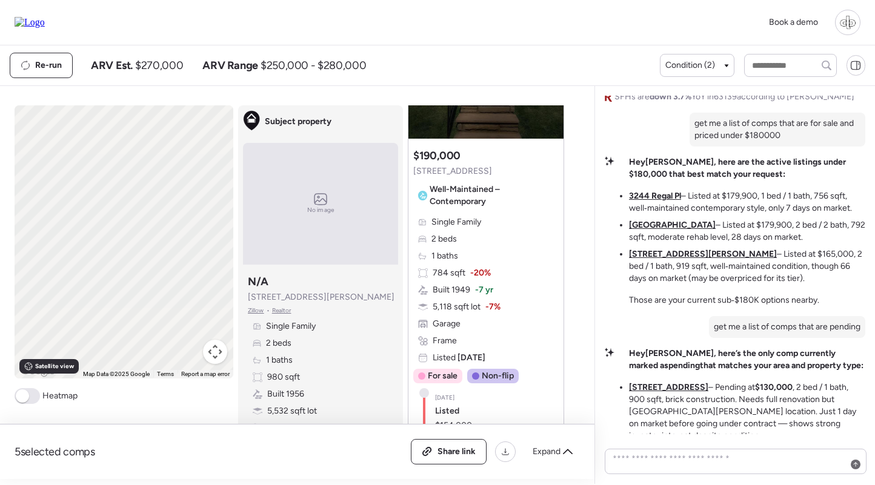
scroll to position [0, 0]
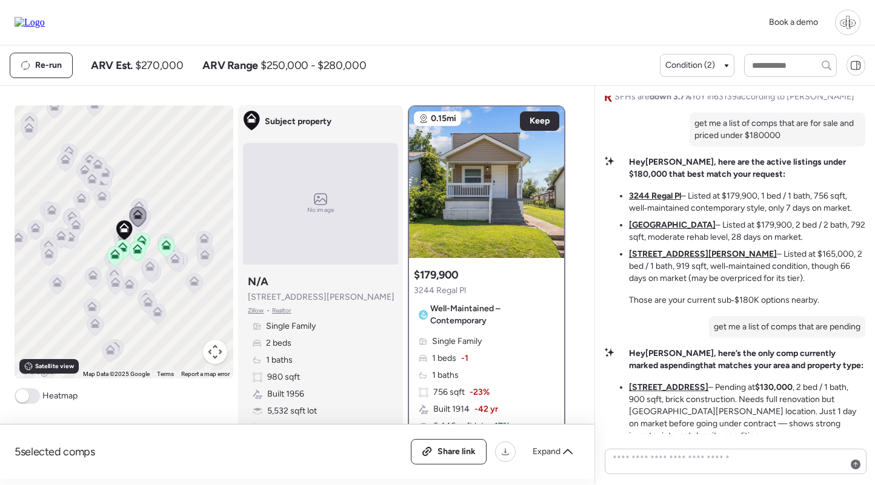
click at [654, 226] on u "5977 Arsenal St" at bounding box center [672, 225] width 87 height 10
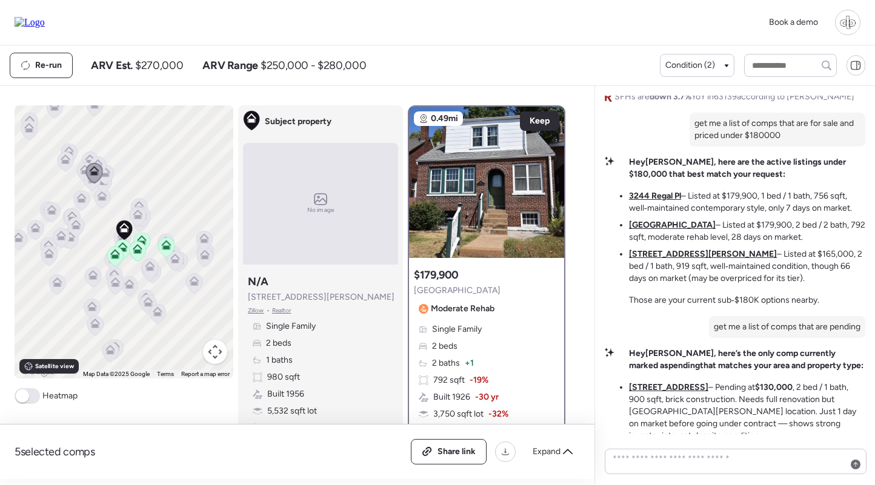
click at [650, 261] on li "2164 Knox Ave – Listed at $165,000, 2 bed / 1 bath, 919 sqft, well‑maintained c…" at bounding box center [747, 266] width 236 height 36
click at [659, 266] on li "2164 Knox Ave – Listed at $165,000, 2 bed / 1 bath, 919 sqft, well‑maintained c…" at bounding box center [747, 266] width 236 height 36
click at [659, 258] on u "2164 Knox Ave" at bounding box center [703, 254] width 148 height 10
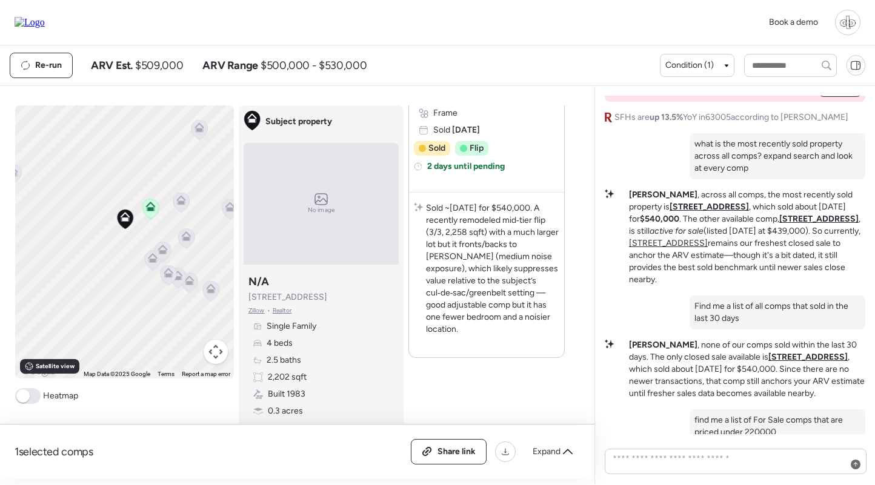
click at [160, 249] on icon at bounding box center [162, 247] width 9 height 5
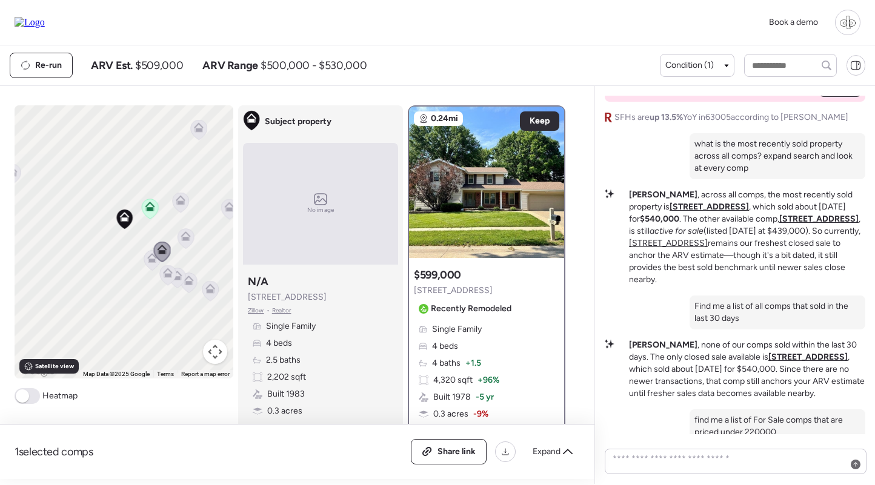
click at [188, 233] on icon at bounding box center [186, 236] width 10 height 10
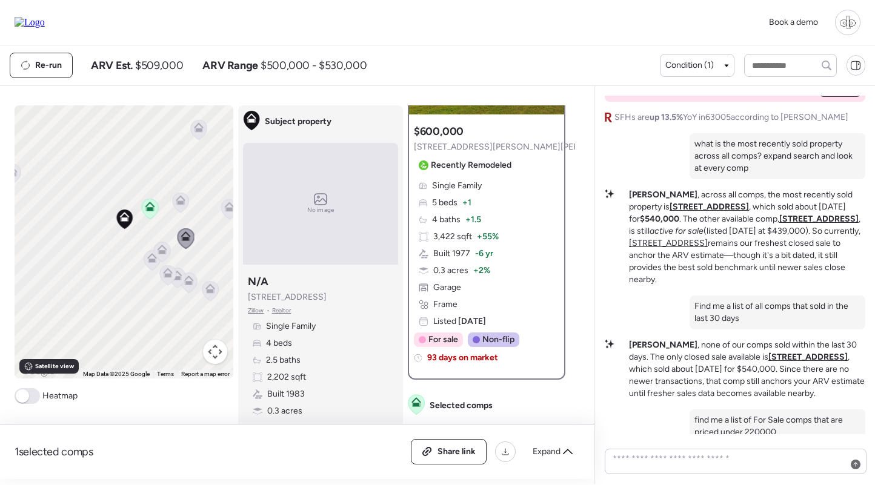
scroll to position [105, 0]
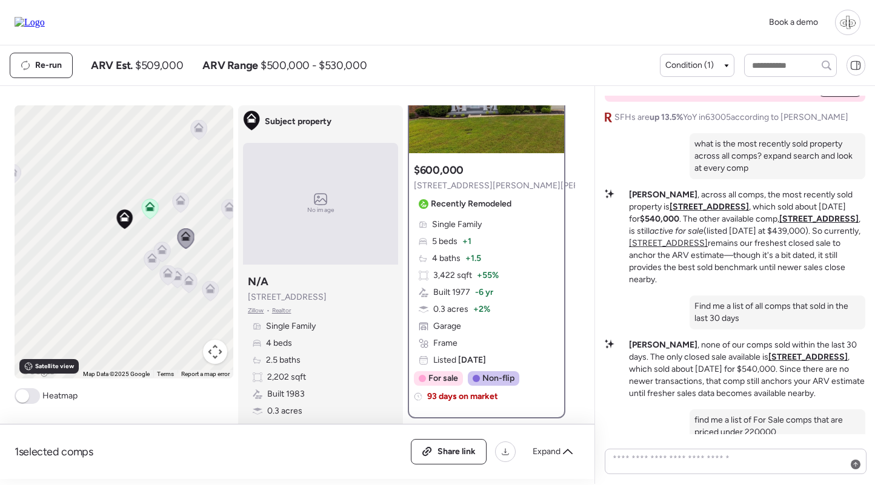
click at [468, 264] on span "+ 1.5" at bounding box center [473, 259] width 16 height 12
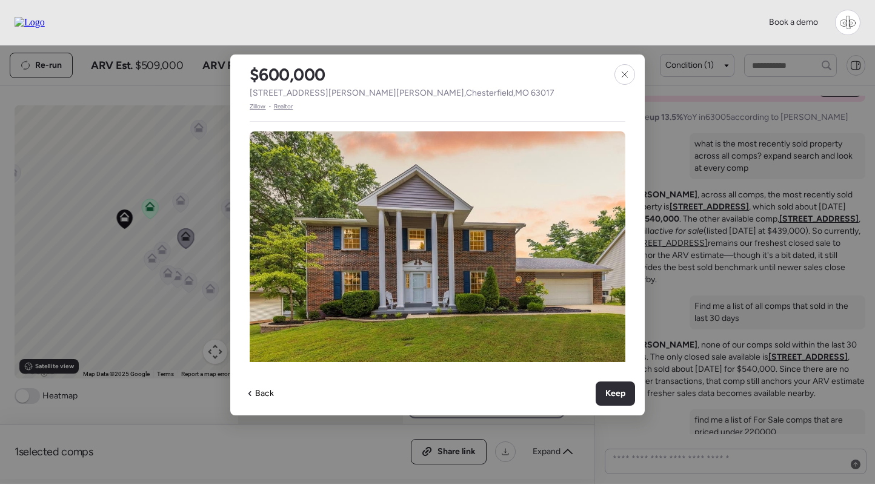
click at [259, 105] on span "Zillow" at bounding box center [258, 107] width 16 height 10
click at [627, 71] on icon at bounding box center [625, 75] width 10 height 10
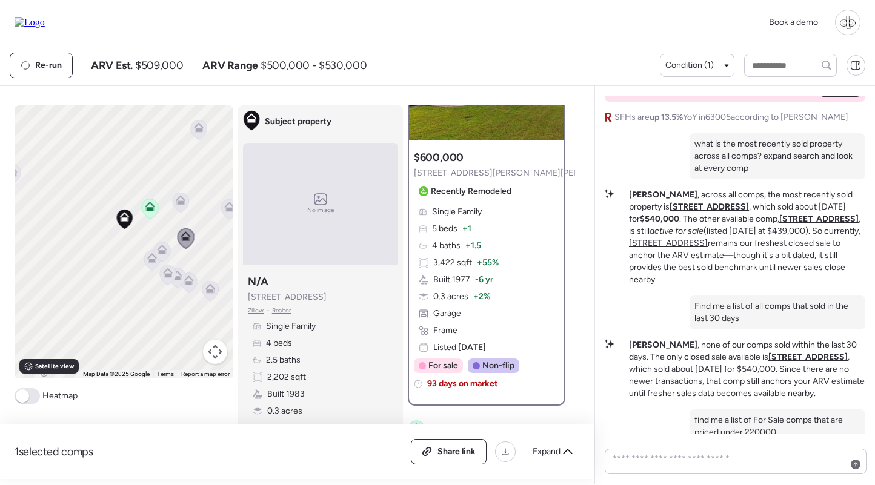
scroll to position [115, 0]
